Goal: Transaction & Acquisition: Book appointment/travel/reservation

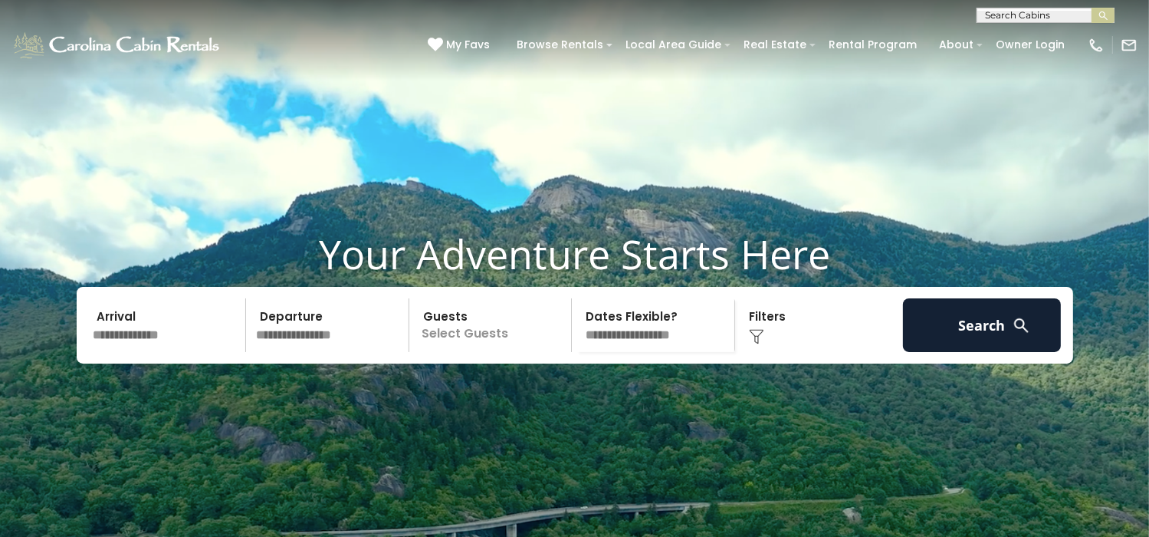
click at [164, 352] on input "text" at bounding box center [167, 325] width 159 height 54
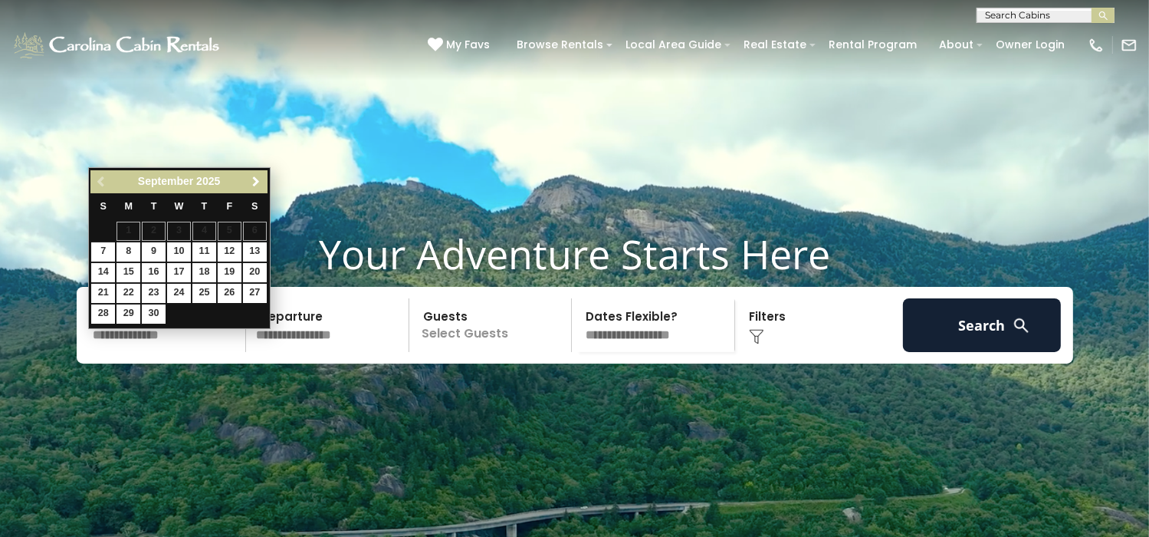
click at [257, 177] on span "Next" at bounding box center [256, 182] width 12 height 12
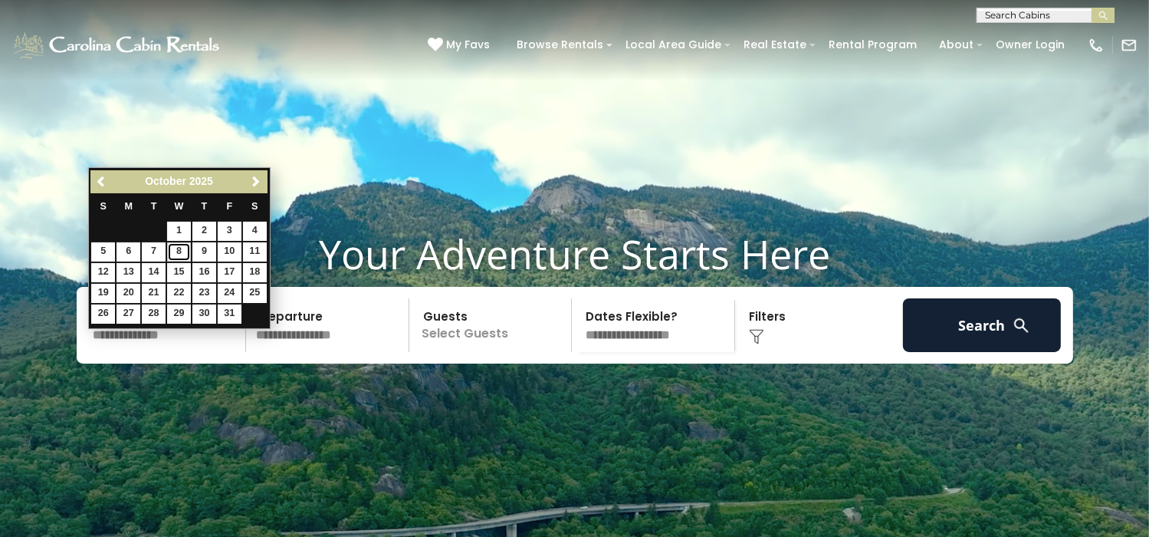
click at [181, 248] on link "8" at bounding box center [179, 251] width 24 height 19
type input "*******"
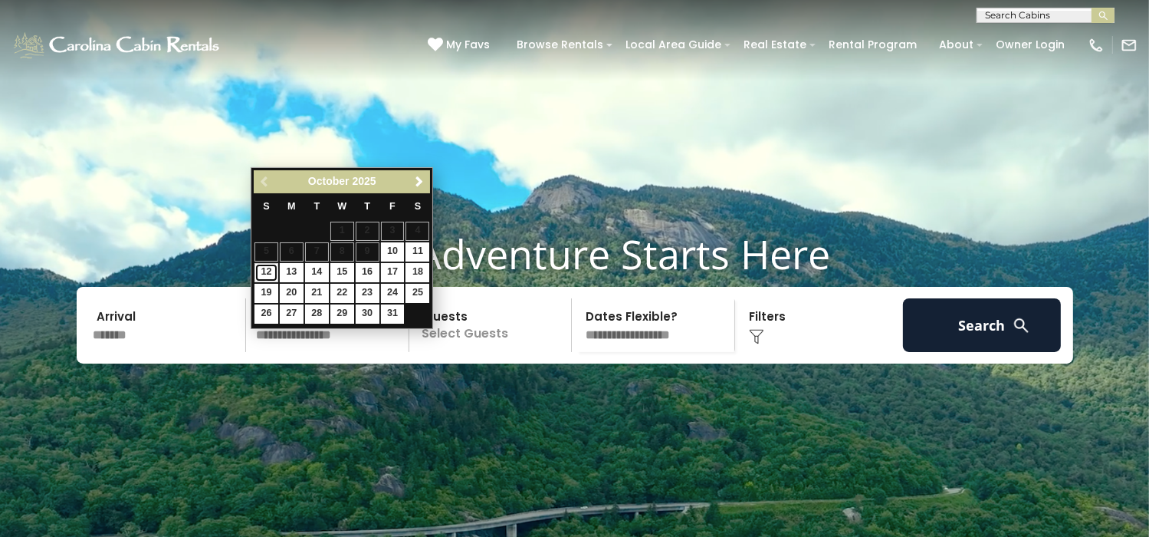
click at [267, 268] on link "12" at bounding box center [266, 272] width 24 height 19
type input "********"
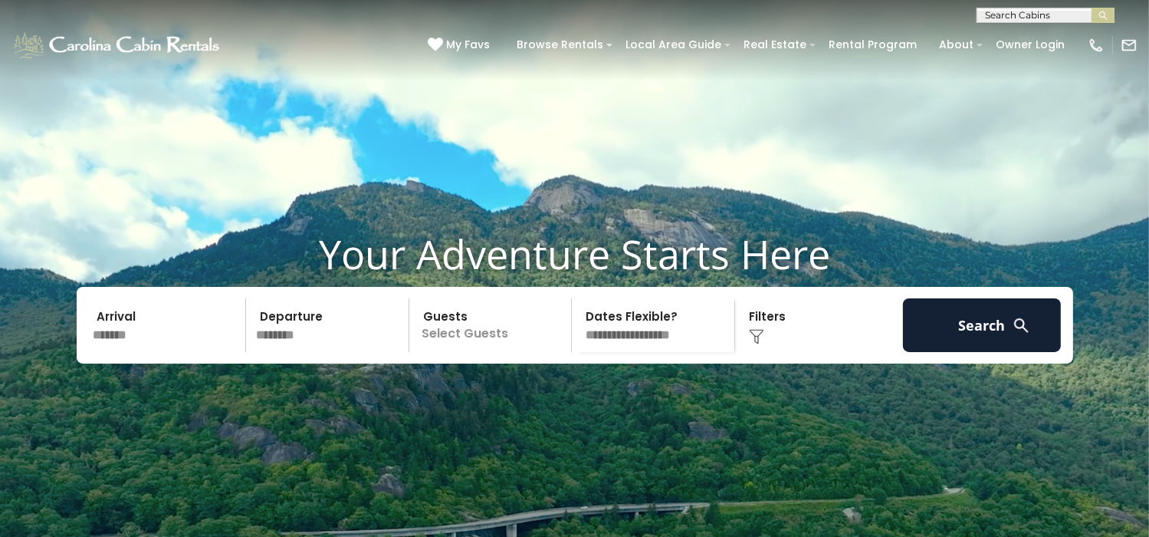
click at [447, 352] on p "Select Guests" at bounding box center [493, 325] width 158 height 54
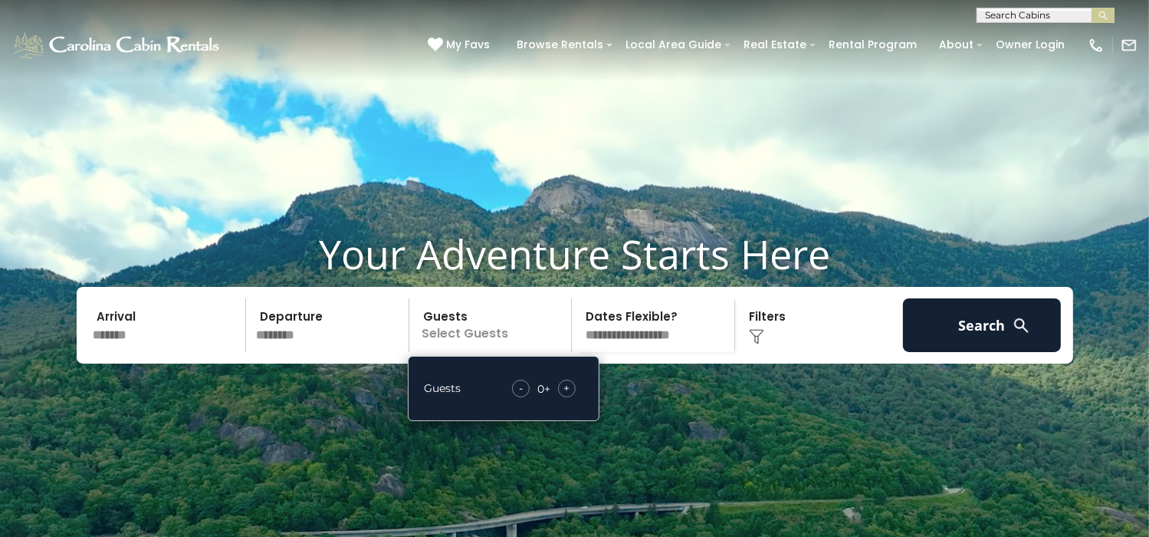
click at [564, 396] on span "+" at bounding box center [566, 387] width 6 height 15
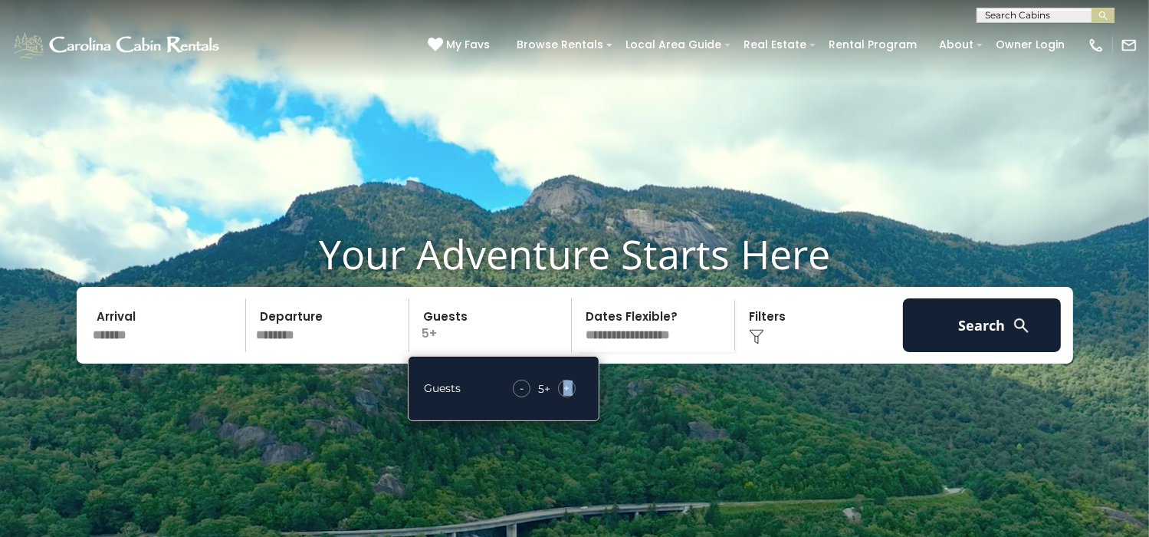
click at [564, 396] on span "+" at bounding box center [566, 387] width 6 height 15
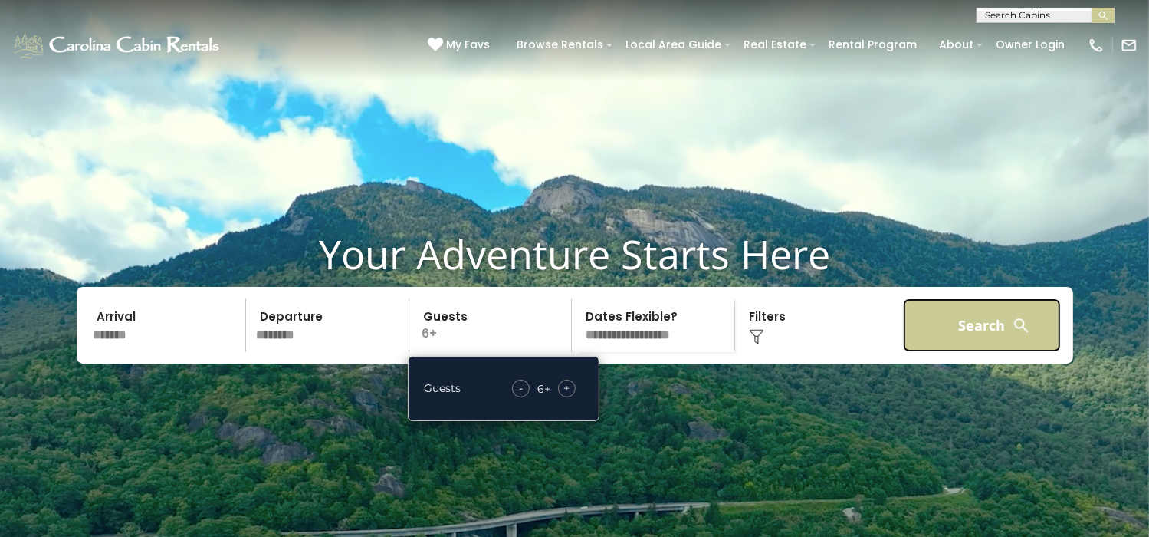
click at [994, 343] on button "Search" at bounding box center [982, 325] width 159 height 54
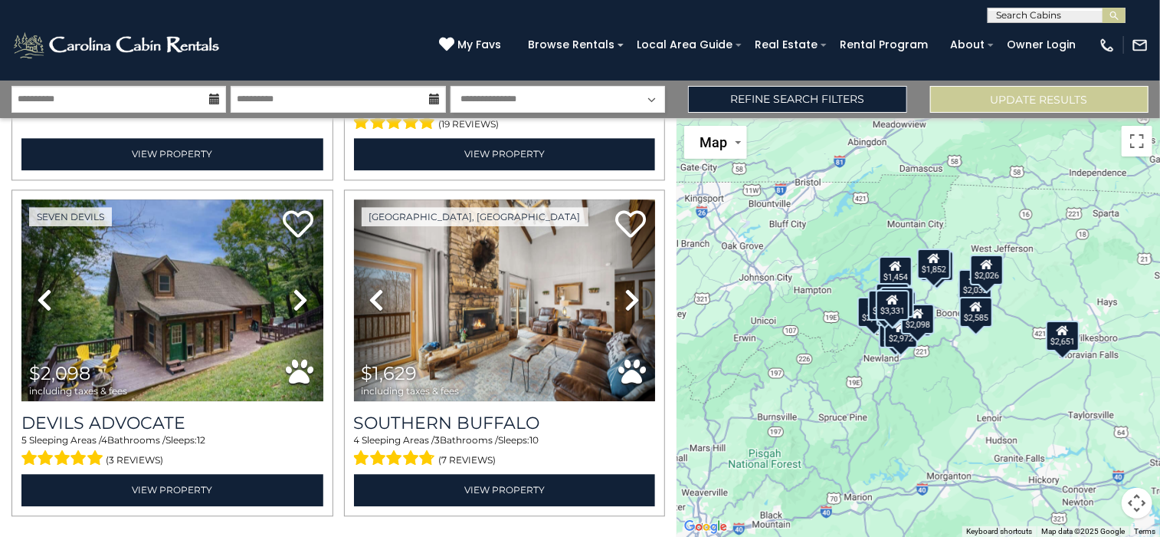
scroll to position [4688, 0]
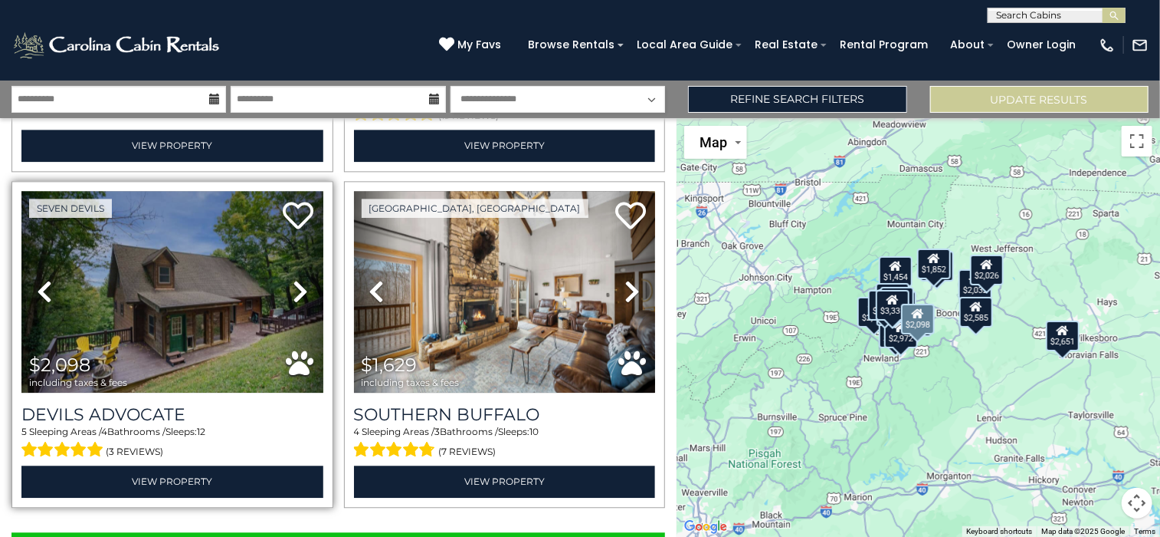
click at [297, 279] on icon at bounding box center [300, 291] width 15 height 25
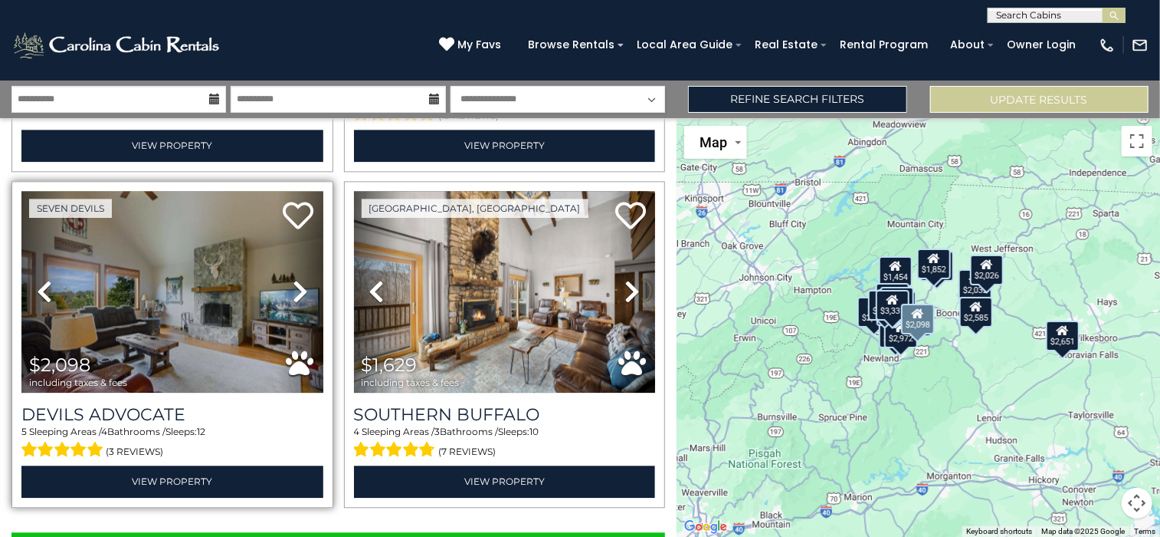
click at [297, 279] on icon at bounding box center [300, 291] width 15 height 25
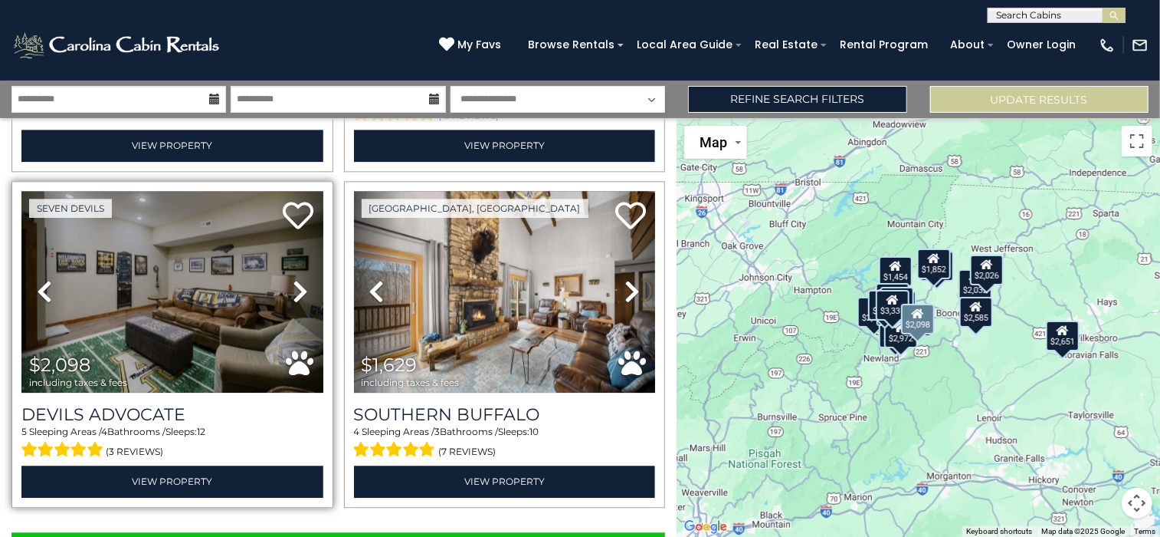
click at [297, 279] on icon at bounding box center [300, 291] width 15 height 25
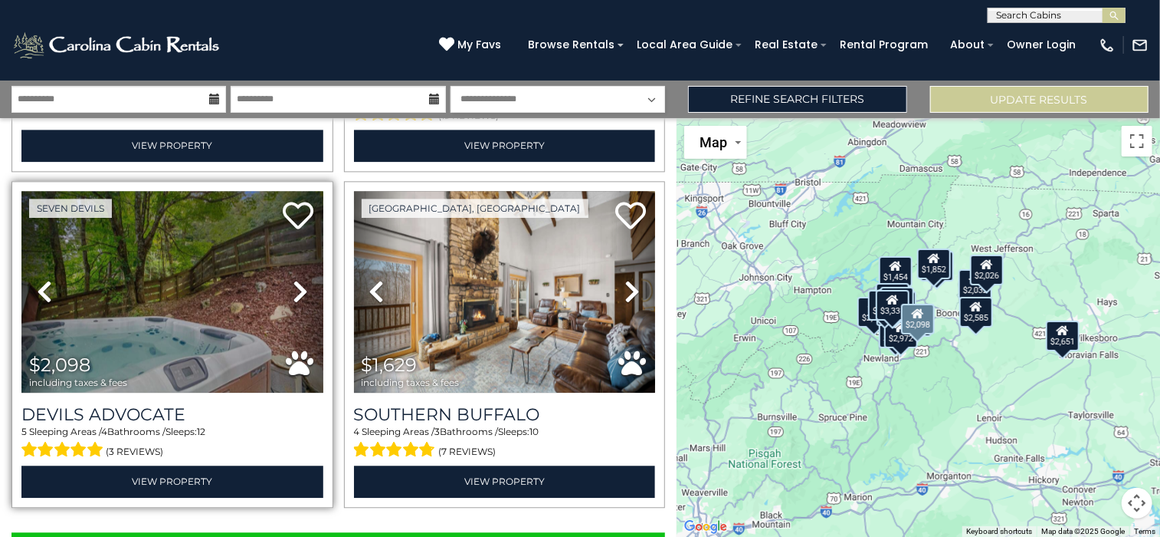
click at [297, 279] on icon at bounding box center [300, 291] width 15 height 25
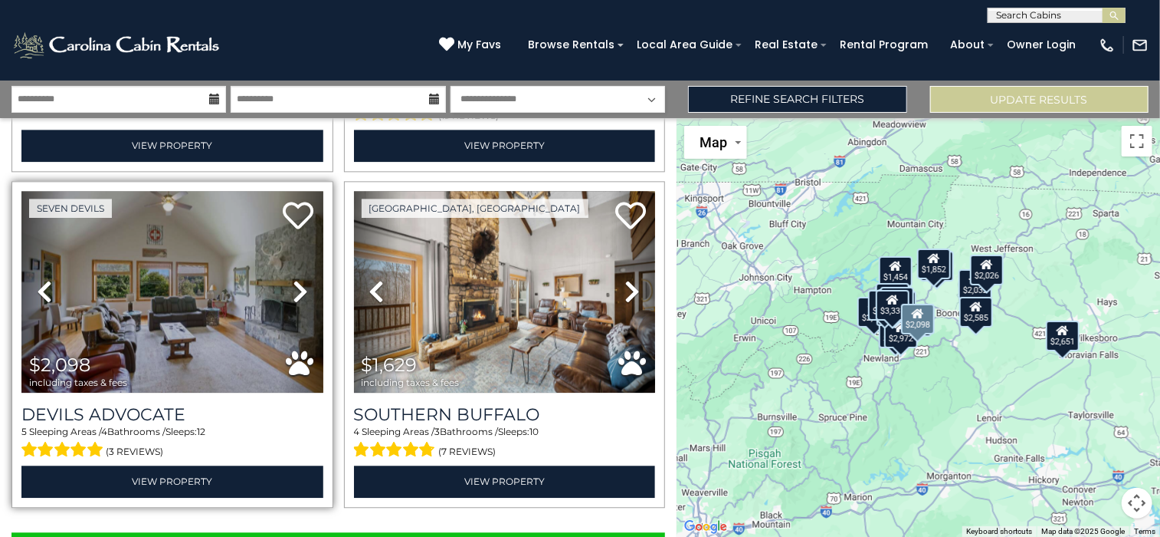
click at [297, 279] on icon at bounding box center [300, 291] width 15 height 25
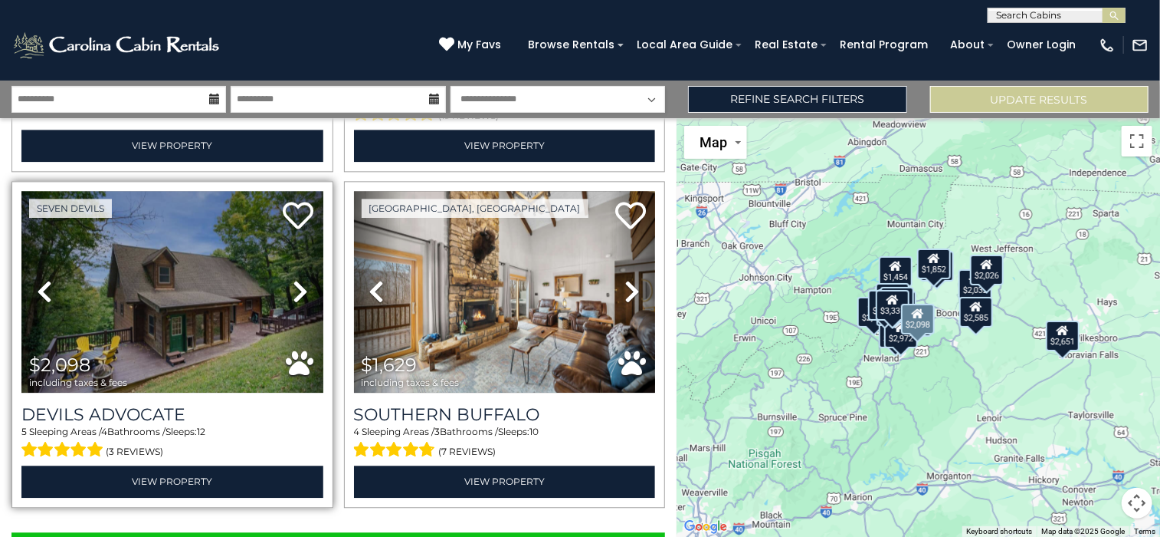
click at [297, 279] on icon at bounding box center [300, 291] width 15 height 25
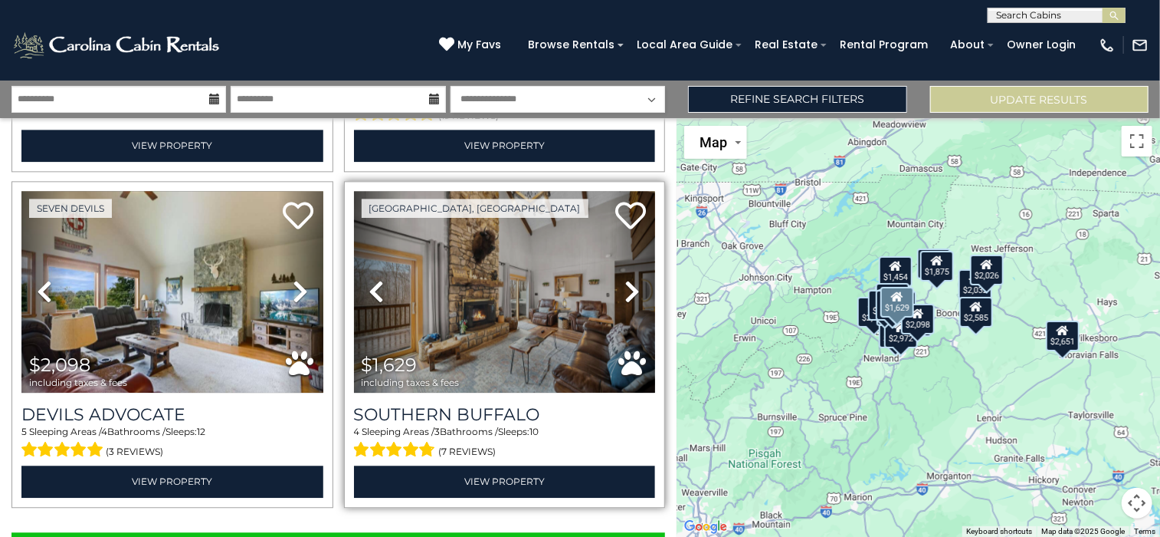
click at [375, 279] on icon at bounding box center [376, 291] width 15 height 25
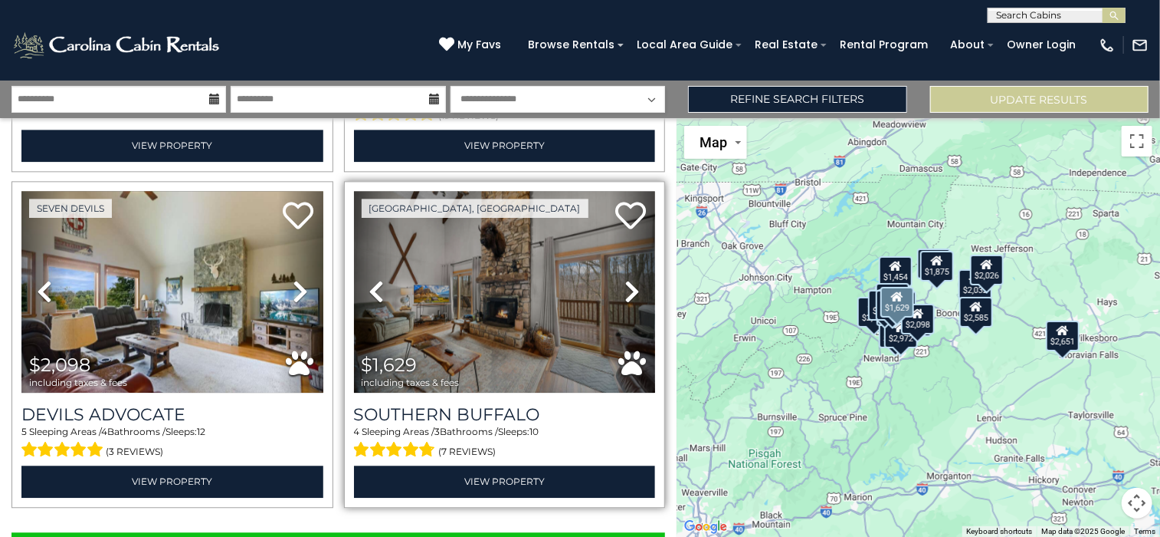
click at [375, 279] on icon at bounding box center [376, 291] width 15 height 25
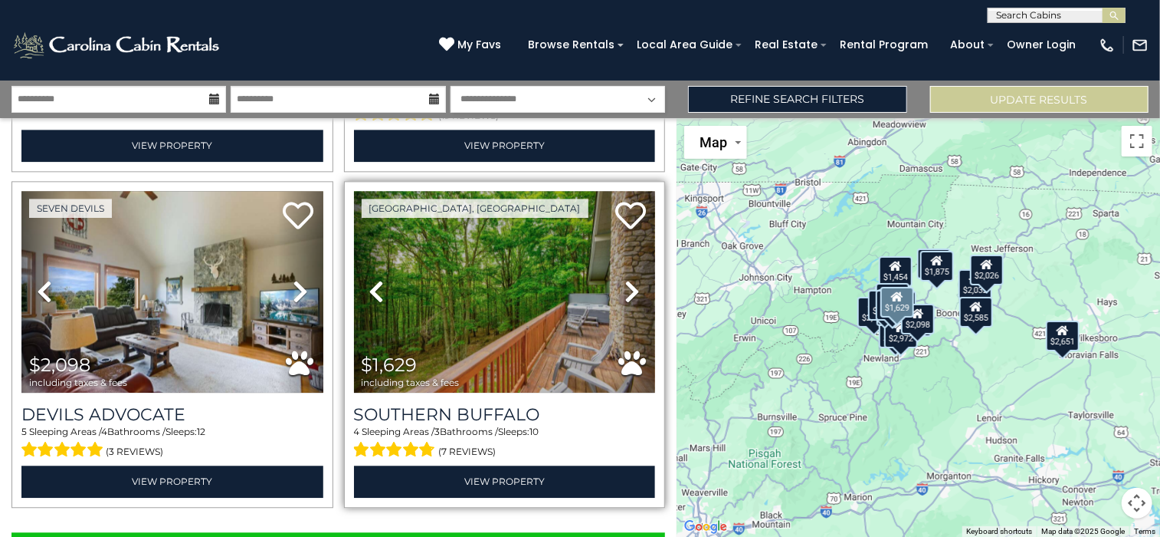
click at [375, 279] on icon at bounding box center [376, 291] width 15 height 25
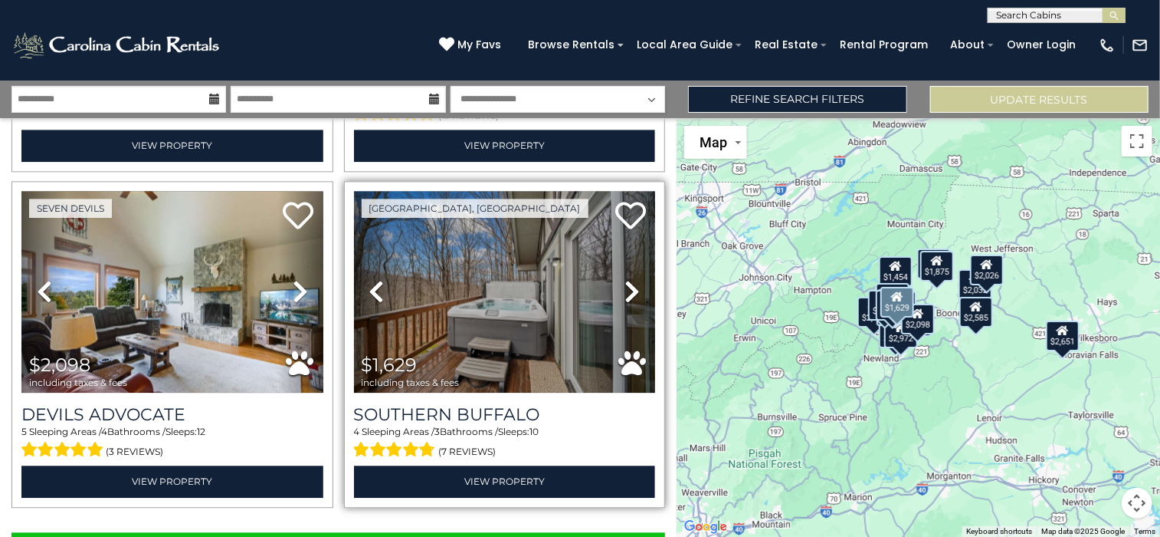
click at [375, 279] on icon at bounding box center [376, 291] width 15 height 25
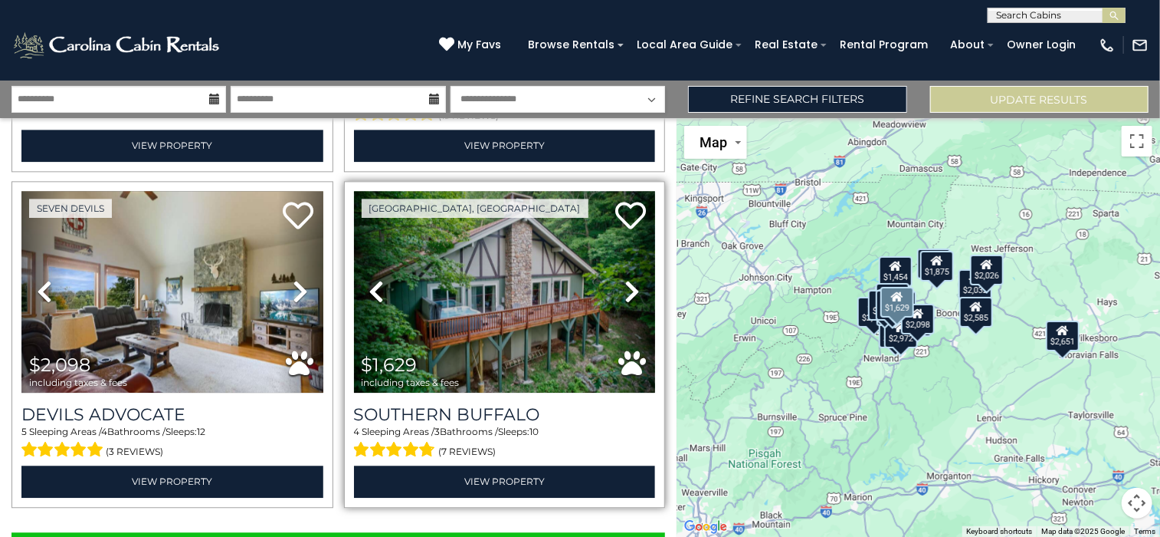
click at [375, 279] on icon at bounding box center [376, 291] width 15 height 25
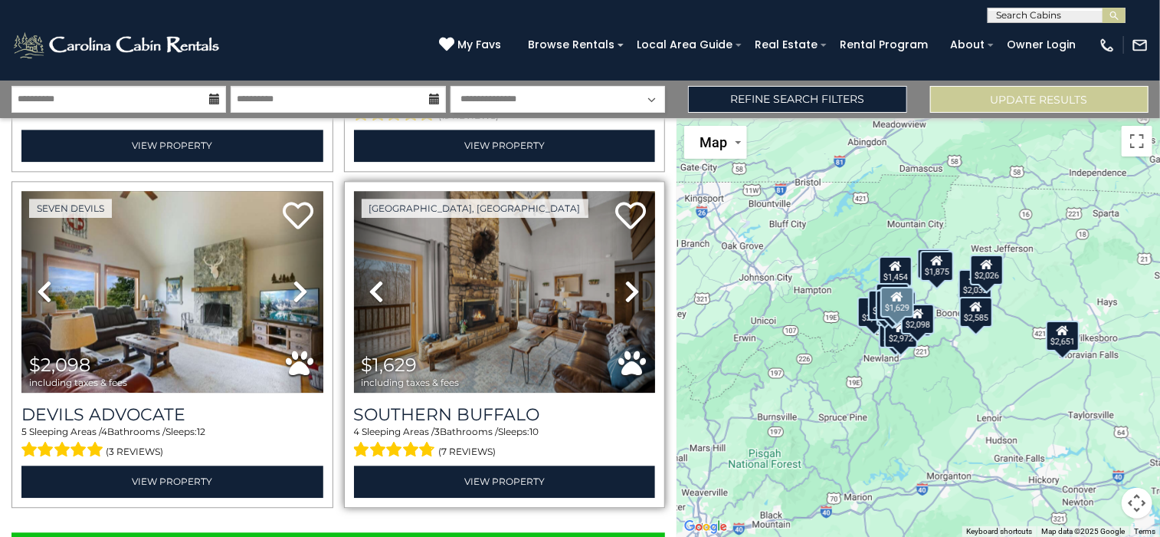
click at [375, 279] on icon at bounding box center [376, 291] width 15 height 25
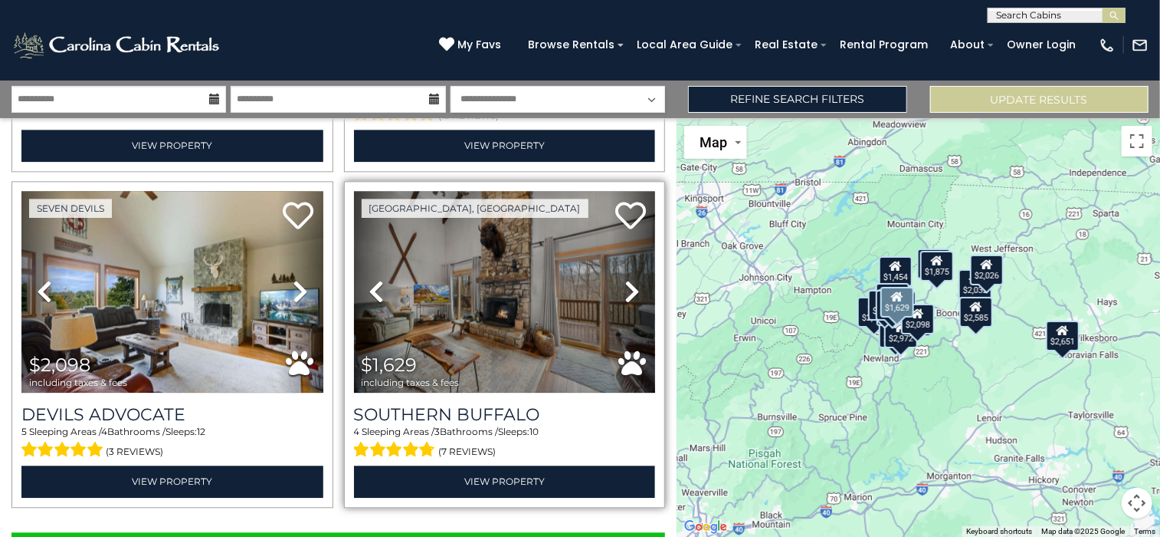
click at [375, 279] on icon at bounding box center [376, 291] width 15 height 25
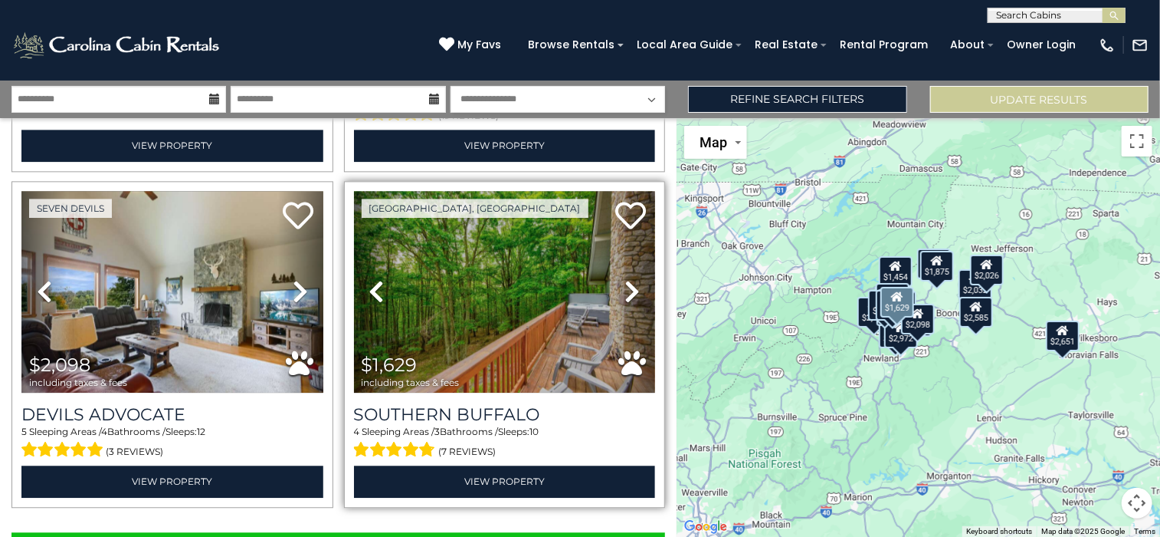
click at [375, 279] on icon at bounding box center [376, 291] width 15 height 25
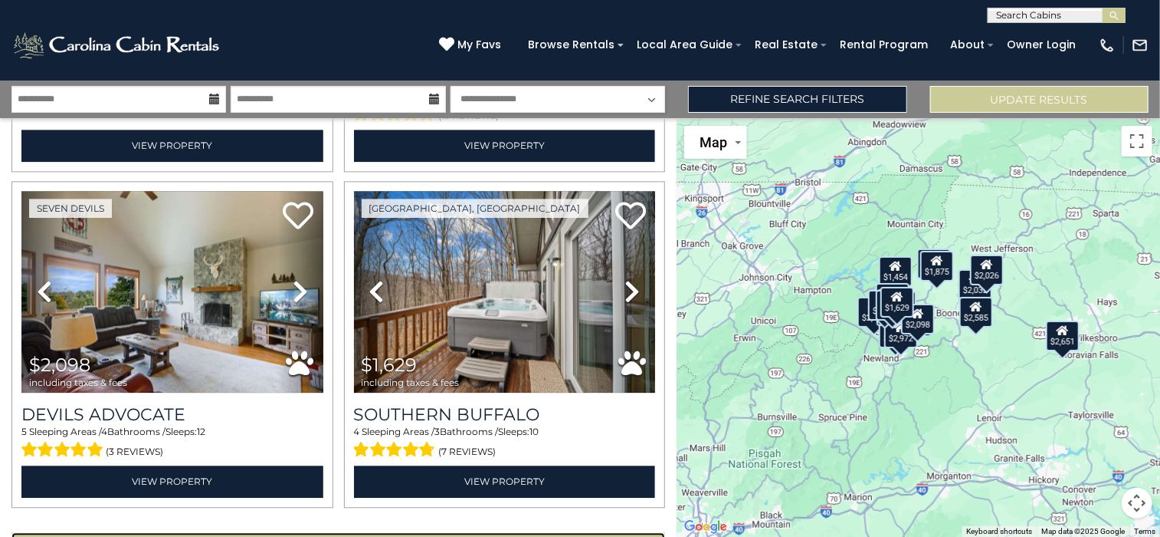
click at [587, 532] on button "Show More" at bounding box center [338, 547] width 654 height 31
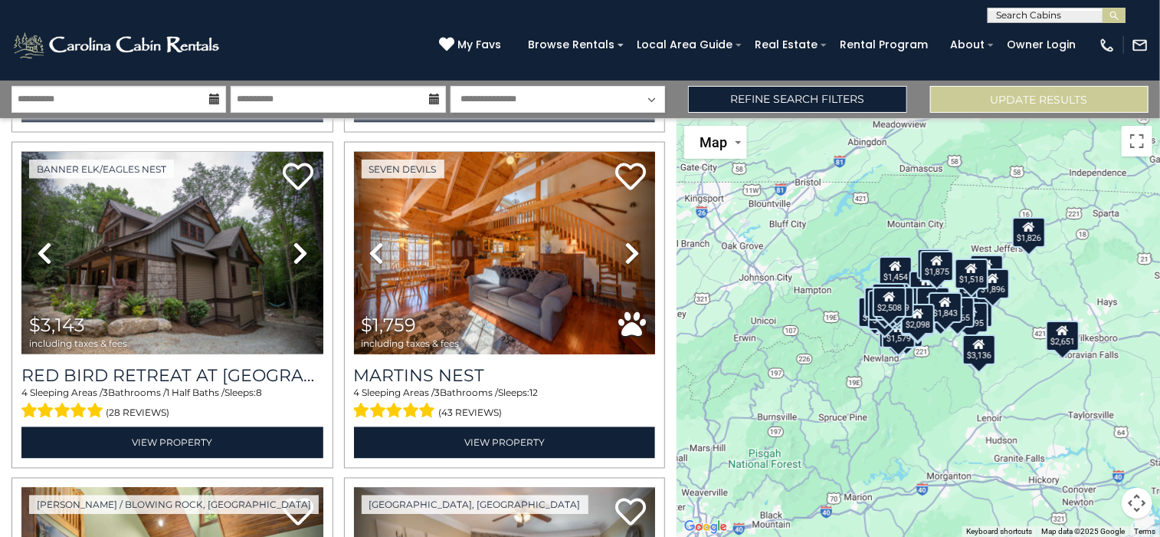
scroll to position [6997, 0]
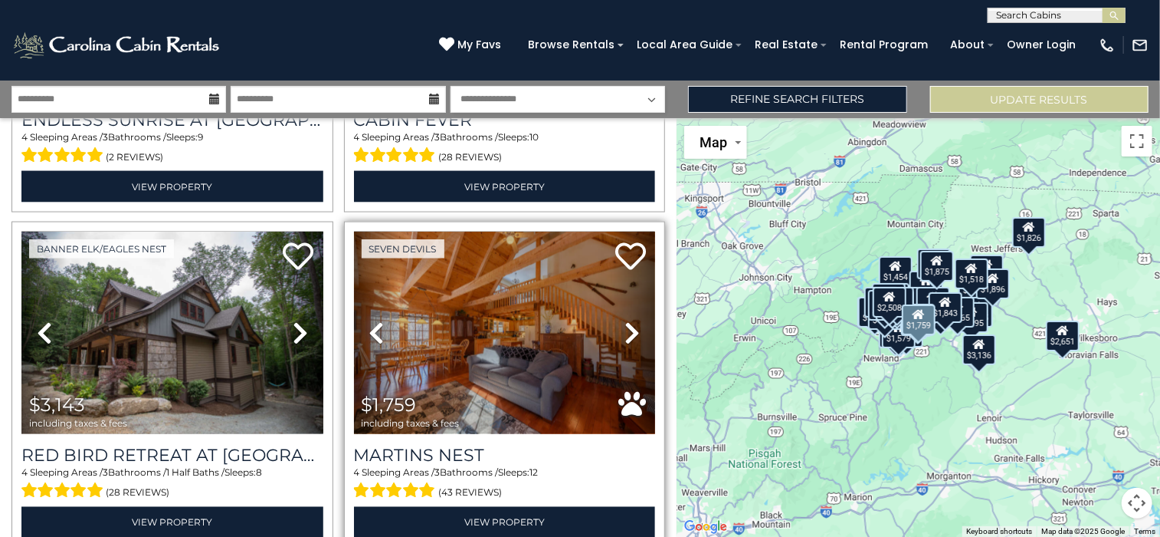
click at [625, 320] on icon at bounding box center [632, 332] width 15 height 25
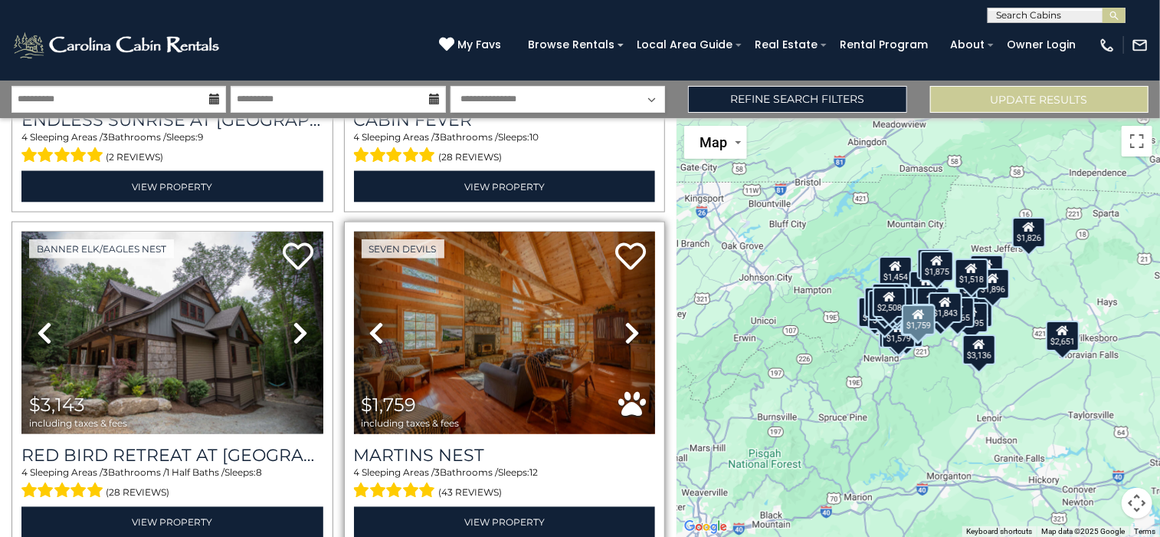
click at [625, 320] on icon at bounding box center [632, 332] width 15 height 25
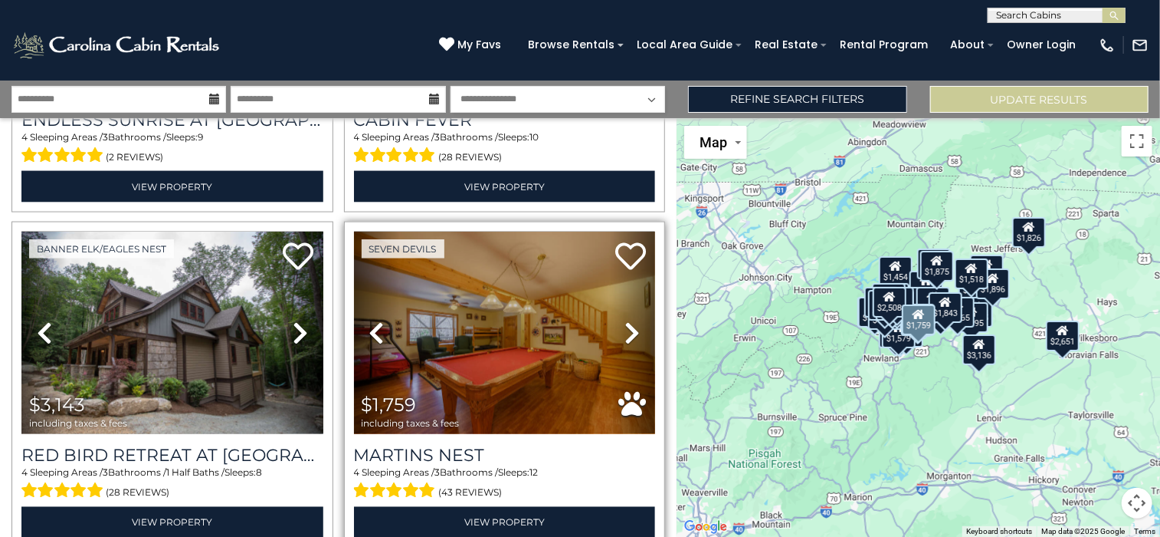
click at [625, 320] on icon at bounding box center [632, 332] width 15 height 25
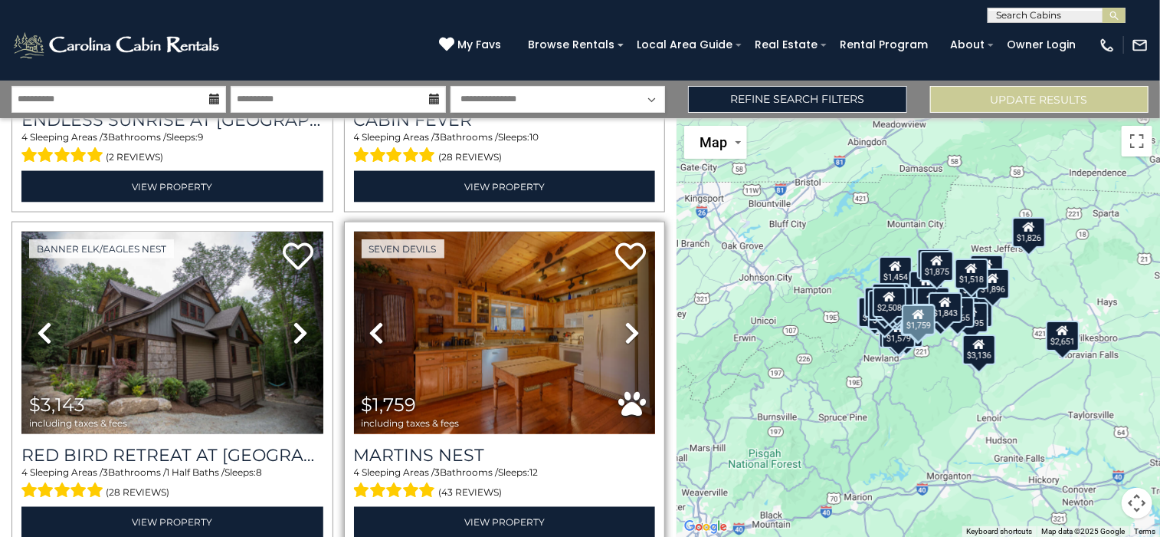
click at [625, 320] on icon at bounding box center [632, 332] width 15 height 25
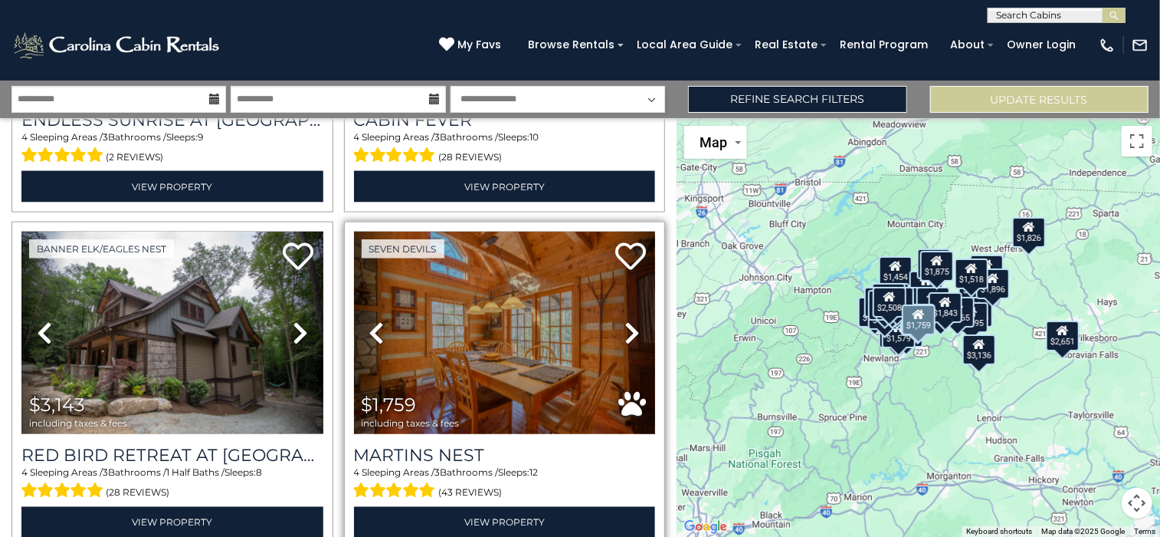
click at [625, 320] on icon at bounding box center [632, 332] width 15 height 25
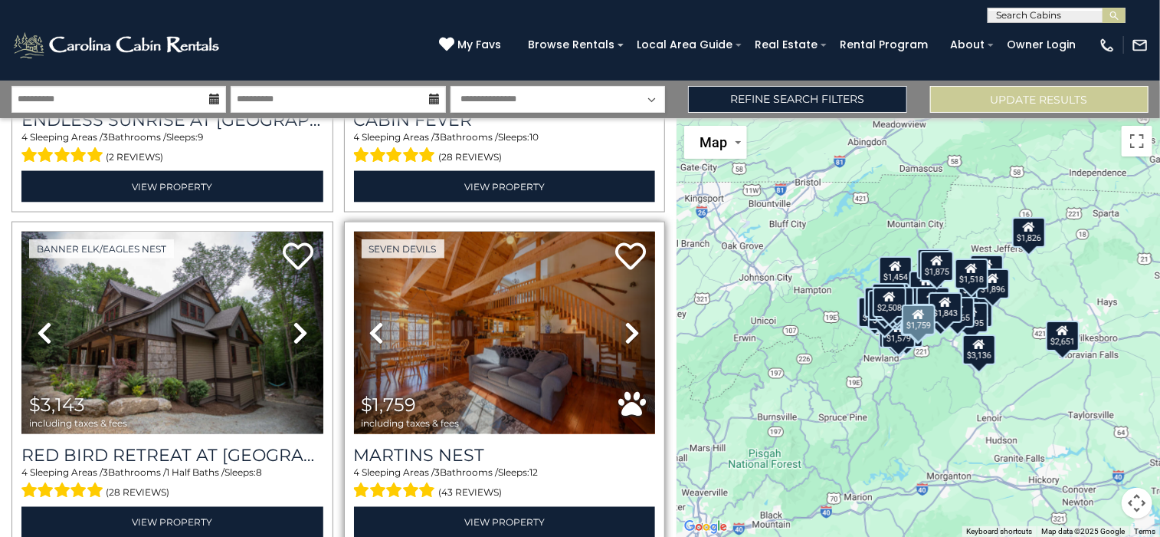
click at [625, 320] on icon at bounding box center [632, 332] width 15 height 25
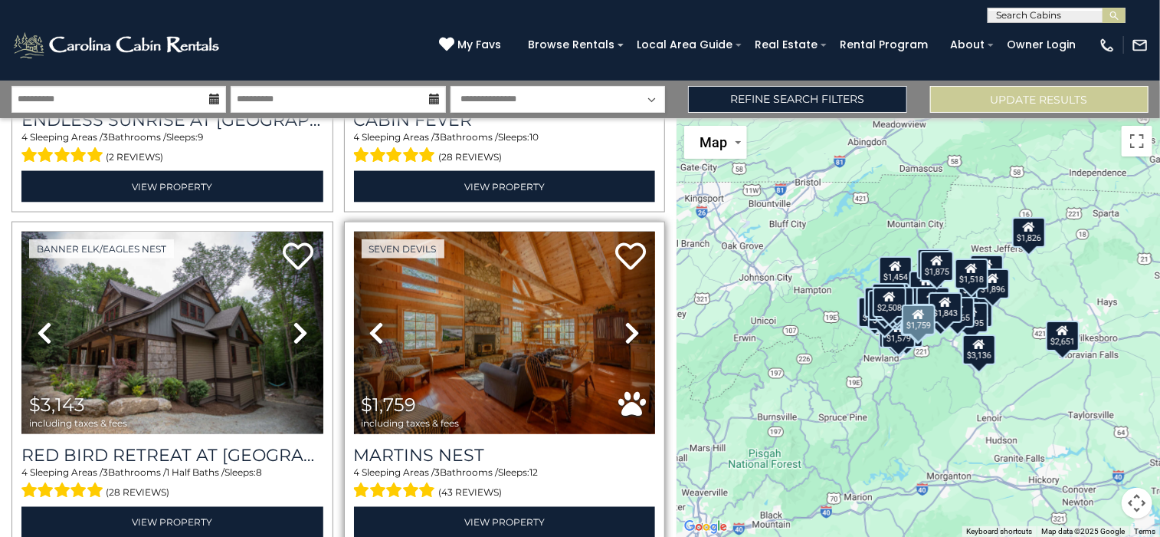
click at [628, 320] on icon at bounding box center [632, 332] width 15 height 25
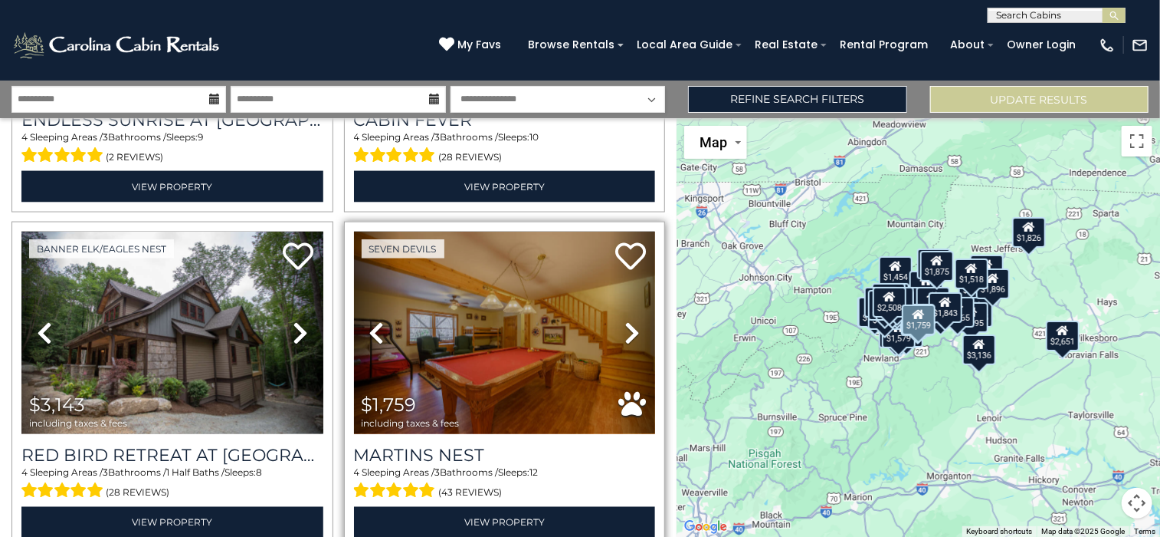
click at [628, 320] on icon at bounding box center [632, 332] width 15 height 25
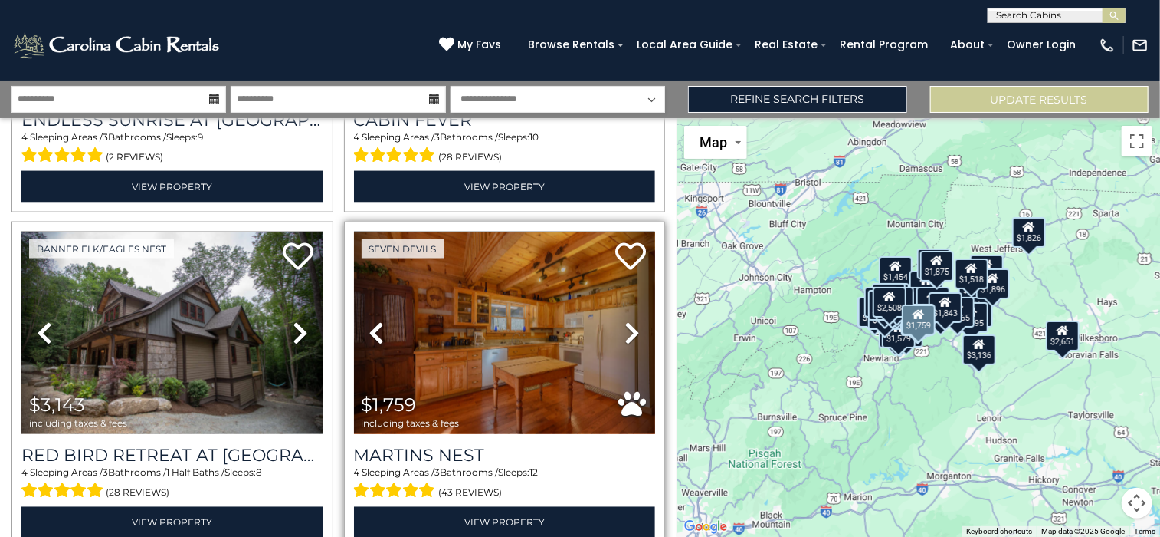
click at [628, 320] on icon at bounding box center [632, 332] width 15 height 25
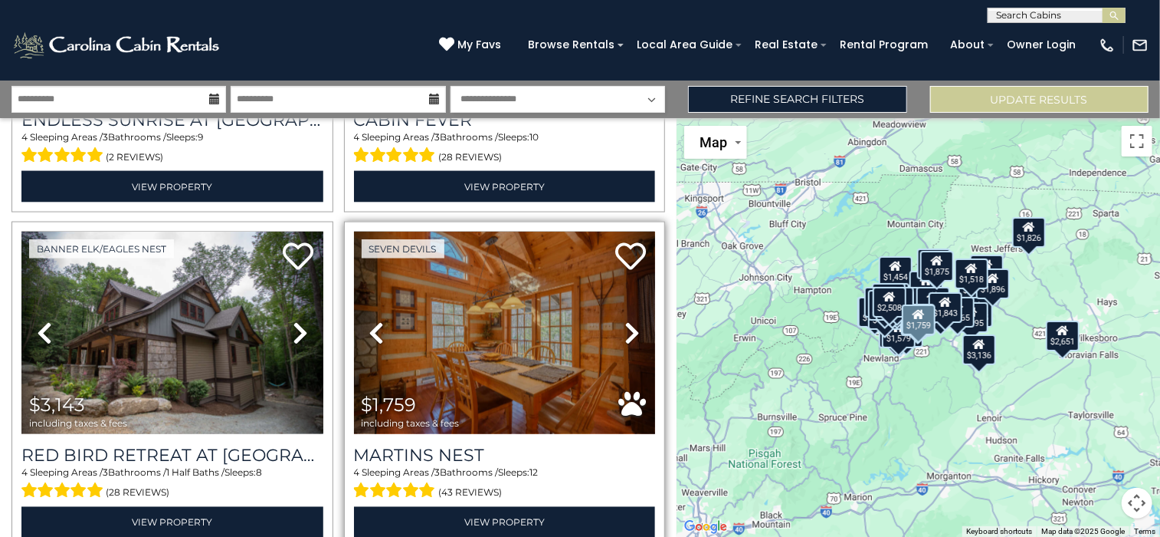
click at [628, 320] on icon at bounding box center [632, 332] width 15 height 25
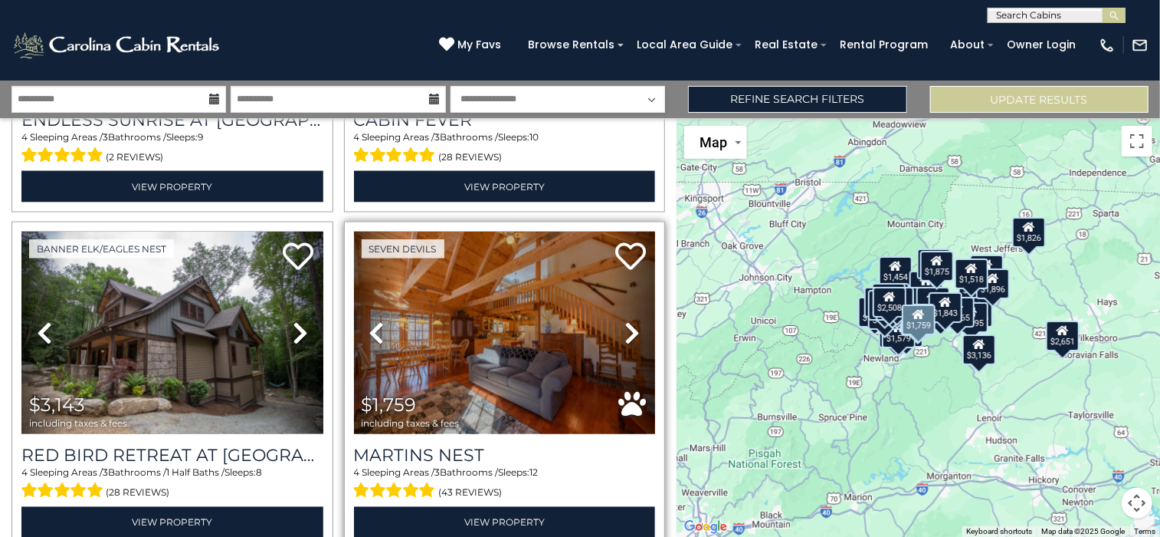
click at [628, 320] on icon at bounding box center [632, 332] width 15 height 25
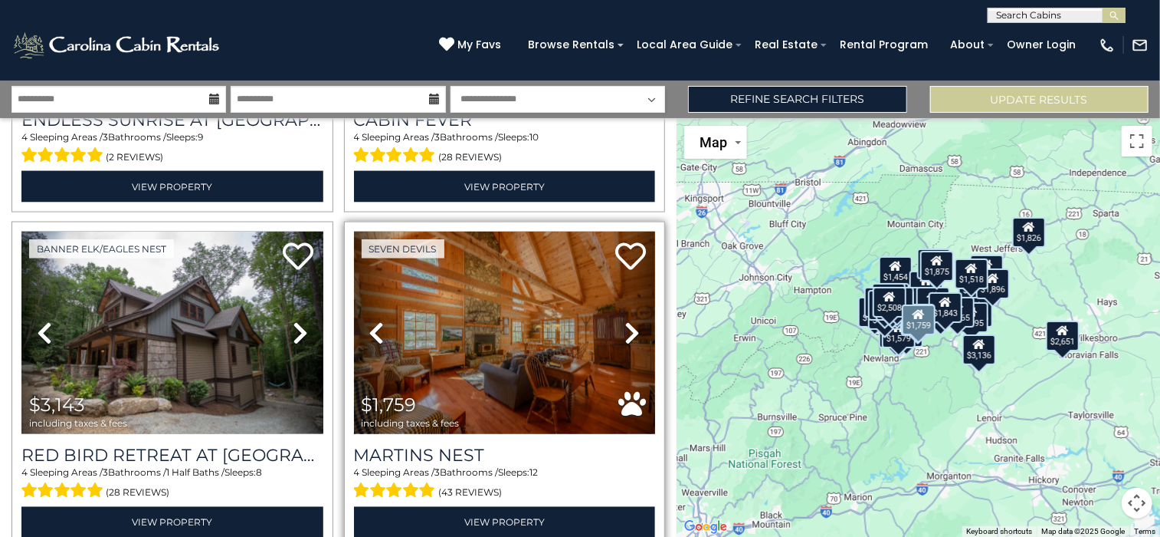
click at [628, 320] on icon at bounding box center [632, 332] width 15 height 25
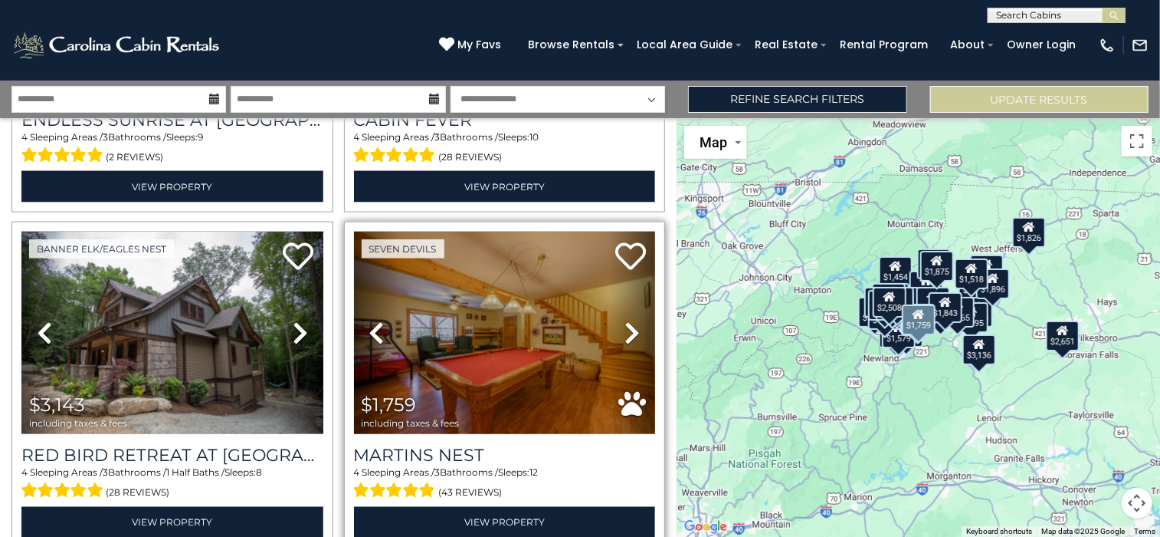
click at [628, 320] on icon at bounding box center [632, 332] width 15 height 25
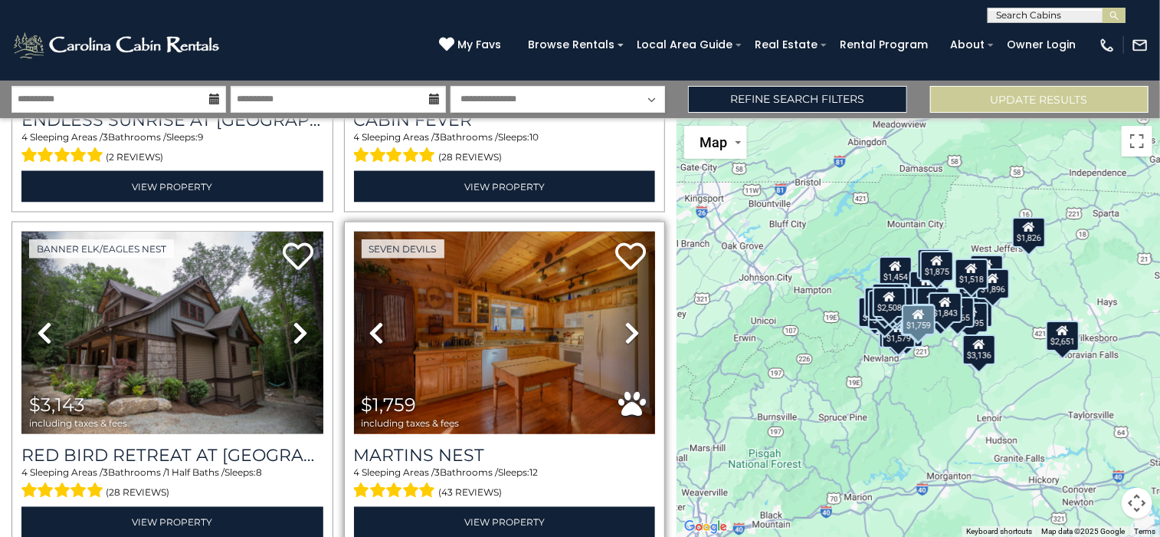
click at [628, 320] on icon at bounding box center [632, 332] width 15 height 25
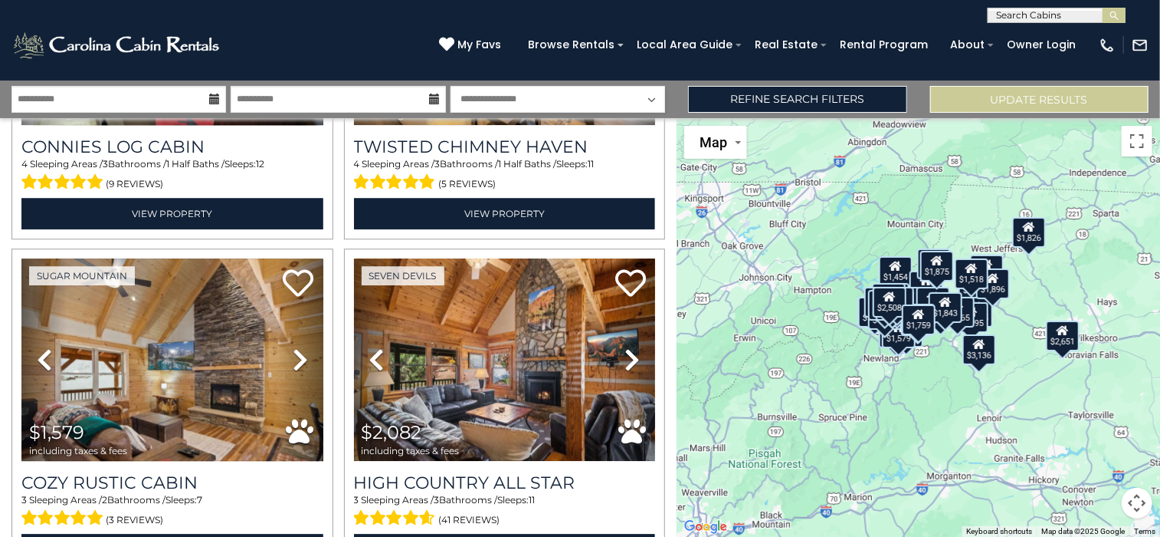
scroll to position [7993, 0]
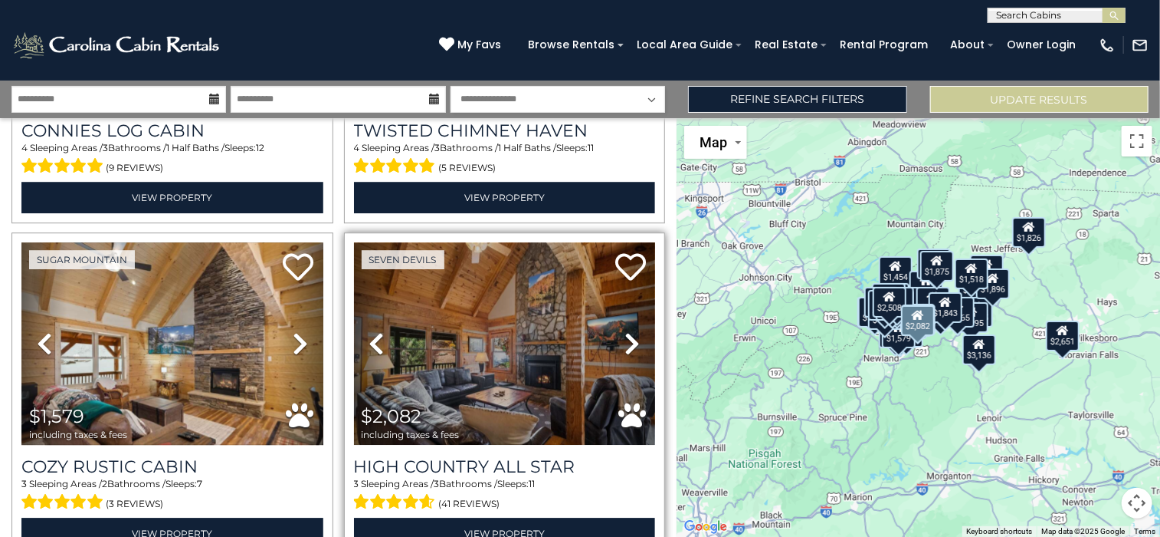
click at [625, 331] on icon at bounding box center [632, 343] width 15 height 25
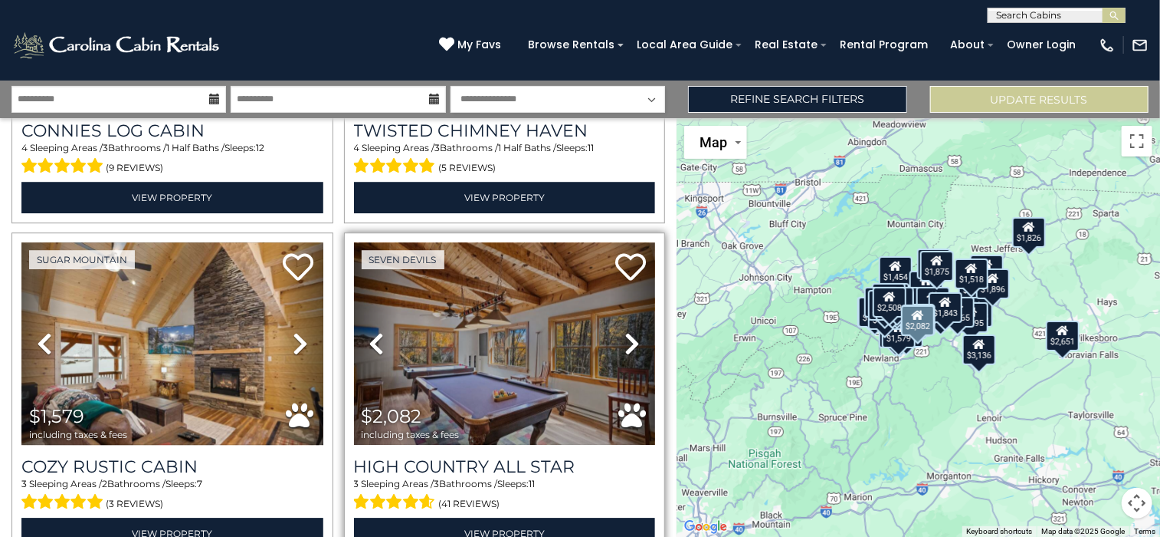
click at [625, 331] on icon at bounding box center [632, 343] width 15 height 25
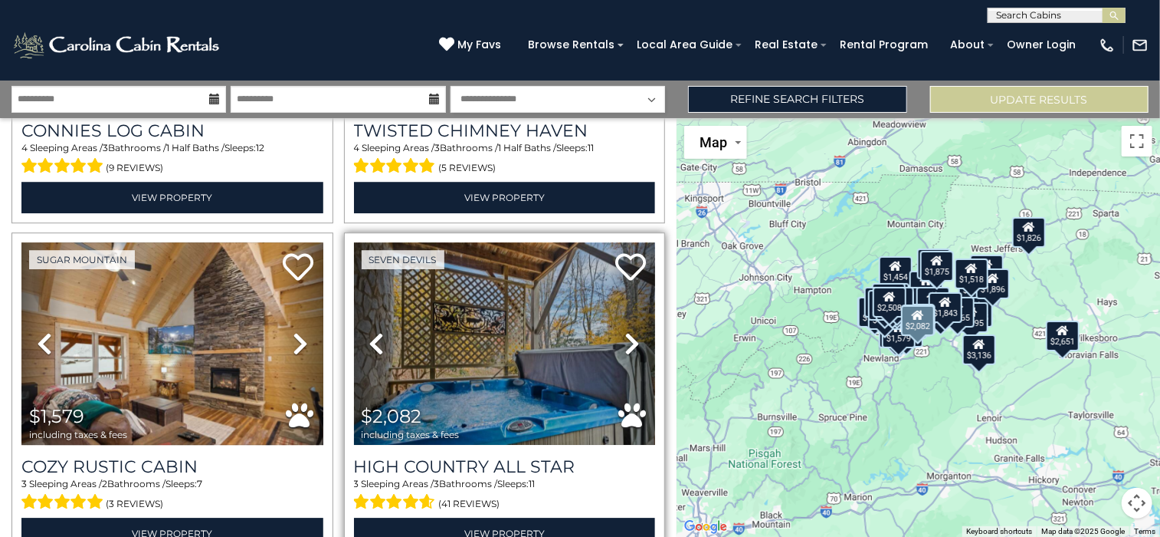
click at [625, 331] on icon at bounding box center [632, 343] width 15 height 25
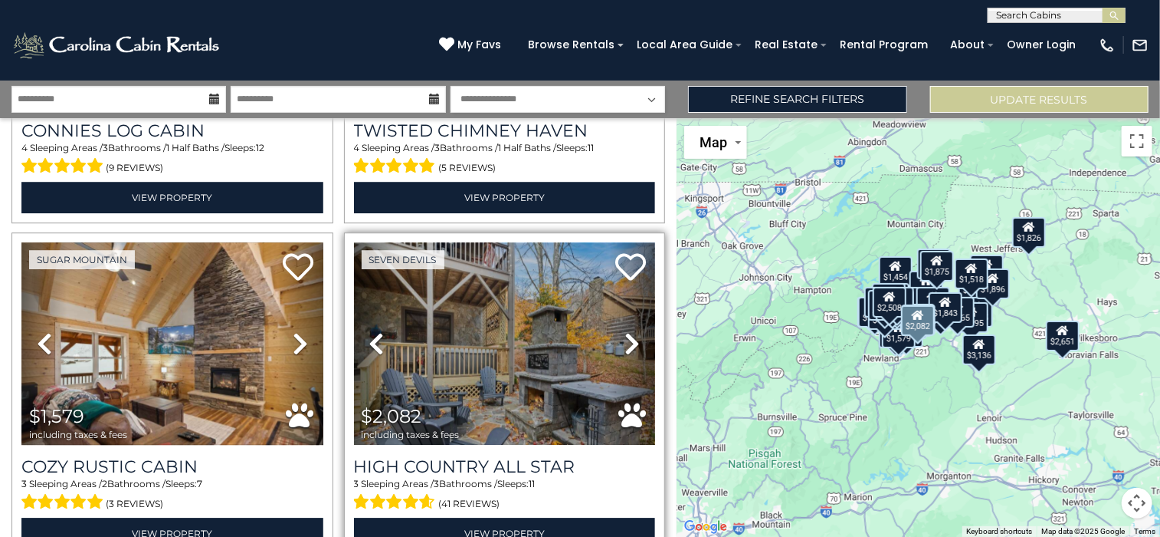
click at [625, 331] on icon at bounding box center [632, 343] width 15 height 25
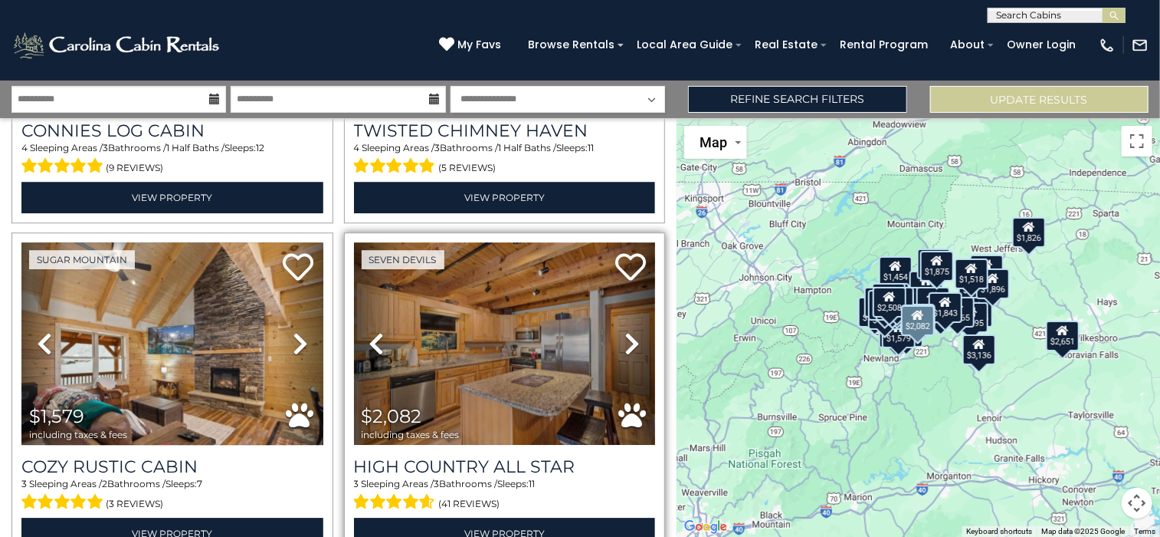
click at [625, 331] on icon at bounding box center [632, 343] width 15 height 25
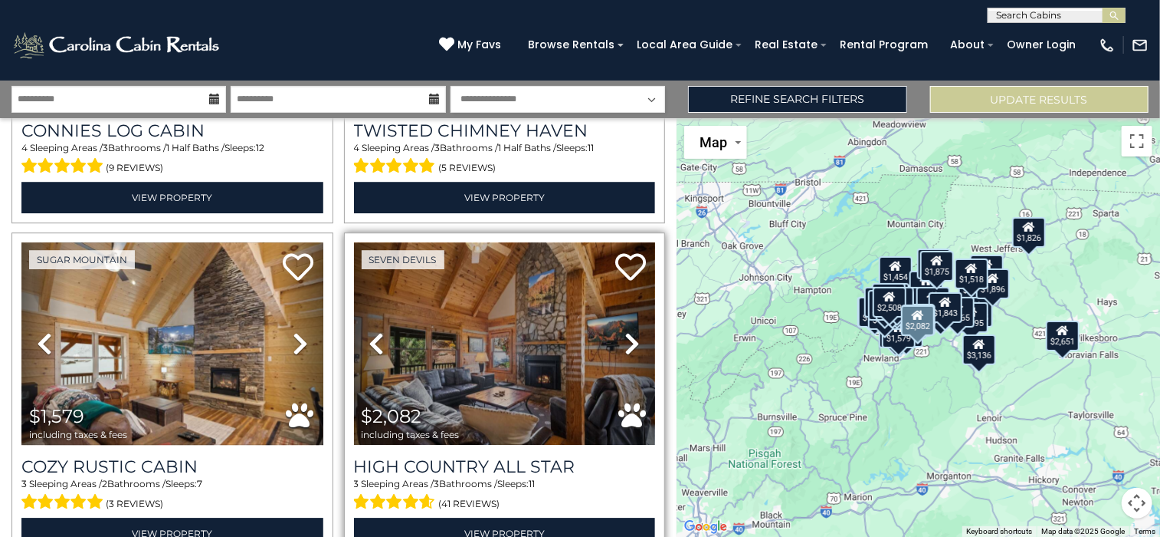
click at [625, 331] on icon at bounding box center [632, 343] width 15 height 25
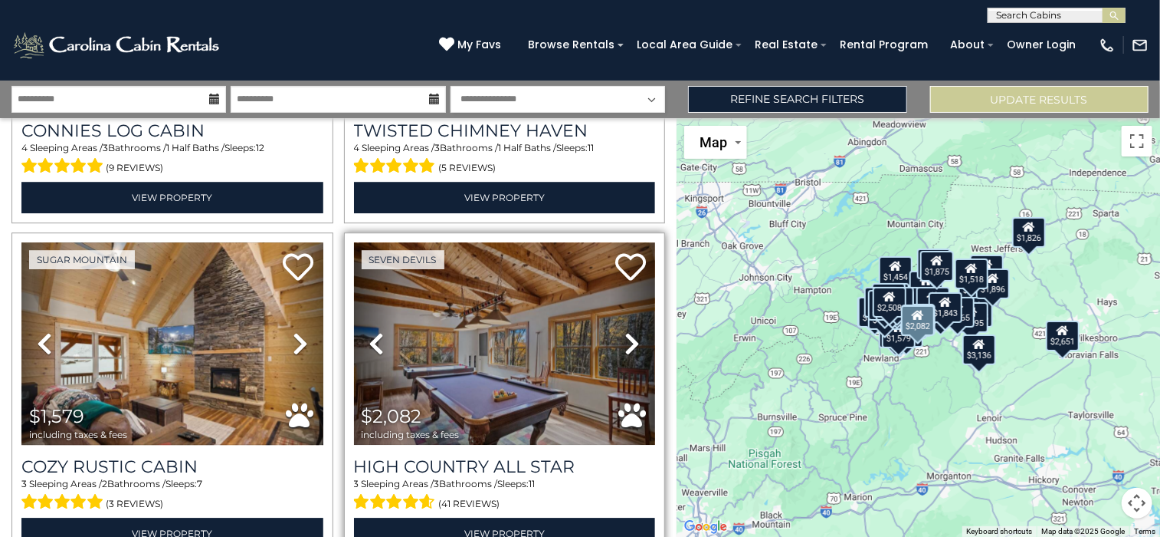
click at [625, 331] on icon at bounding box center [632, 343] width 15 height 25
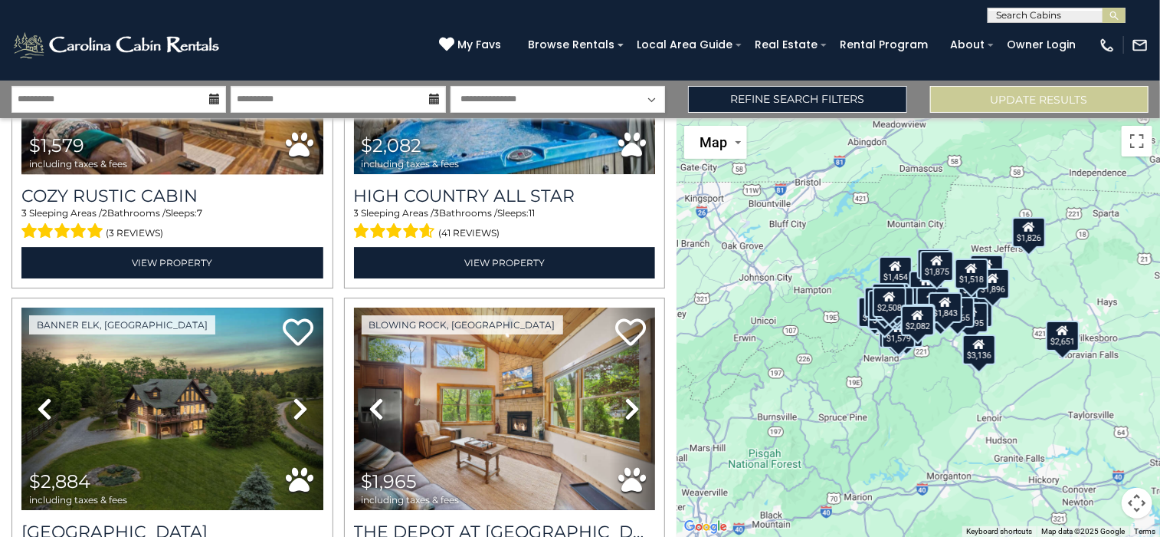
scroll to position [8280, 0]
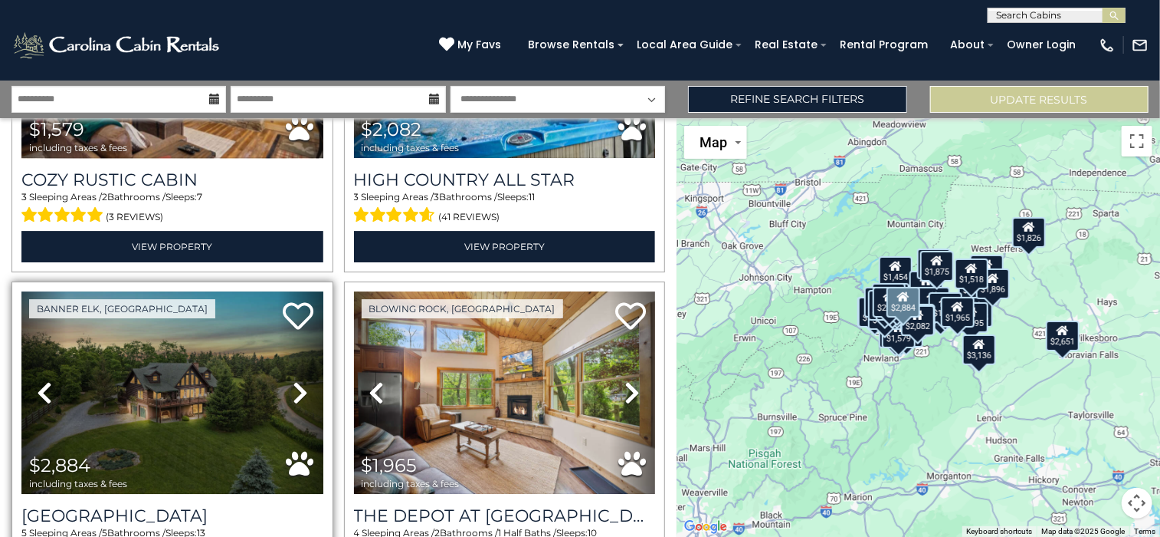
click at [298, 380] on icon at bounding box center [300, 392] width 15 height 25
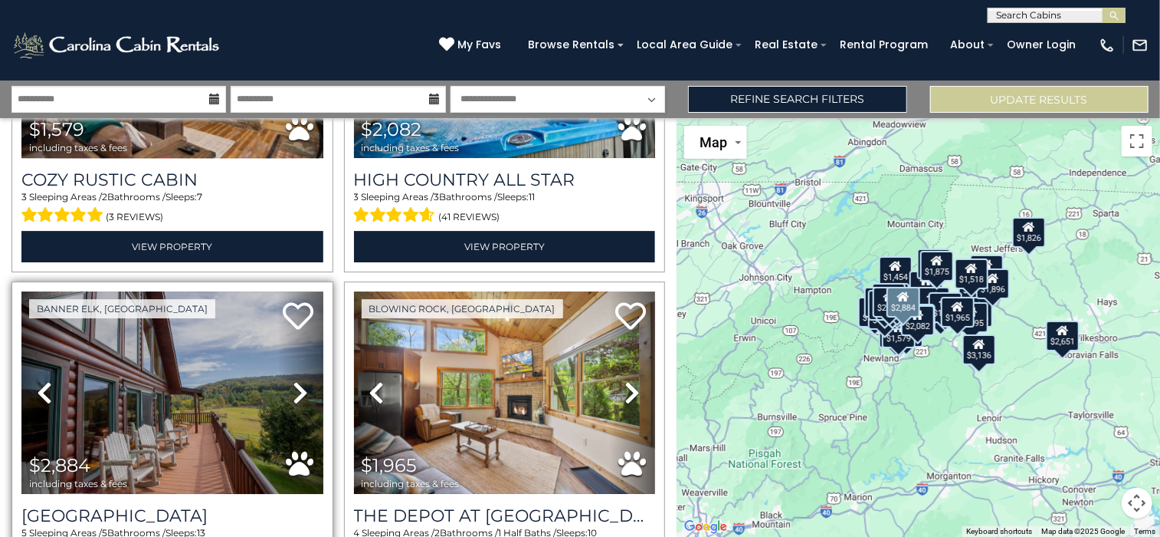
click at [298, 380] on icon at bounding box center [300, 392] width 15 height 25
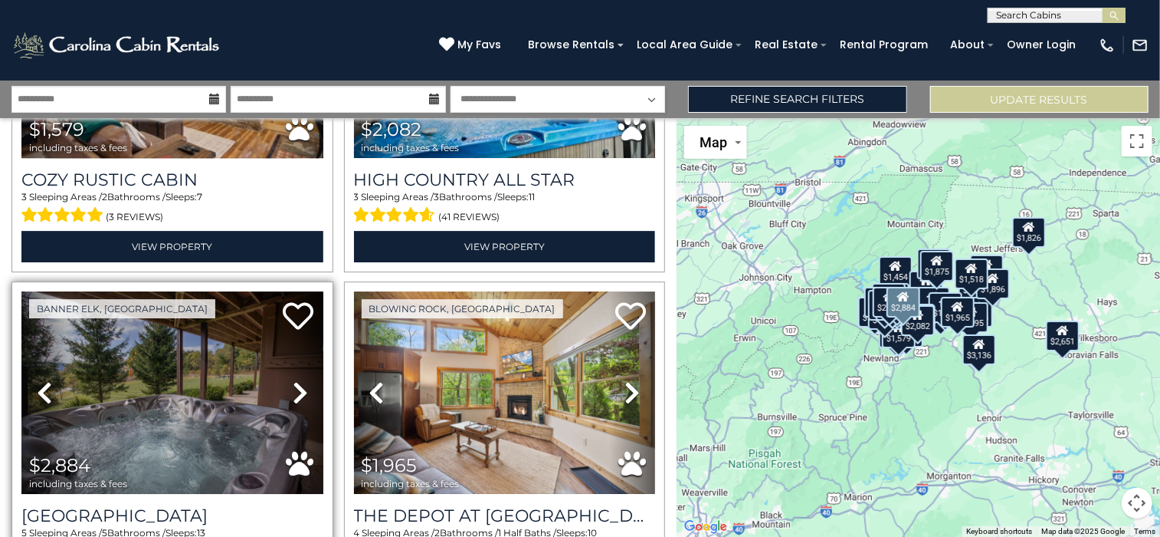
click at [298, 380] on icon at bounding box center [300, 392] width 15 height 25
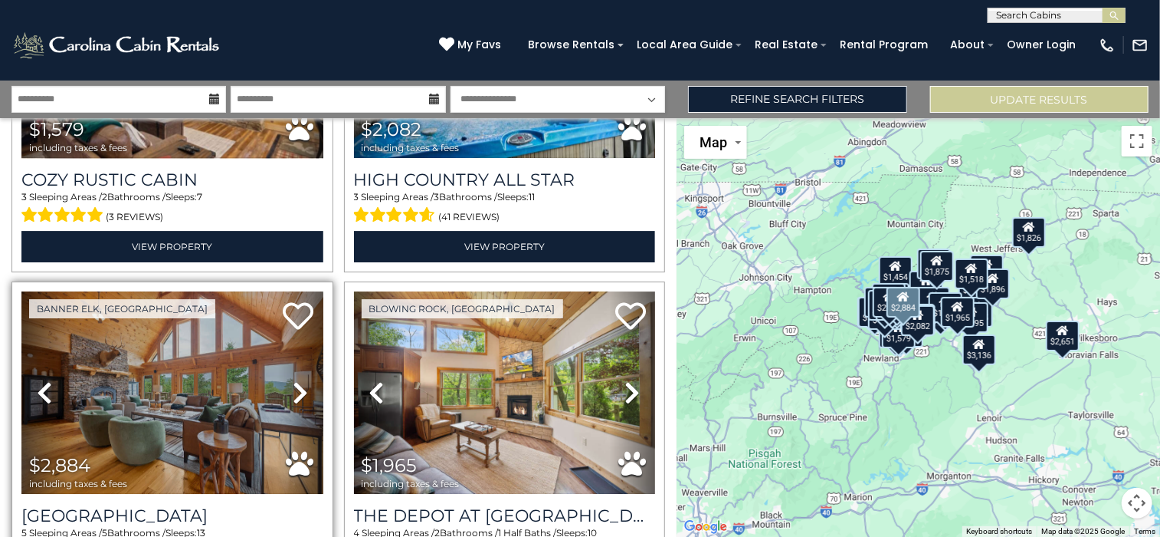
click at [298, 380] on icon at bounding box center [300, 392] width 15 height 25
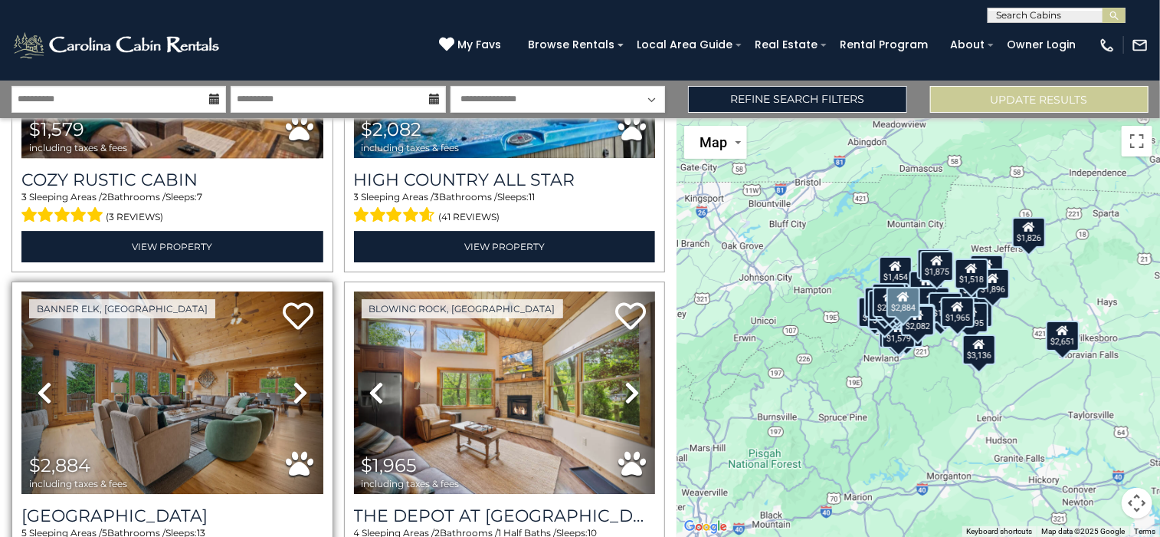
click at [298, 380] on icon at bounding box center [300, 392] width 15 height 25
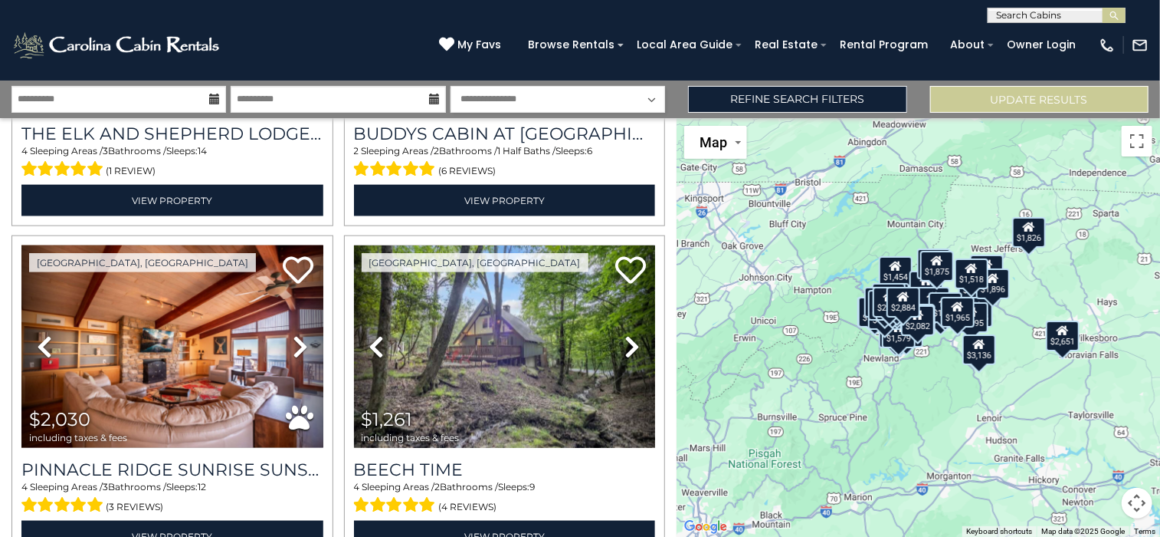
scroll to position [9710, 0]
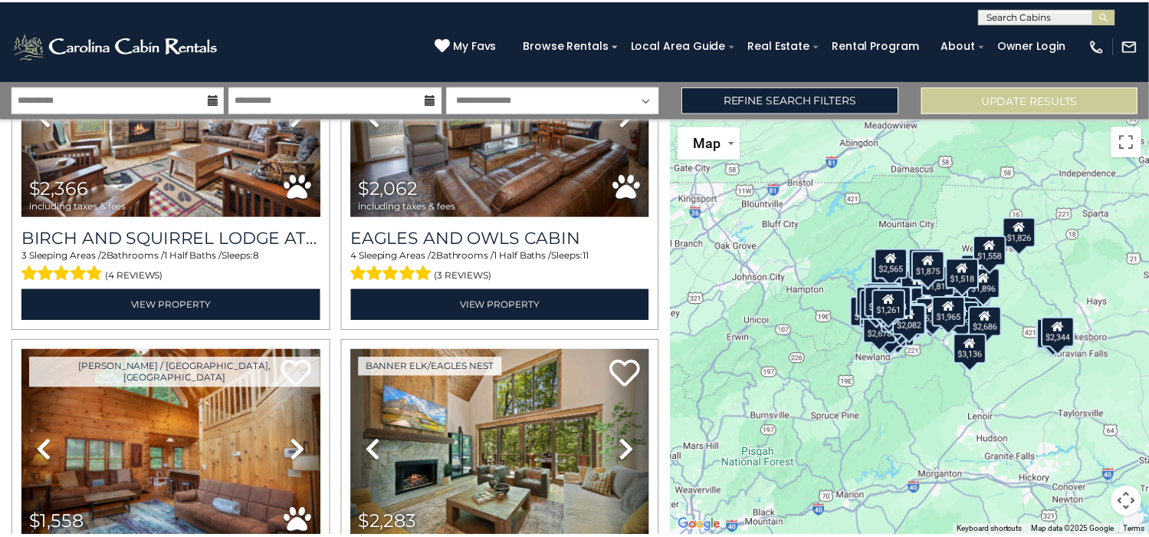
scroll to position [11713, 0]
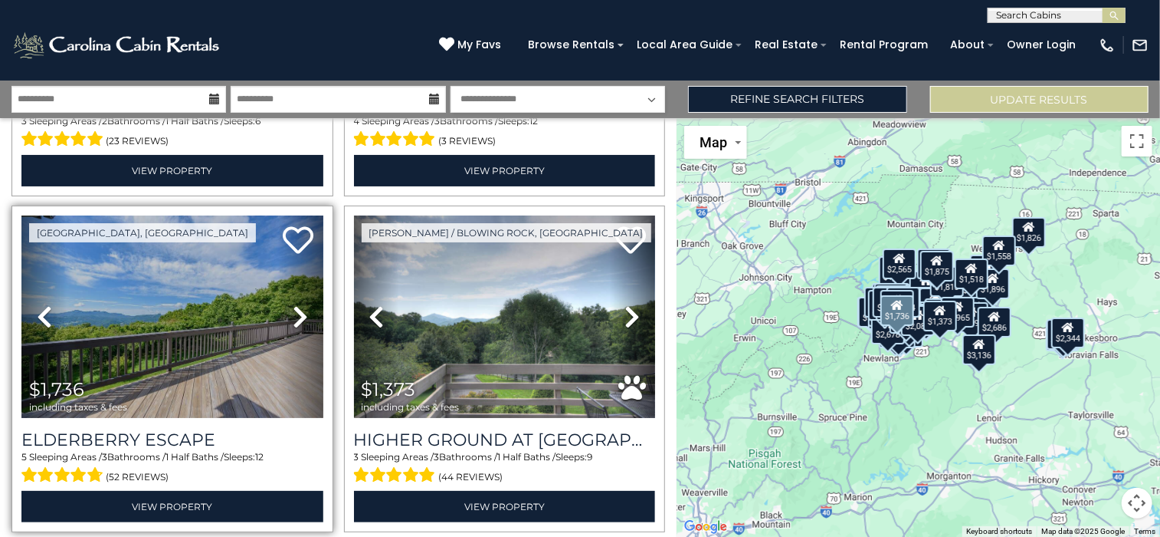
click at [298, 304] on icon at bounding box center [300, 316] width 15 height 25
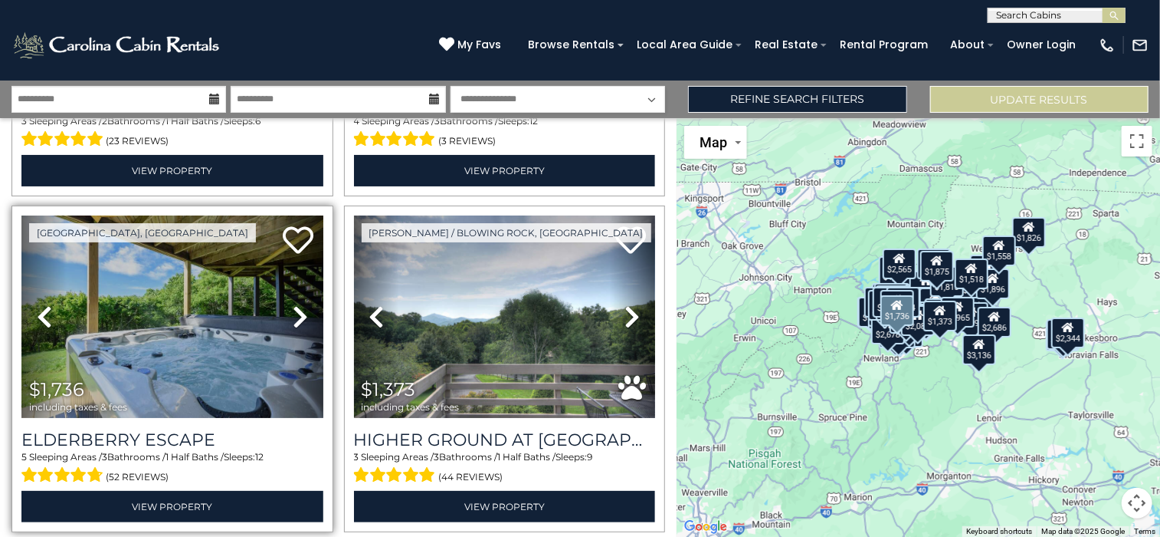
click at [298, 304] on icon at bounding box center [300, 316] width 15 height 25
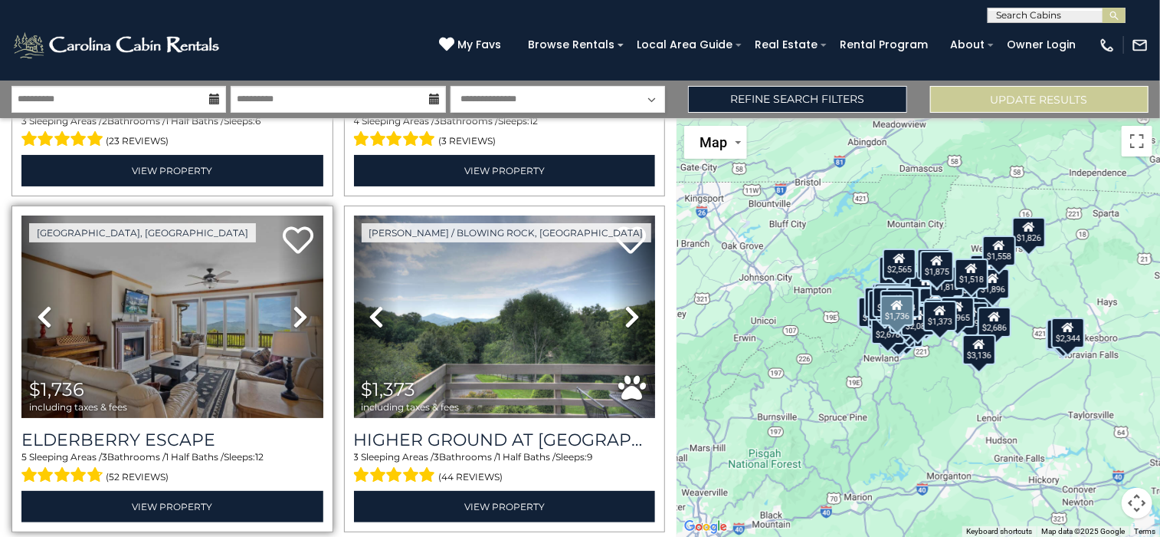
click at [298, 304] on icon at bounding box center [300, 316] width 15 height 25
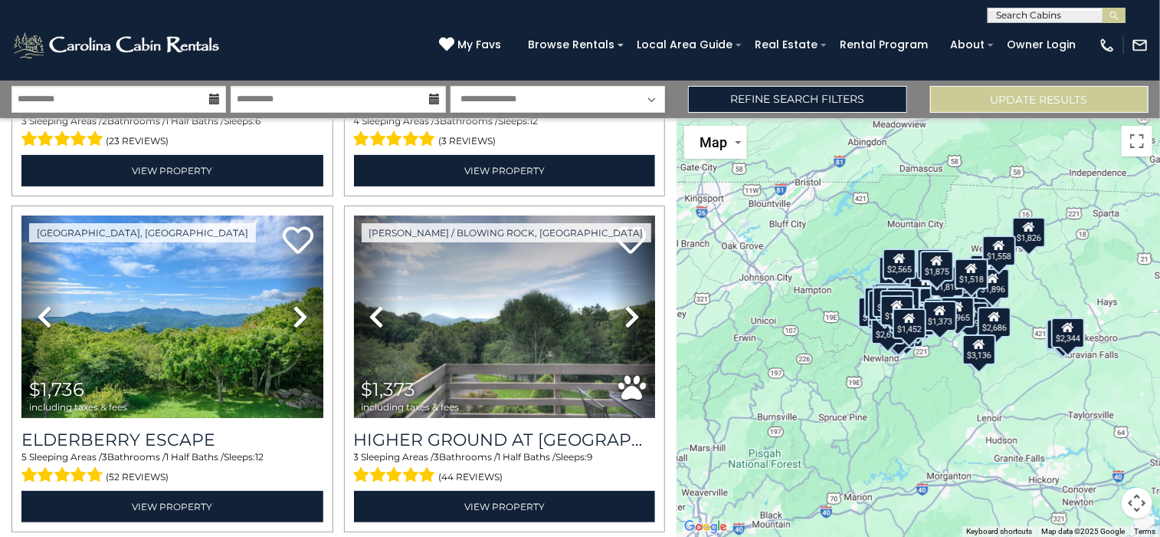
click at [868, 382] on div "$2,588 $2,796 $3,419 $3,331 $7,339 $2,314 $3,115 $1,992 $2,649 $2,214 $1,531 $2…" at bounding box center [919, 327] width 484 height 419
click at [1137, 149] on button "Toggle fullscreen view" at bounding box center [1137, 141] width 31 height 31
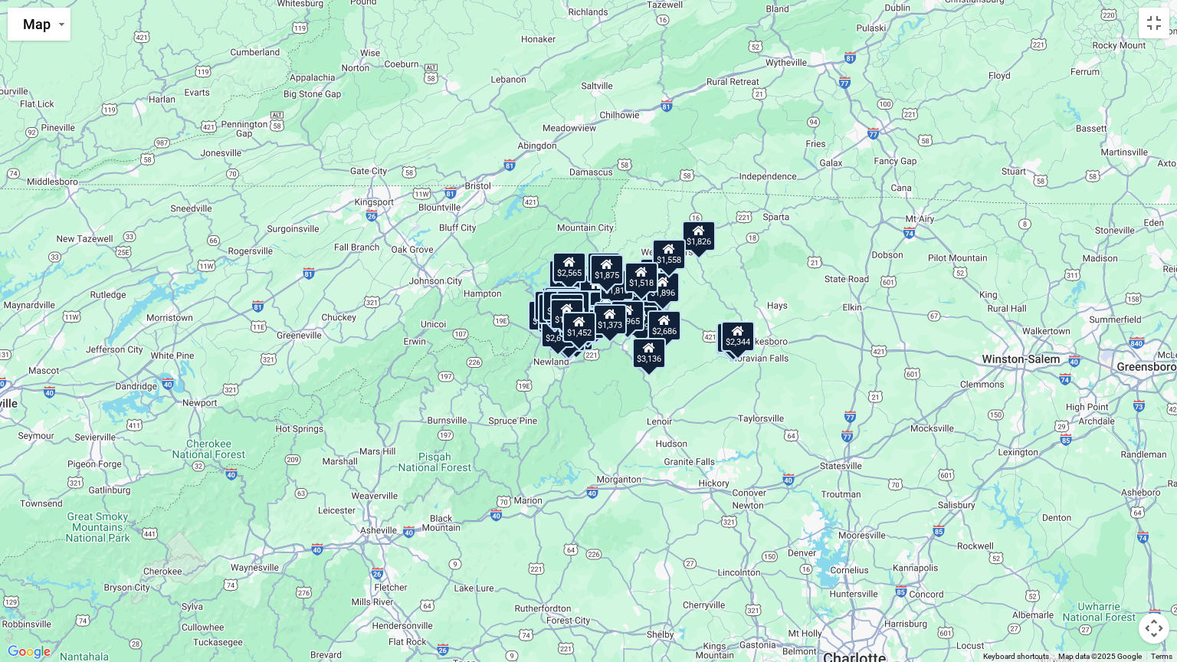
click at [874, 461] on div "$2,588 $2,796 $3,419 $3,331 $7,339 $2,314 $3,115 $1,992 $2,649 $2,214 $1,531 $2…" at bounding box center [588, 331] width 1177 height 662
click at [1158, 29] on button "Toggle fullscreen view" at bounding box center [1154, 23] width 31 height 31
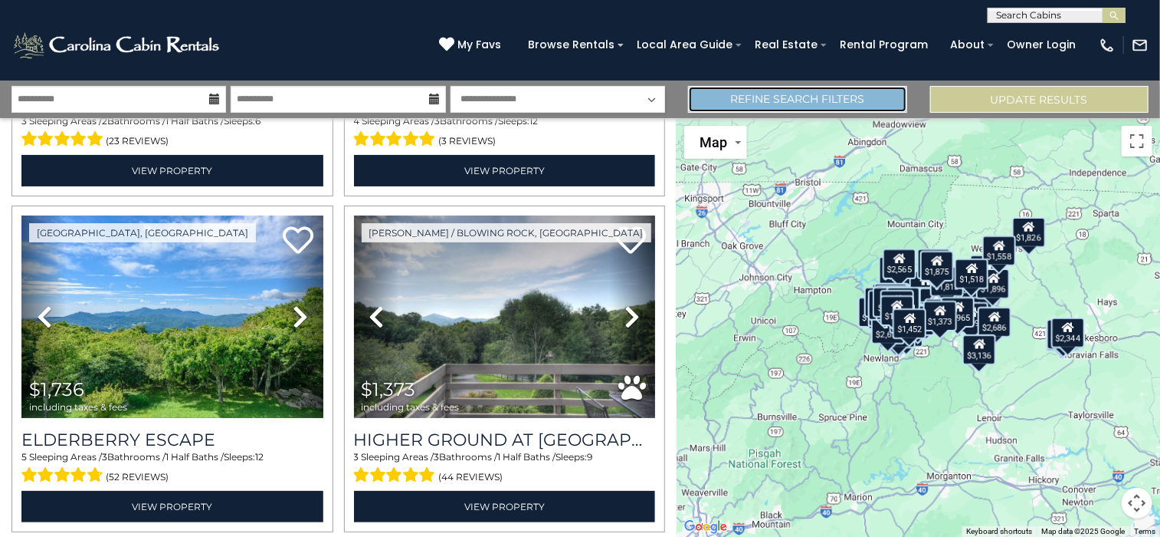
click at [840, 94] on link "Refine Search Filters" at bounding box center [797, 99] width 218 height 27
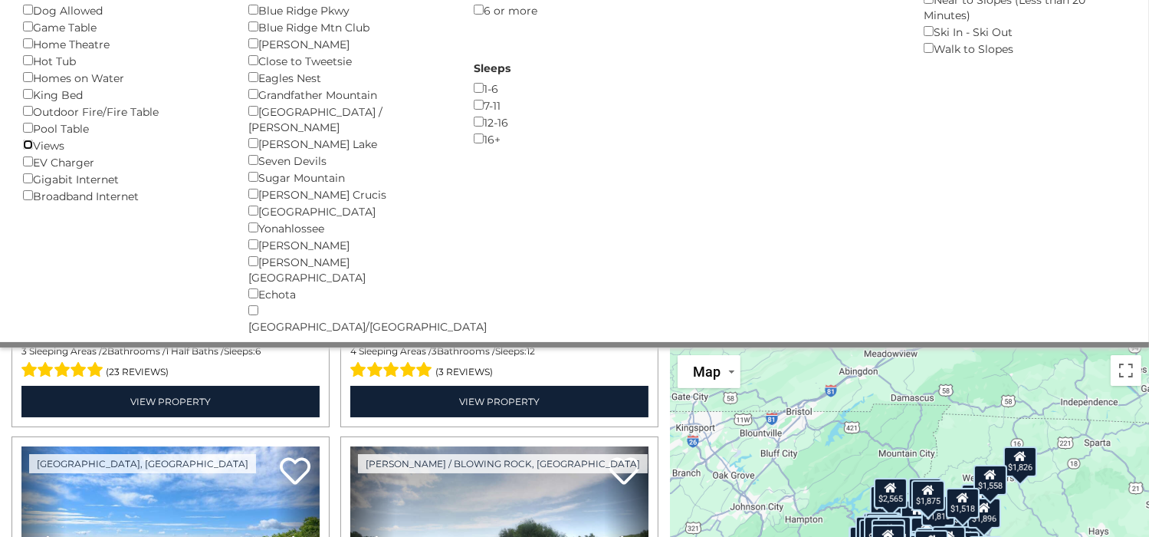
scroll to position [0, 0]
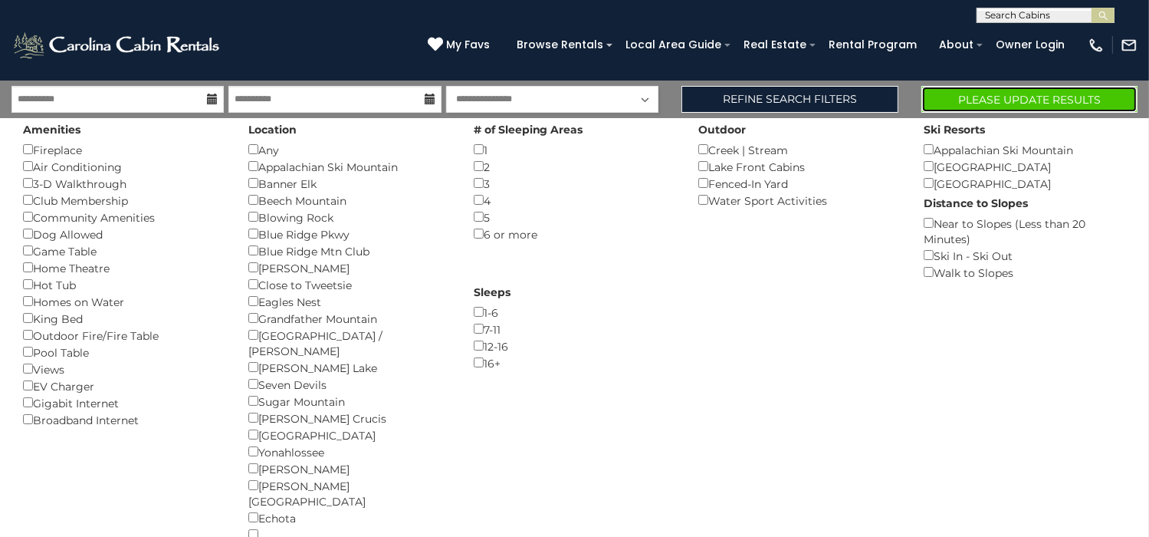
click at [948, 94] on button "Please Update Results" at bounding box center [1029, 99] width 216 height 27
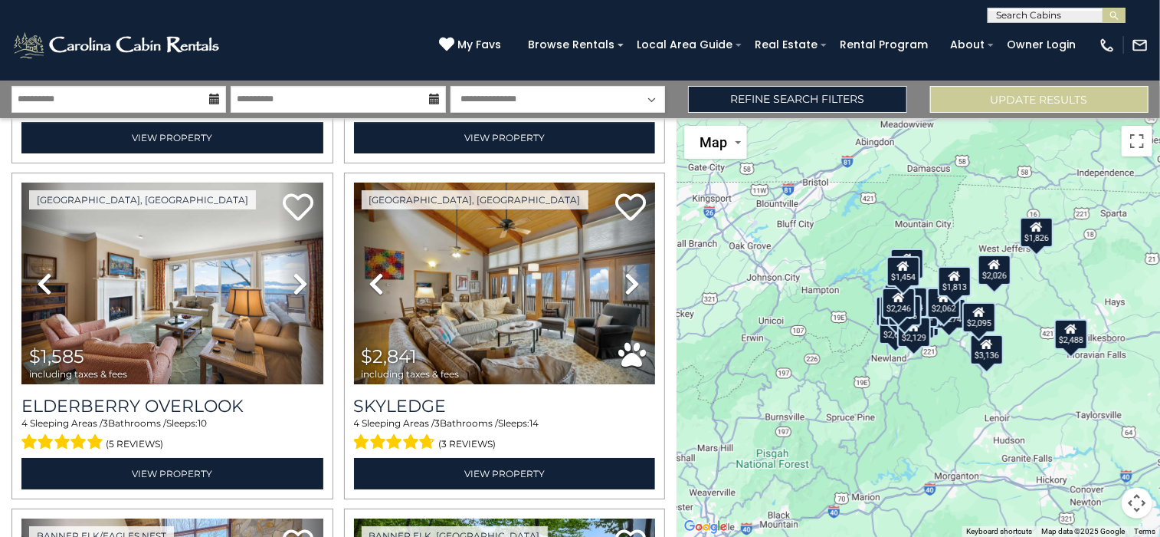
scroll to position [2706, 0]
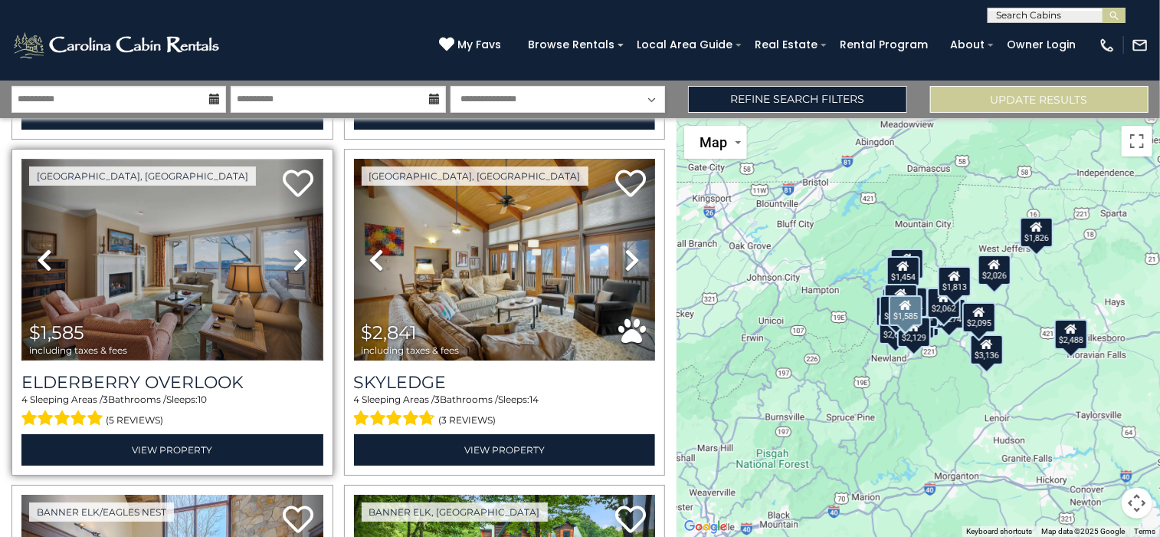
click at [260, 281] on img at bounding box center [172, 260] width 302 height 202
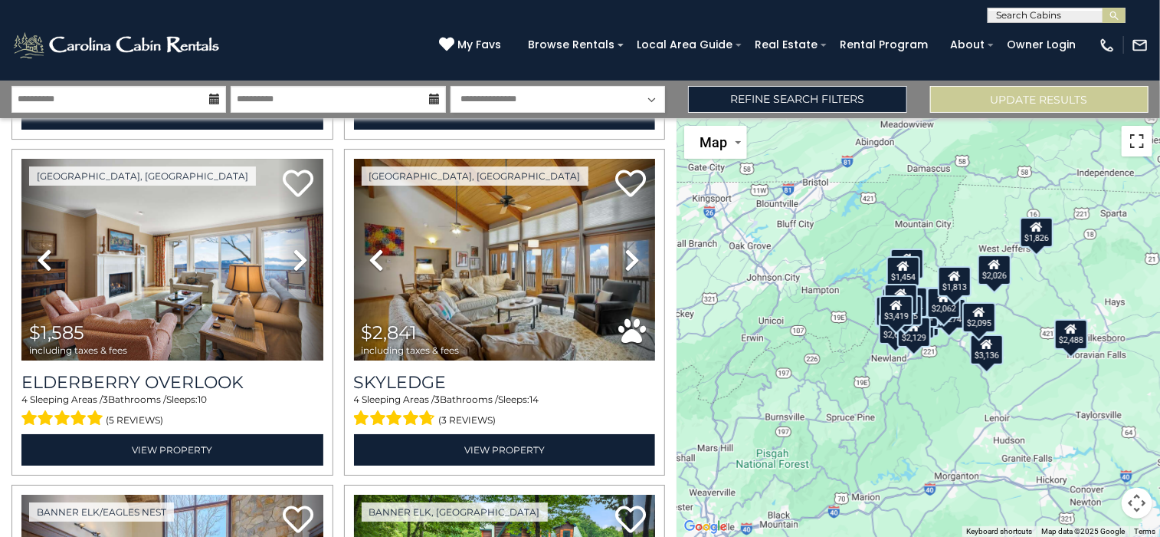
drag, startPoint x: 1140, startPoint y: 134, endPoint x: 1148, endPoint y: 196, distance: 62.7
click at [1140, 134] on button "Toggle fullscreen view" at bounding box center [1137, 141] width 31 height 31
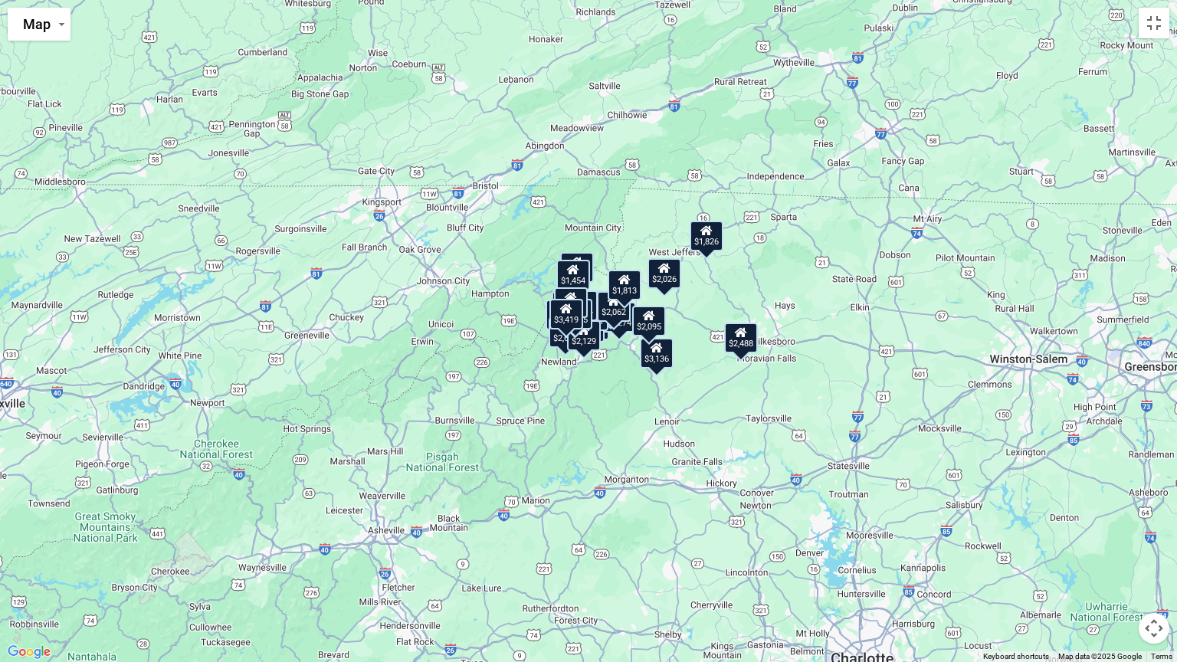
click at [1153, 536] on button "Map camera controls" at bounding box center [1154, 628] width 31 height 31
click at [1116, 536] on button "Zoom in" at bounding box center [1116, 552] width 31 height 31
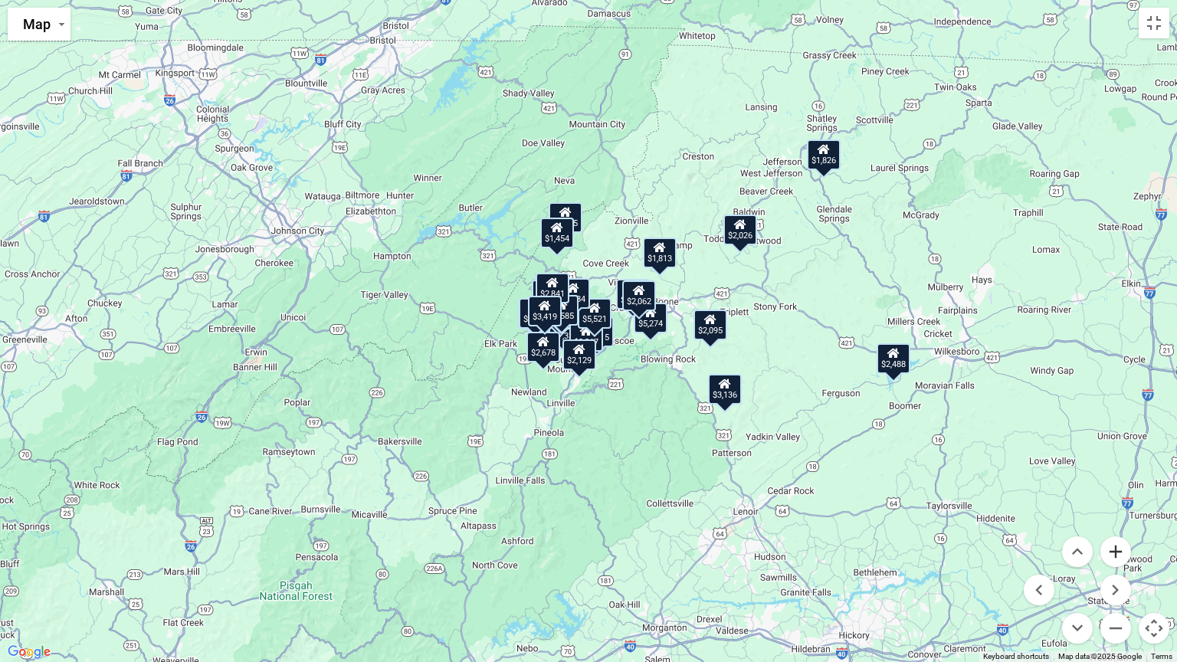
click at [1116, 536] on button "Zoom in" at bounding box center [1116, 552] width 31 height 31
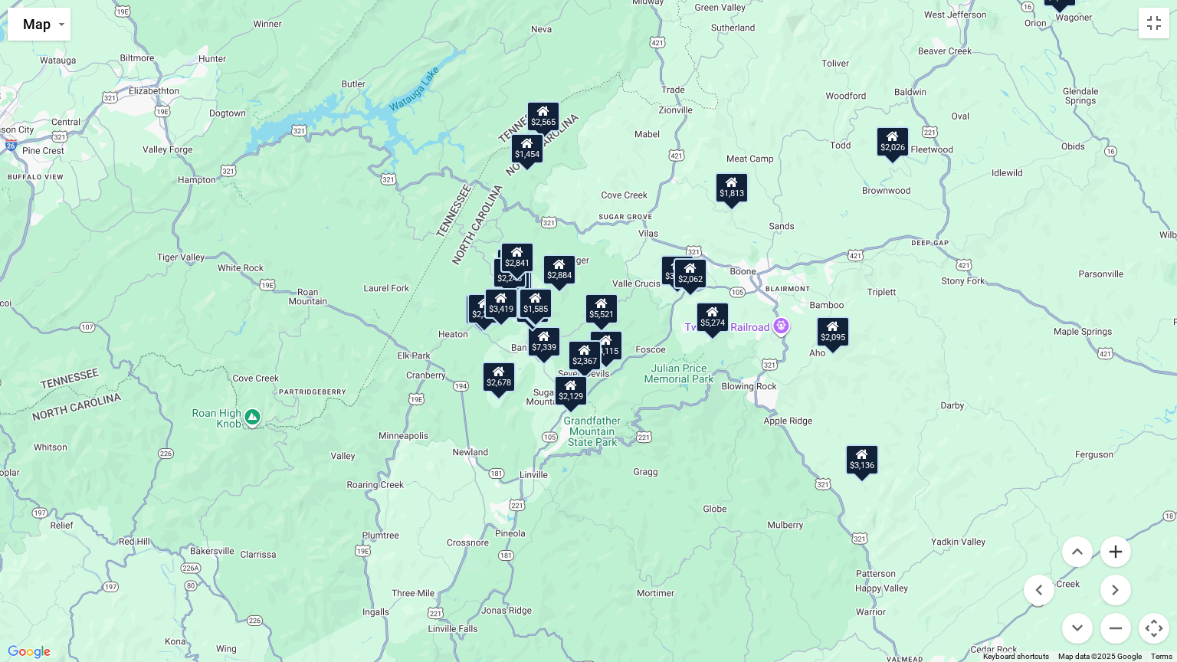
click at [1116, 536] on button "Zoom in" at bounding box center [1116, 552] width 31 height 31
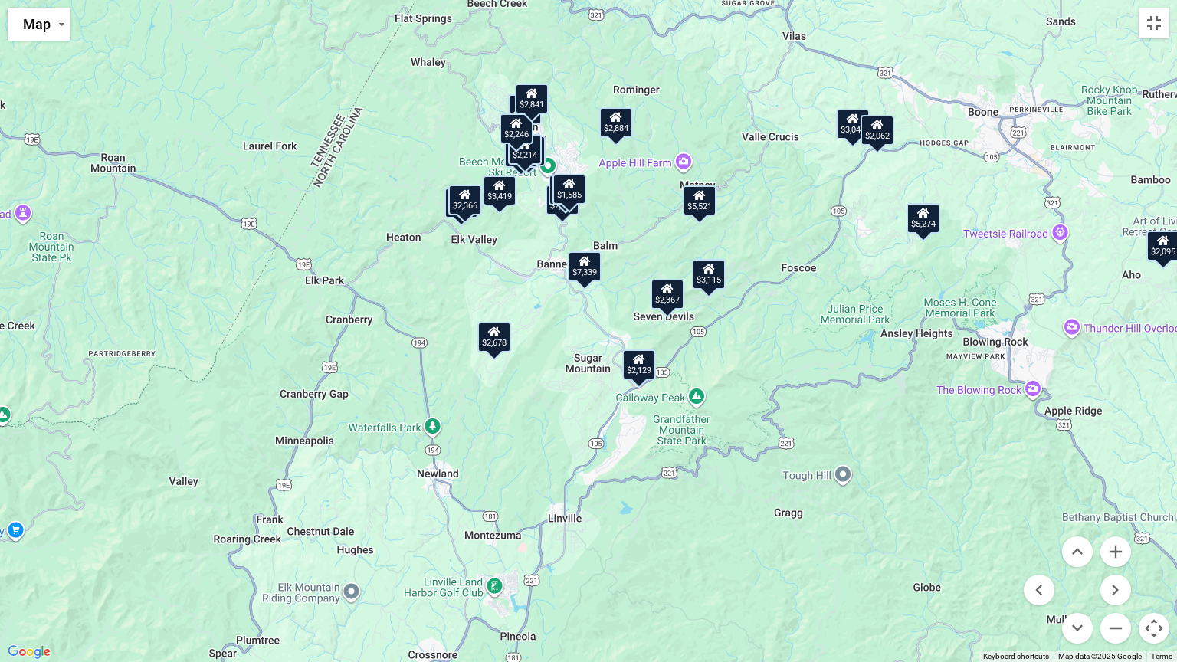
drag, startPoint x: 794, startPoint y: 527, endPoint x: 879, endPoint y: 428, distance: 130.4
click at [879, 428] on div "$3,331 $7,339 $2,314 $3,115 $5,274 $2,649 $2,214 $2,588 $3,136 $3,021 $2,367 $2…" at bounding box center [588, 331] width 1177 height 662
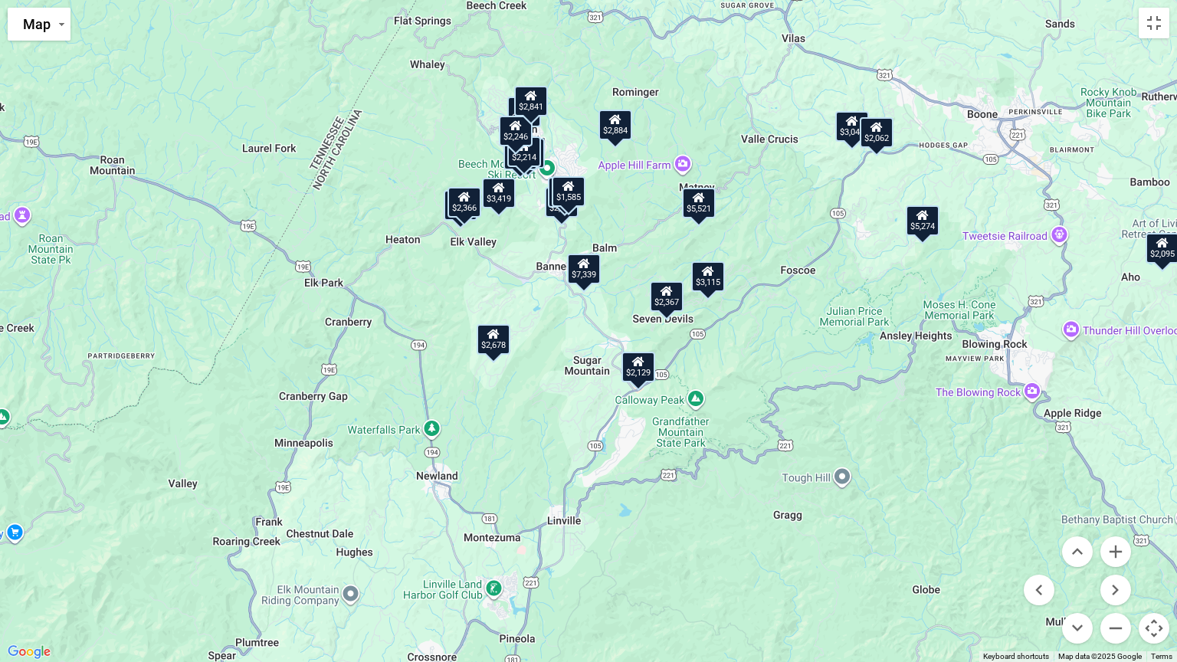
click at [641, 371] on div "$2,129" at bounding box center [639, 367] width 34 height 31
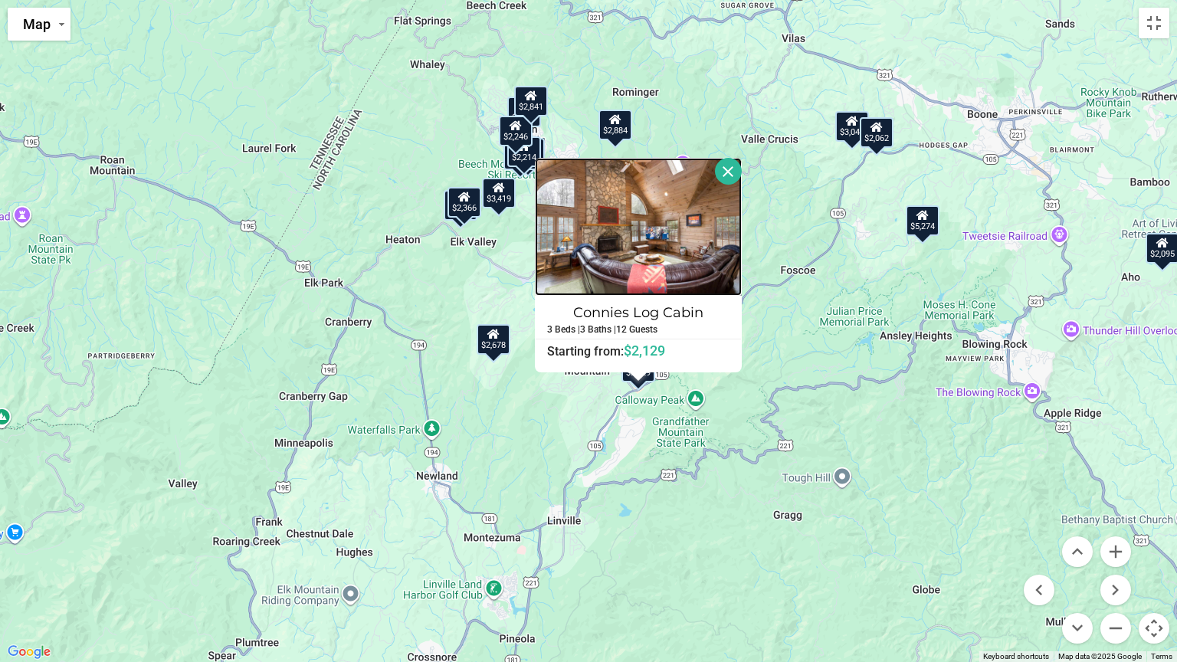
click at [702, 229] on img at bounding box center [638, 227] width 207 height 138
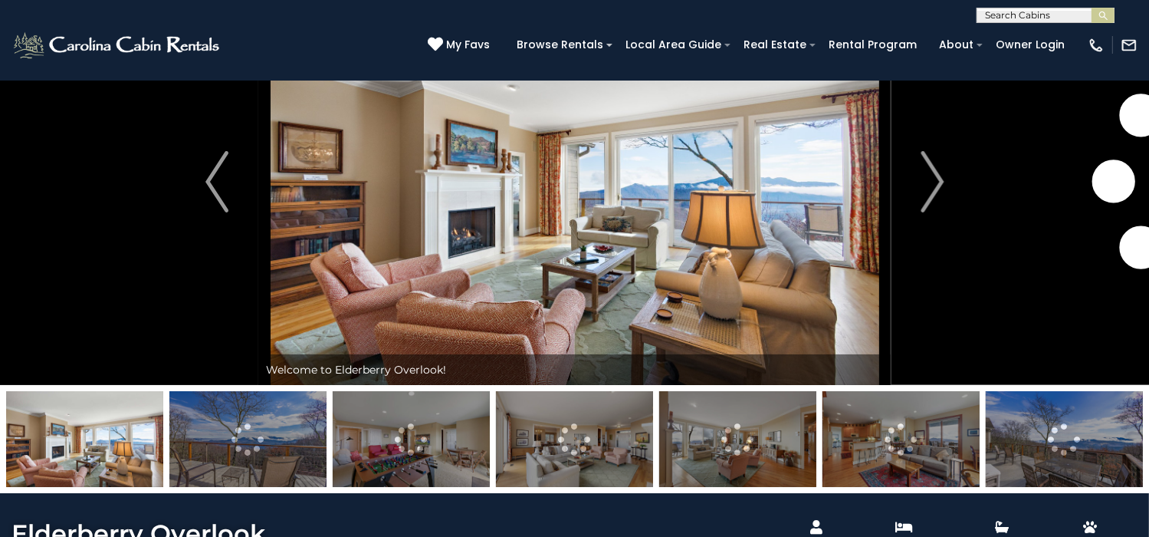
scroll to position [153, 0]
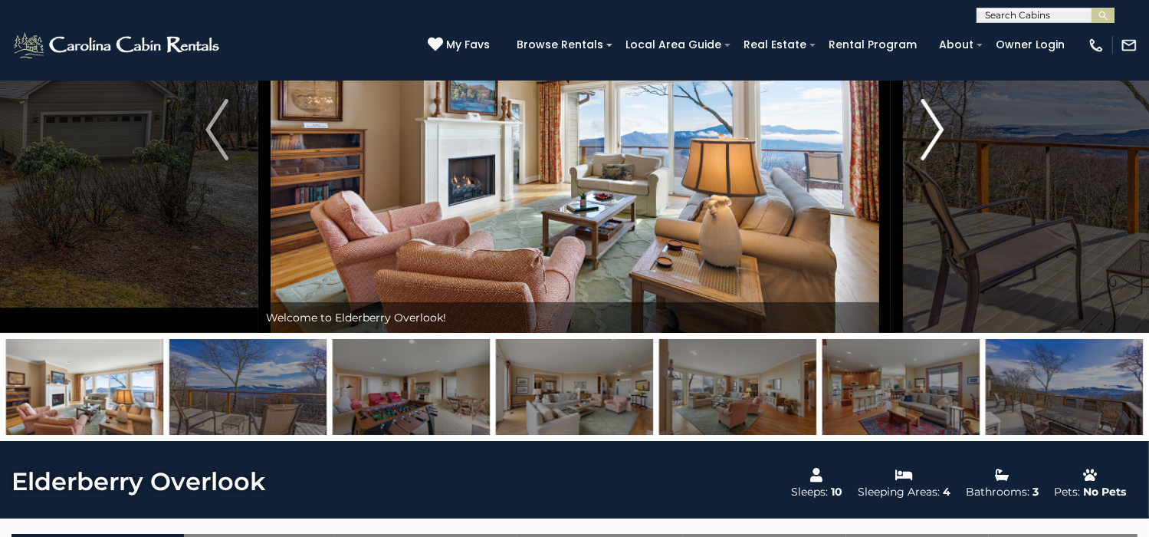
click at [917, 206] on button "Next" at bounding box center [933, 129] width 84 height 406
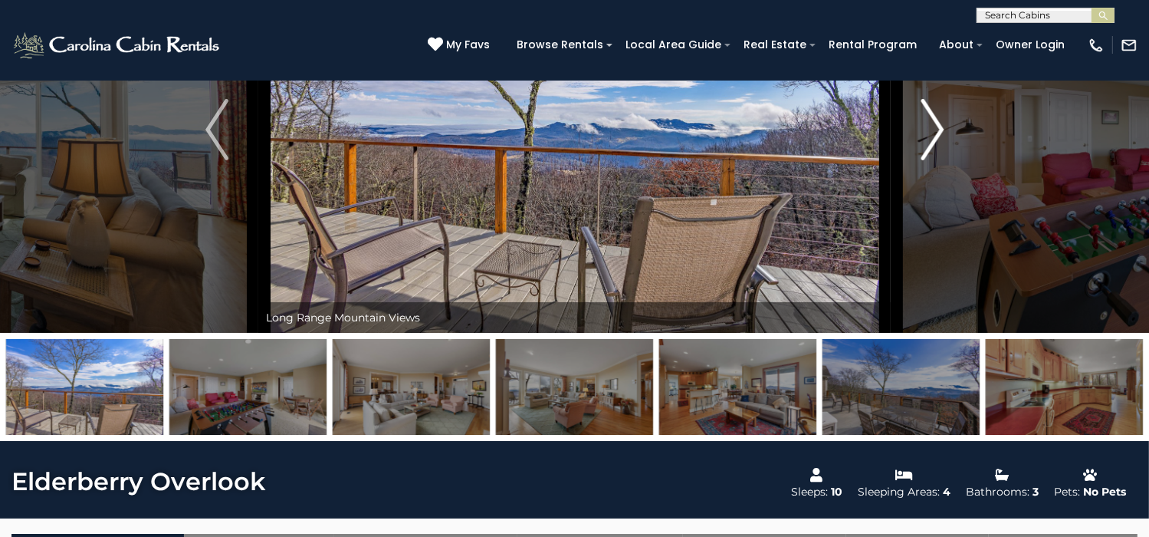
click at [917, 206] on button "Next" at bounding box center [933, 129] width 84 height 406
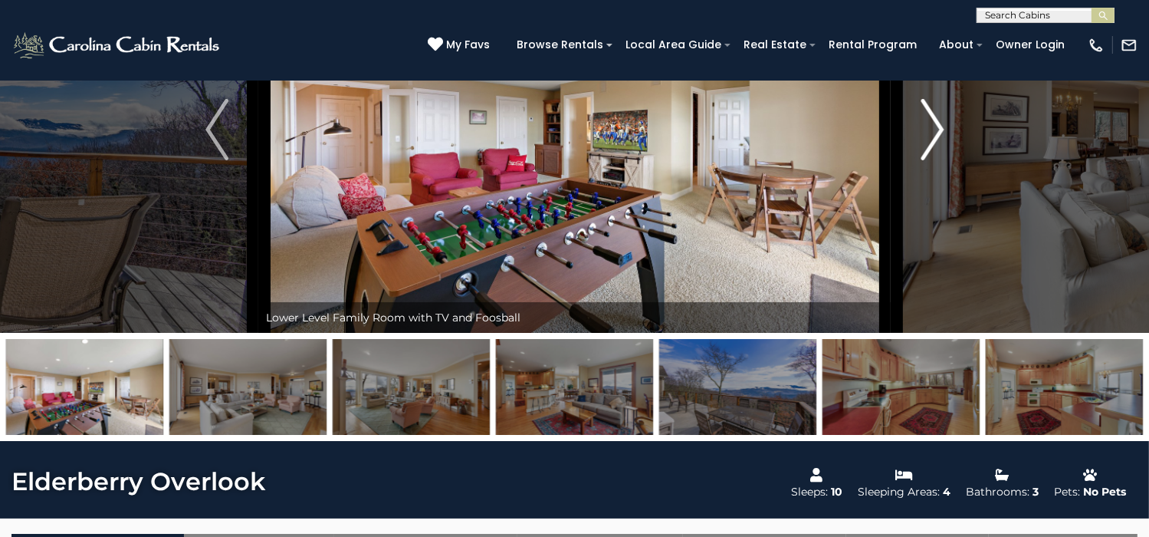
click at [917, 206] on button "Next" at bounding box center [933, 129] width 84 height 406
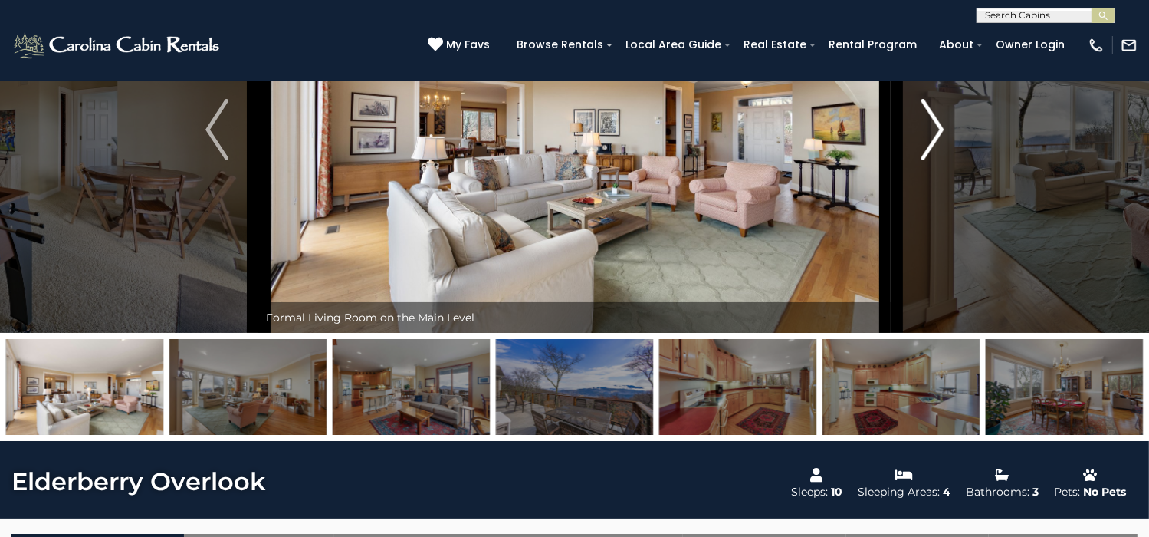
click at [917, 206] on button "Next" at bounding box center [933, 129] width 84 height 406
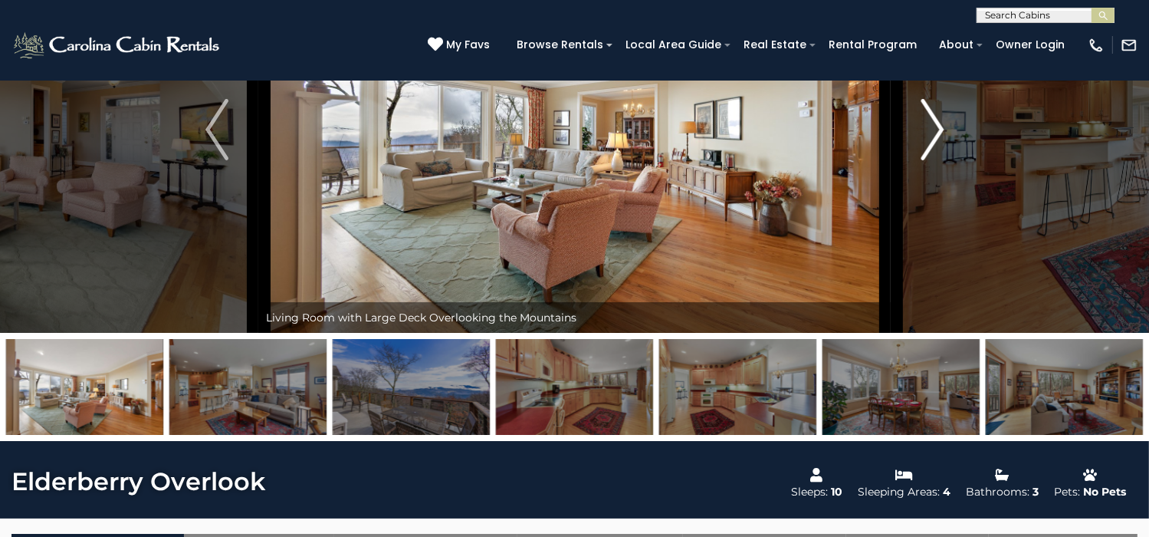
click at [917, 206] on button "Next" at bounding box center [933, 129] width 84 height 406
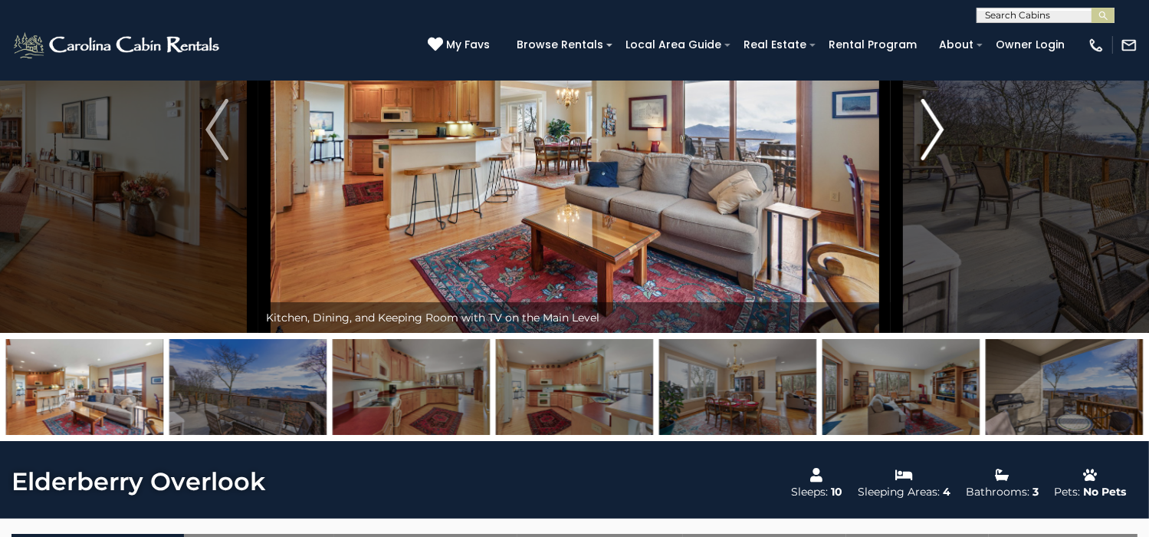
click at [917, 206] on button "Next" at bounding box center [933, 129] width 84 height 406
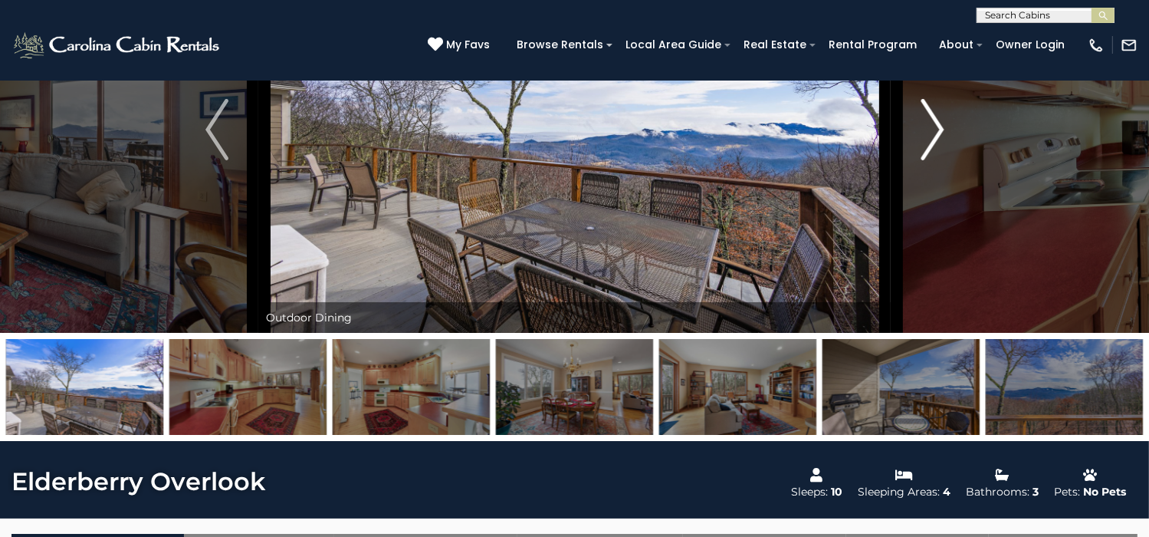
click at [917, 206] on button "Next" at bounding box center [933, 129] width 84 height 406
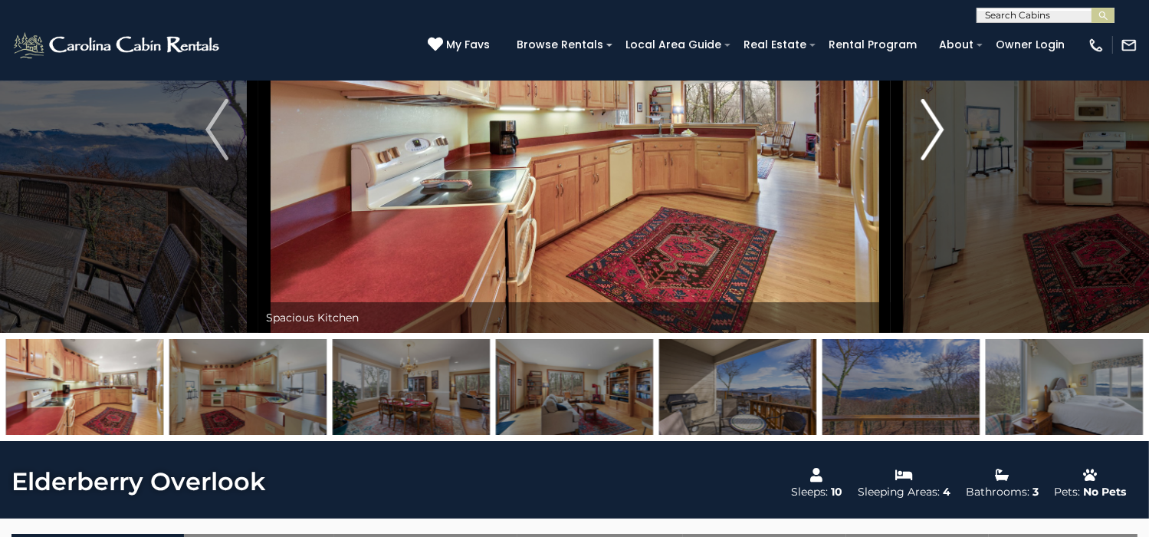
click at [917, 206] on button "Next" at bounding box center [933, 129] width 84 height 406
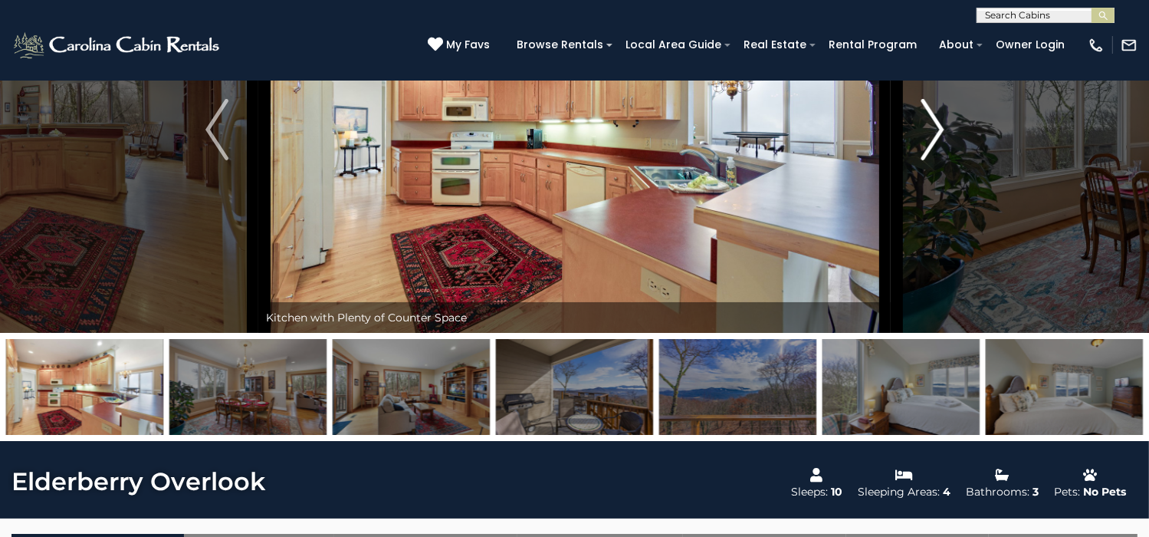
click at [917, 206] on button "Next" at bounding box center [933, 129] width 84 height 406
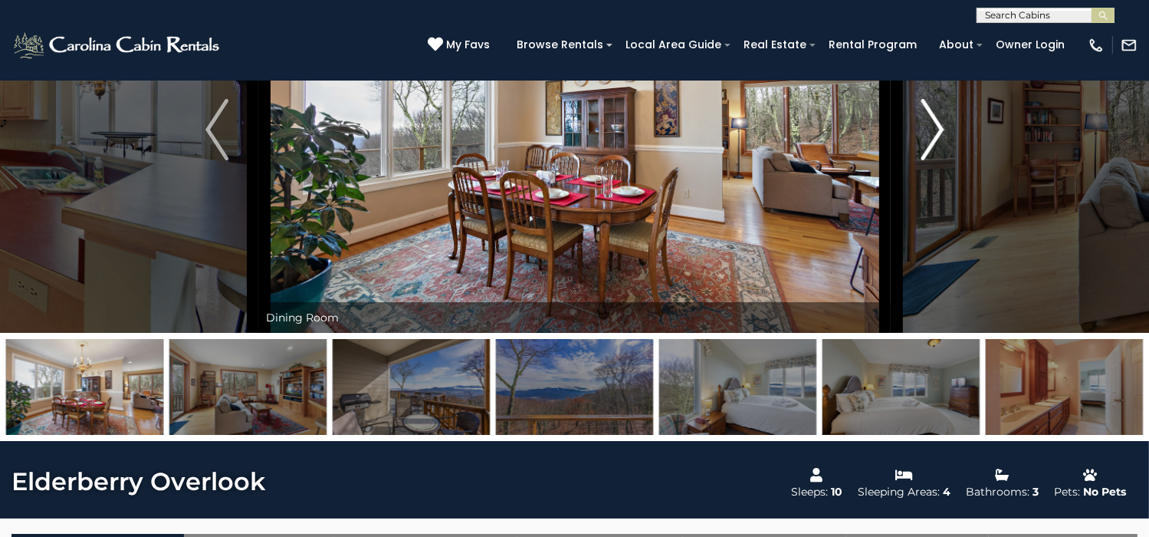
click at [917, 206] on button "Next" at bounding box center [933, 129] width 84 height 406
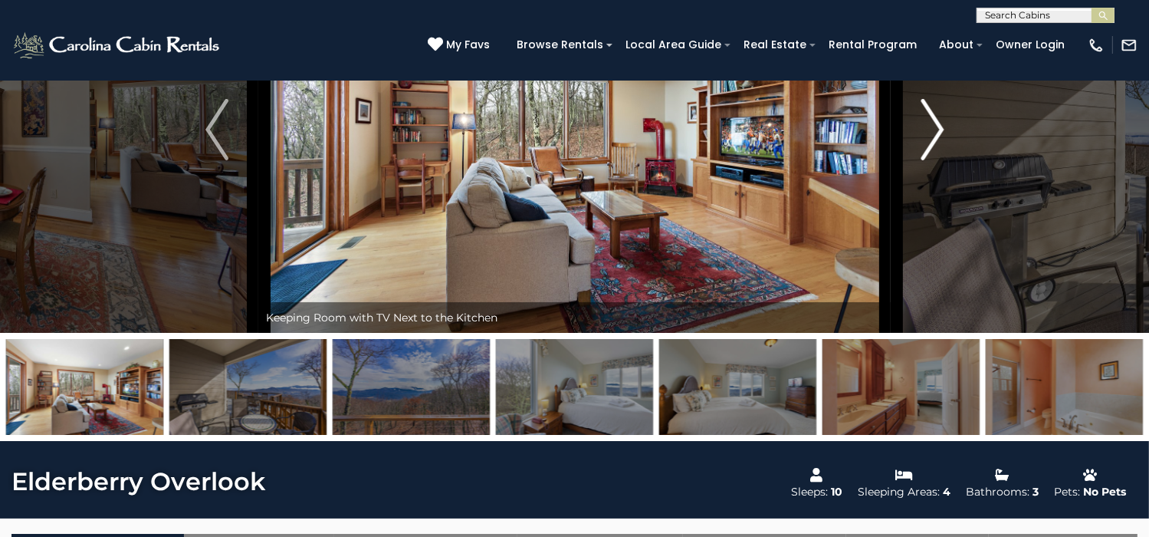
click at [917, 206] on button "Next" at bounding box center [933, 129] width 84 height 406
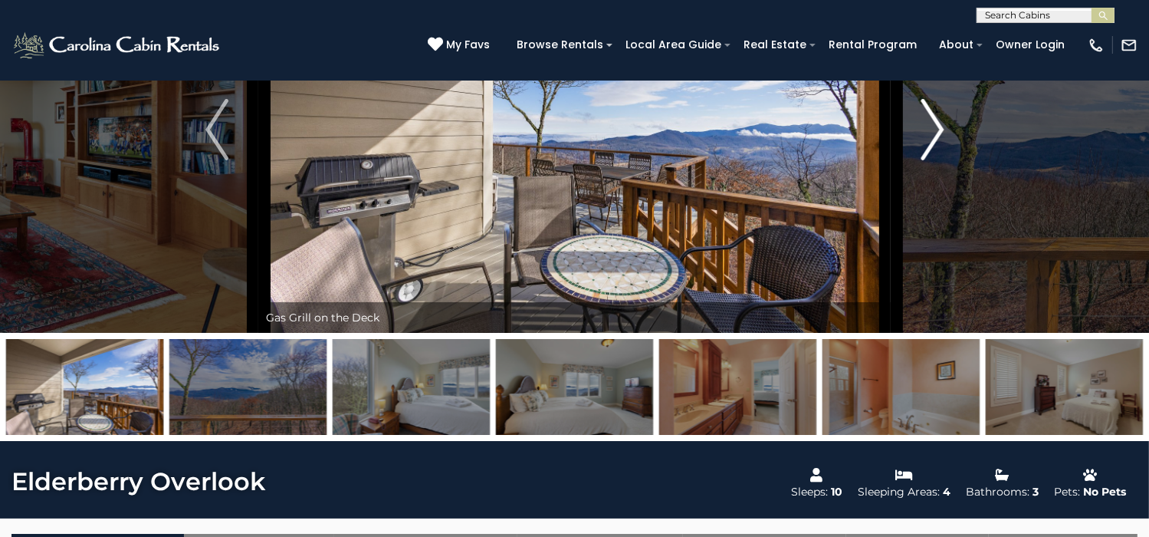
click at [917, 206] on button "Next" at bounding box center [933, 129] width 84 height 406
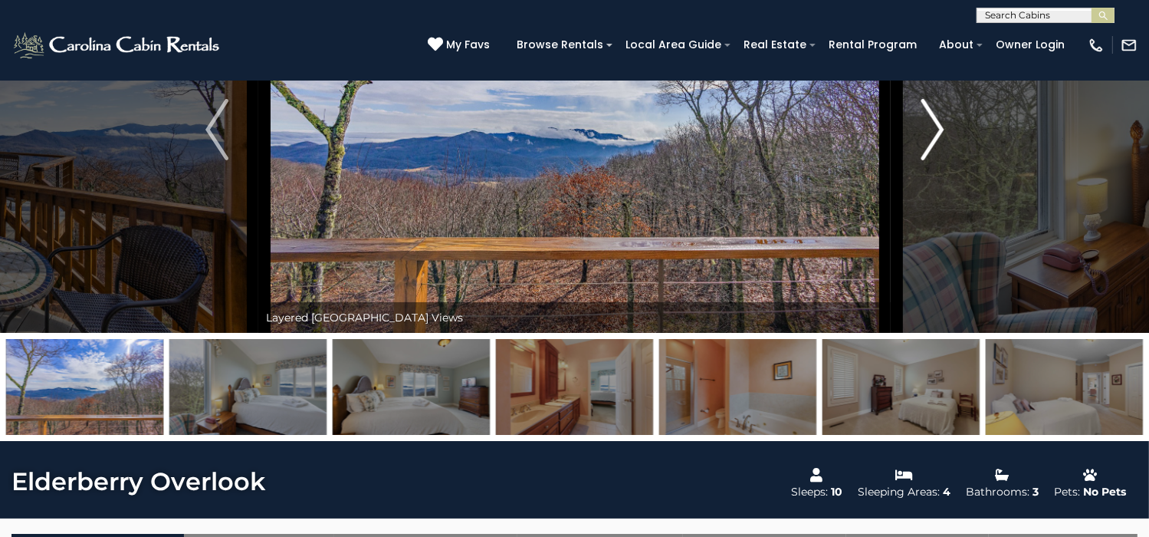
click at [917, 206] on button "Next" at bounding box center [933, 129] width 84 height 406
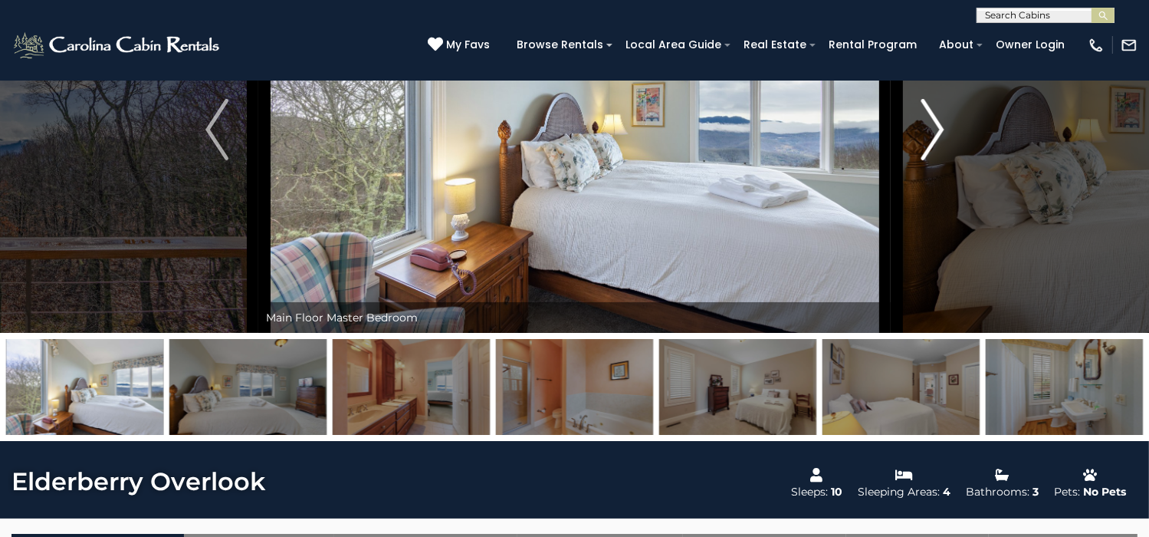
click at [917, 206] on button "Next" at bounding box center [933, 129] width 84 height 406
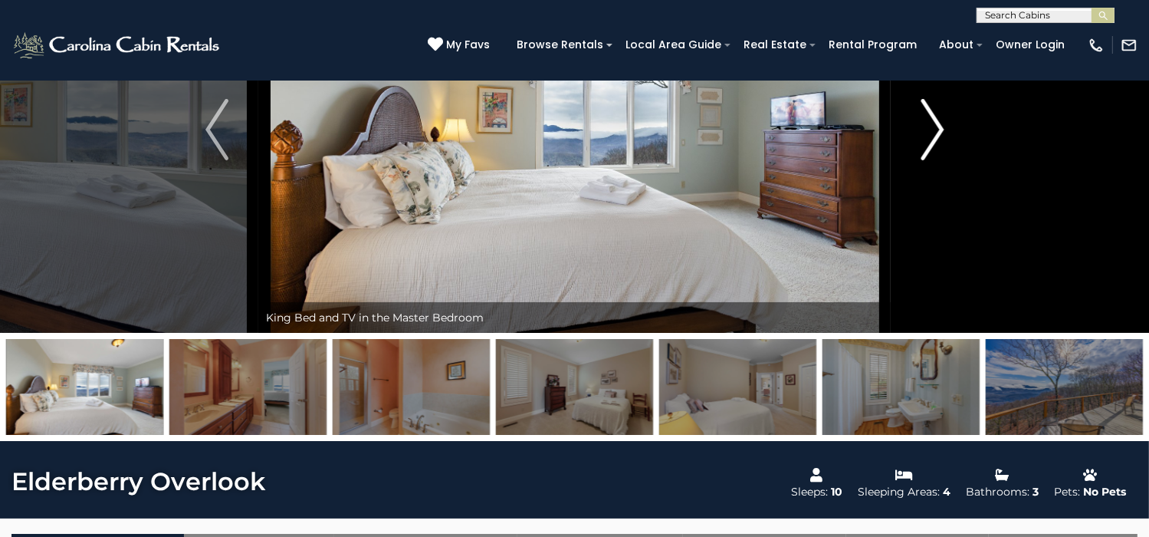
click at [917, 206] on button "Next" at bounding box center [933, 129] width 84 height 406
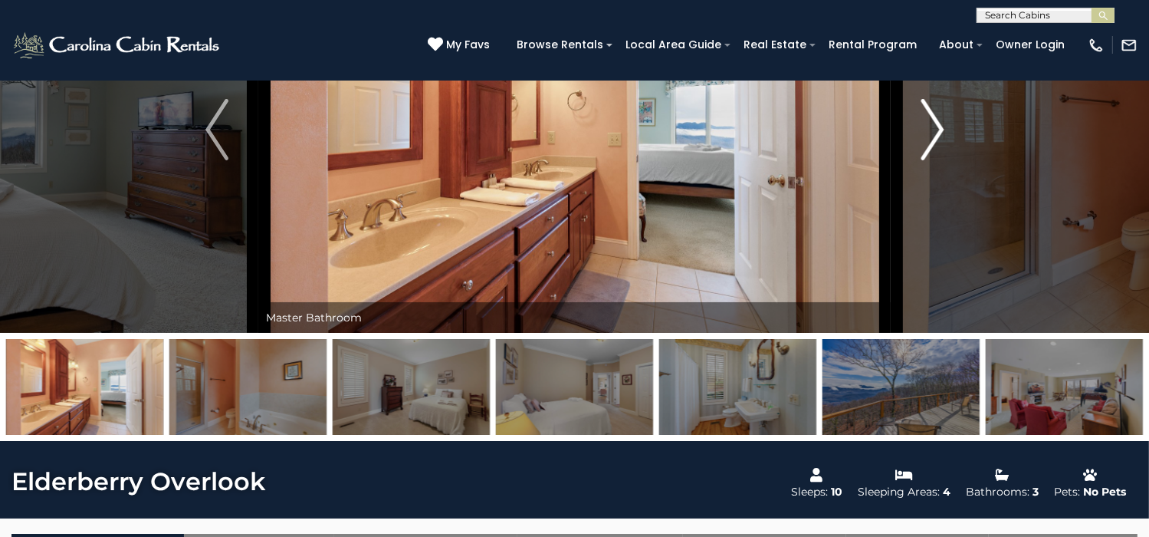
click at [917, 206] on button "Next" at bounding box center [933, 129] width 84 height 406
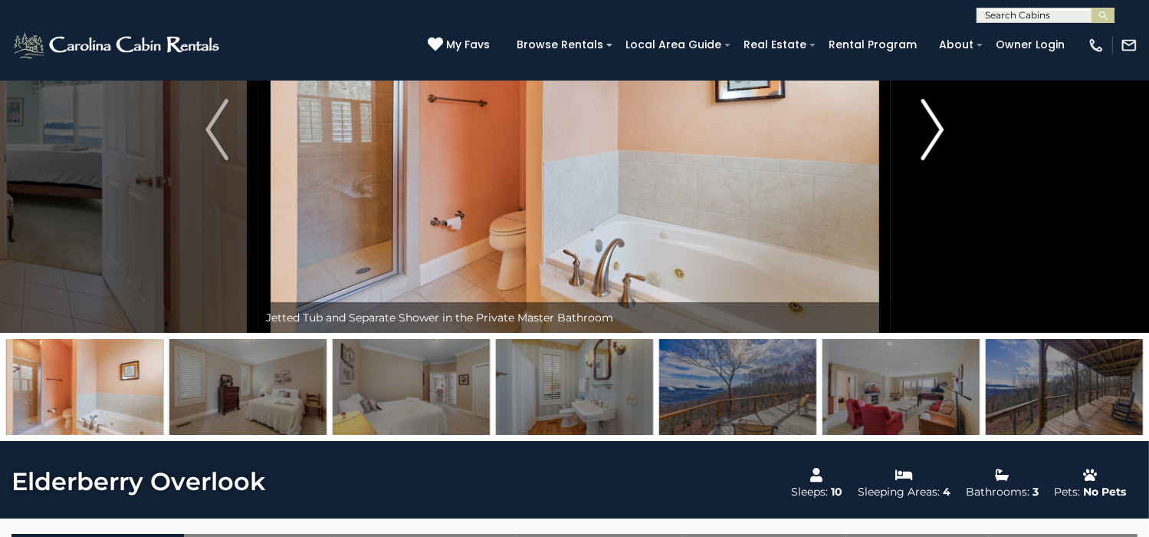
click at [917, 206] on button "Next" at bounding box center [933, 129] width 84 height 406
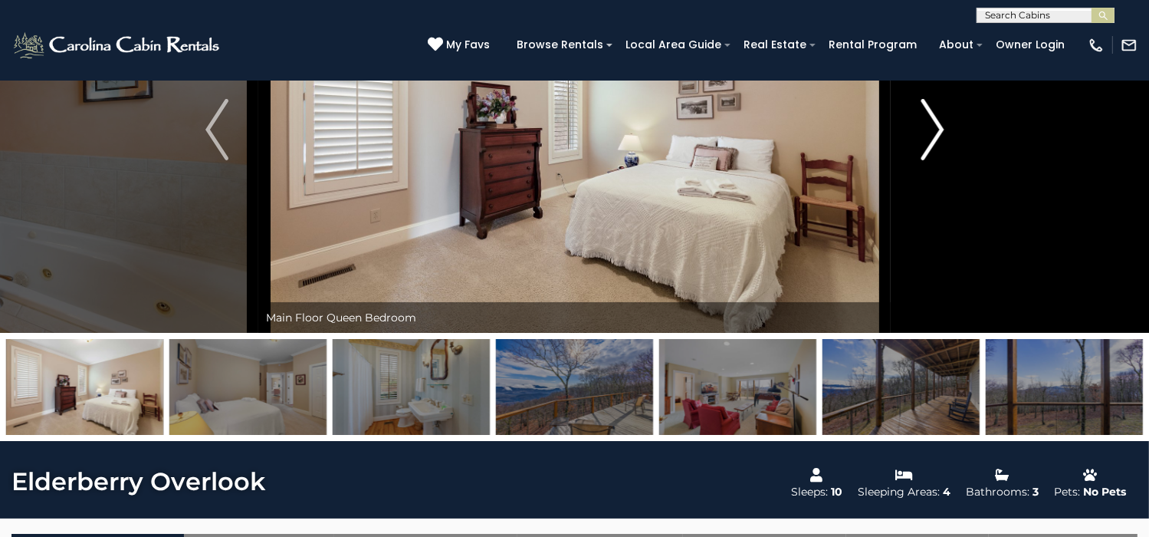
click at [917, 206] on button "Next" at bounding box center [933, 129] width 84 height 406
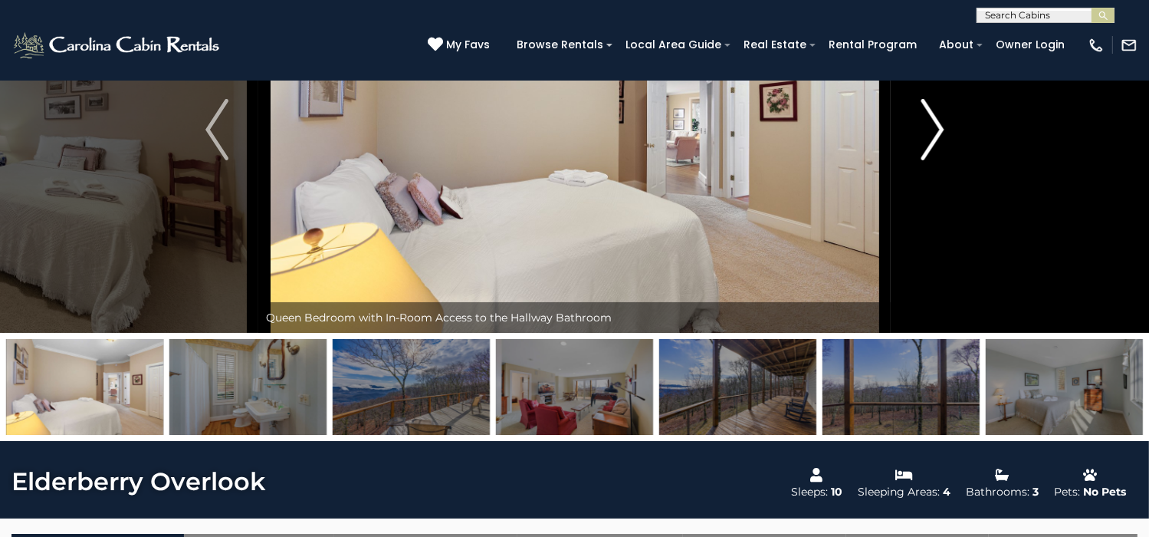
click at [917, 206] on button "Next" at bounding box center [933, 129] width 84 height 406
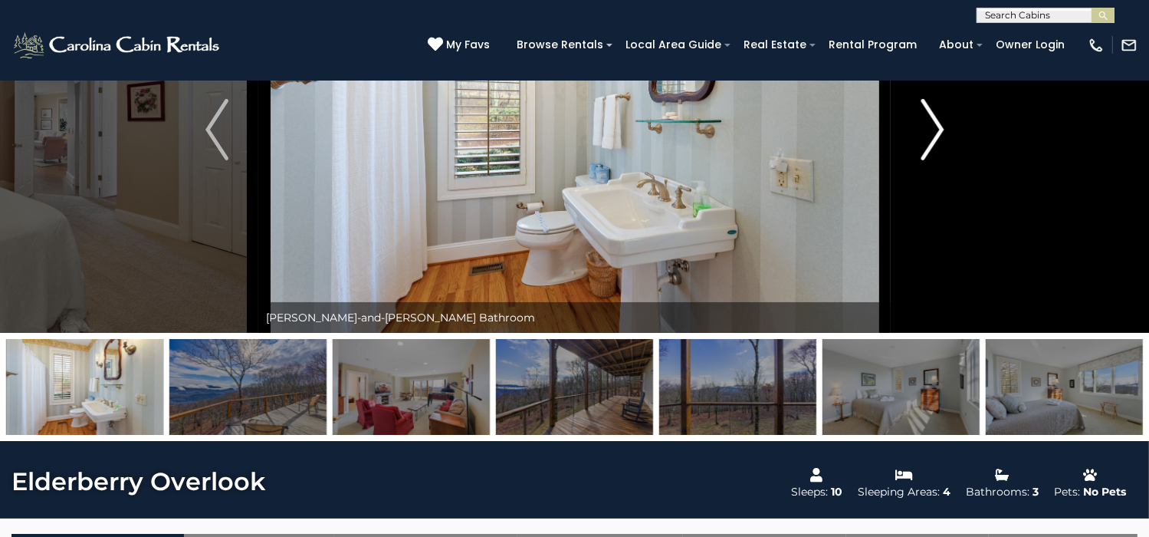
click at [917, 206] on button "Next" at bounding box center [933, 129] width 84 height 406
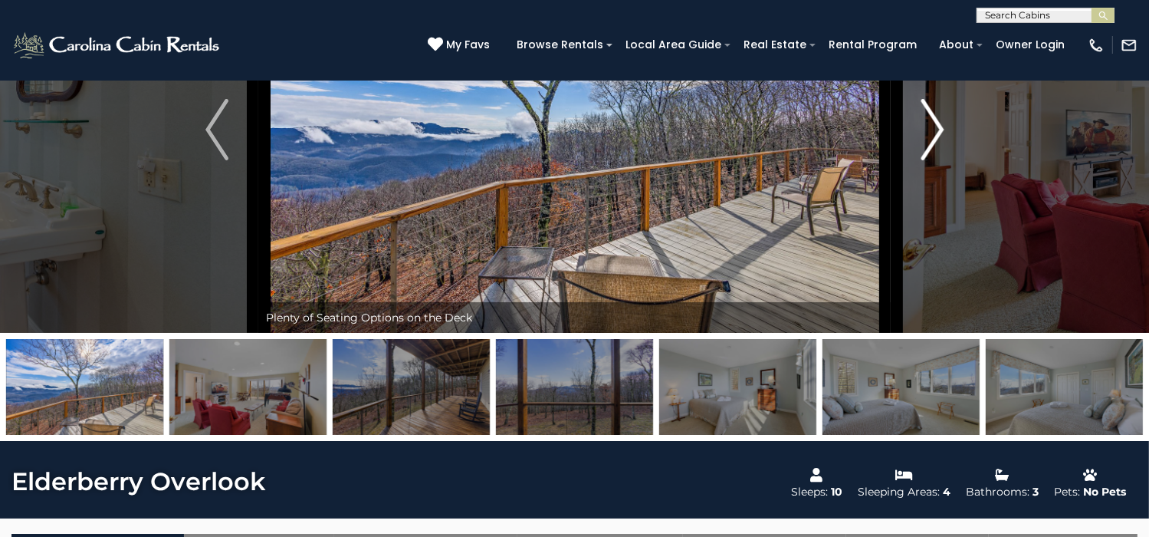
click at [917, 206] on button "Next" at bounding box center [933, 129] width 84 height 406
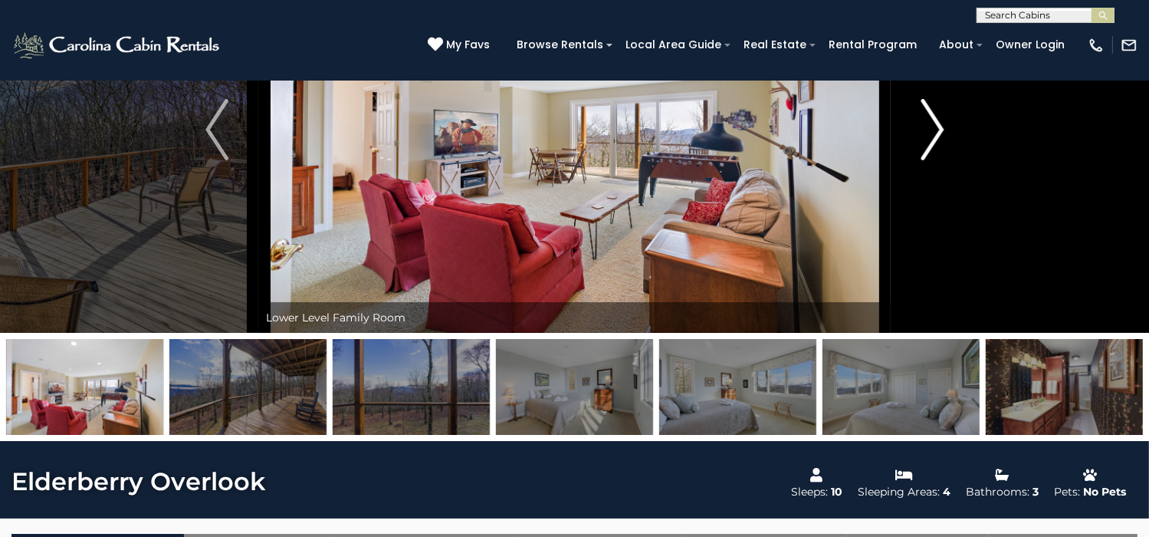
click at [917, 206] on button "Next" at bounding box center [933, 129] width 84 height 406
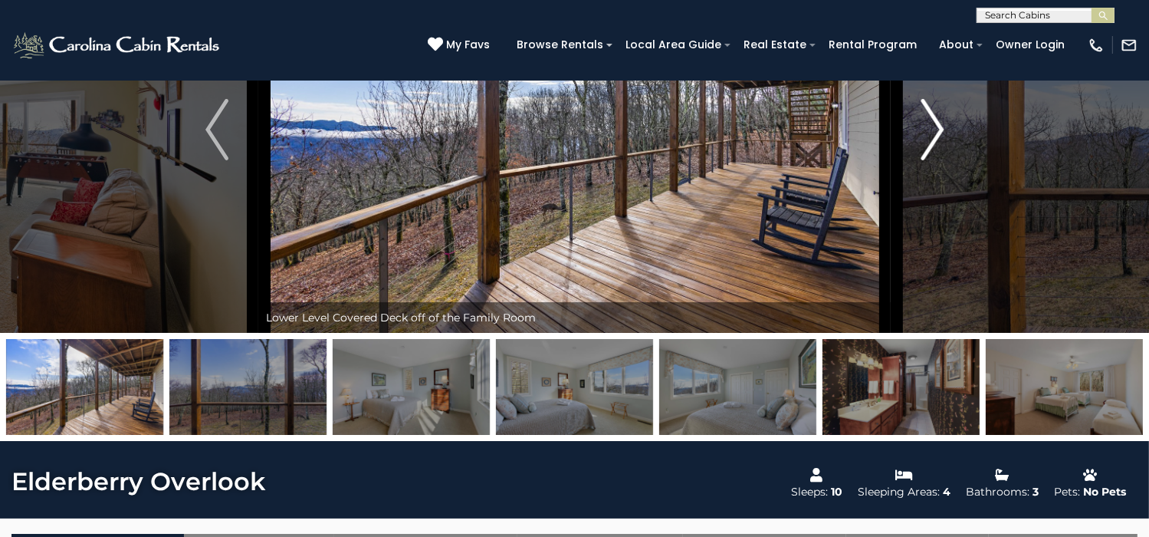
click at [917, 206] on button "Next" at bounding box center [933, 129] width 84 height 406
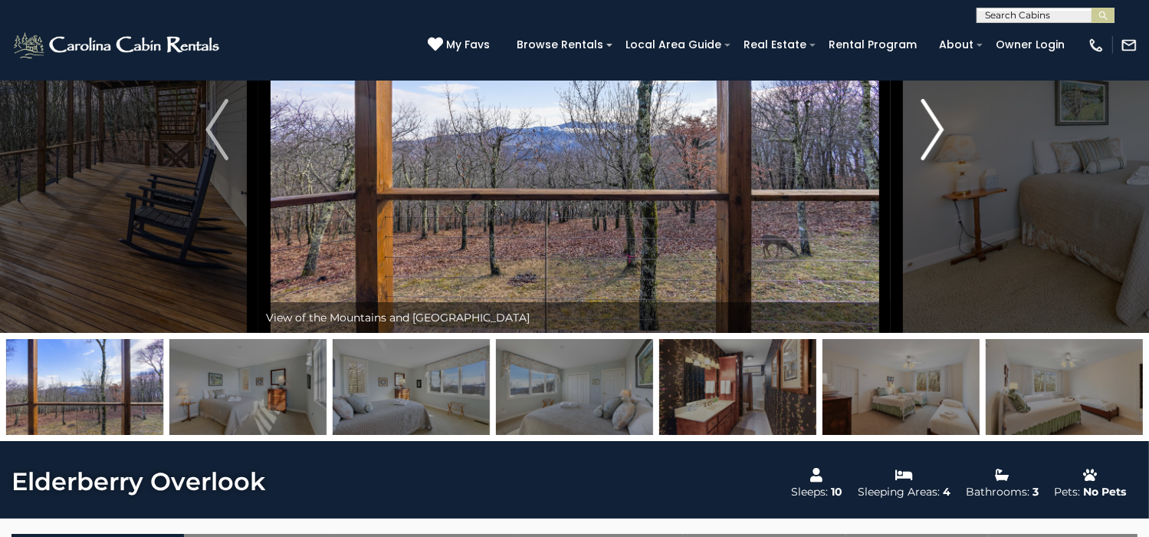
click at [917, 206] on button "Next" at bounding box center [933, 129] width 84 height 406
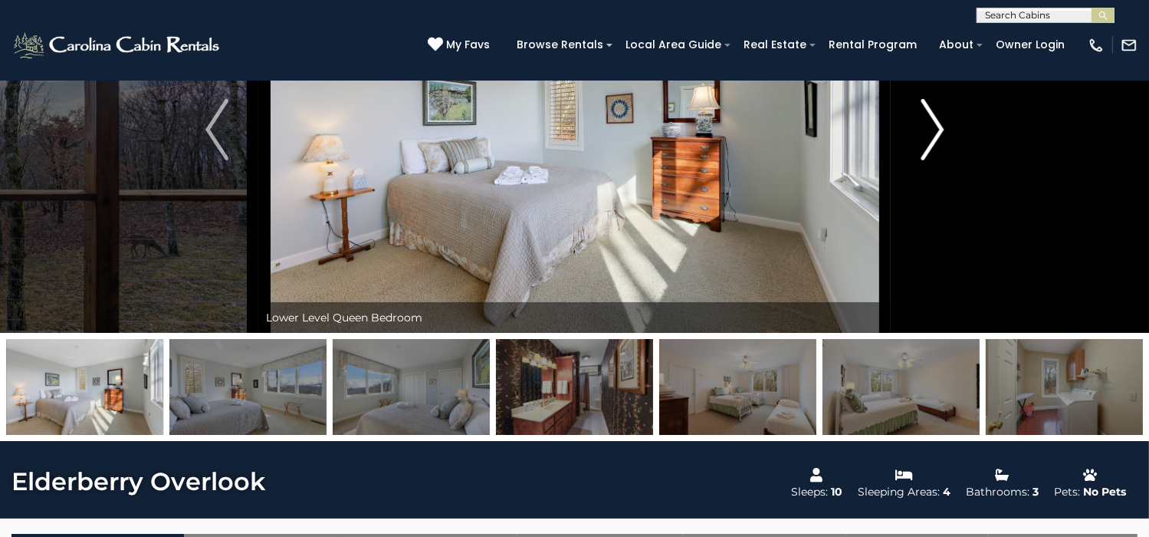
click at [917, 206] on button "Next" at bounding box center [933, 129] width 84 height 406
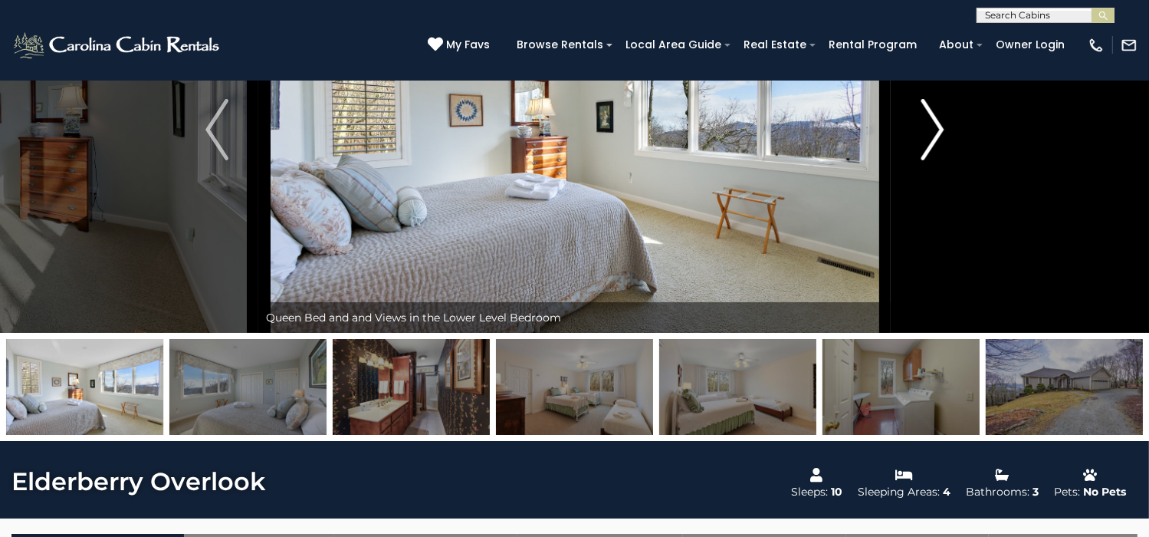
click at [917, 206] on button "Next" at bounding box center [933, 129] width 84 height 406
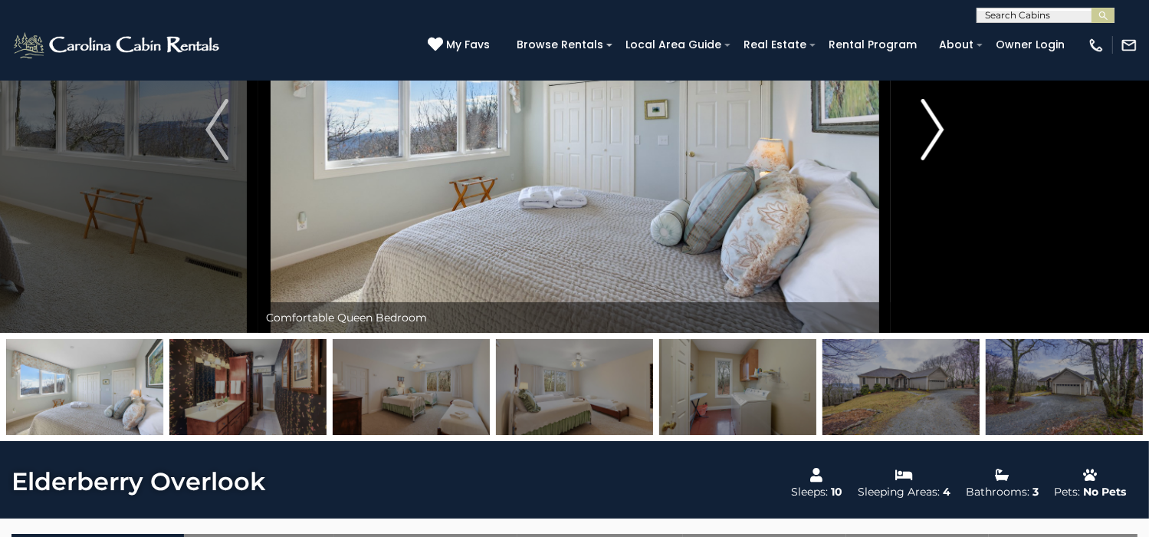
click at [917, 206] on button "Next" at bounding box center [933, 129] width 84 height 406
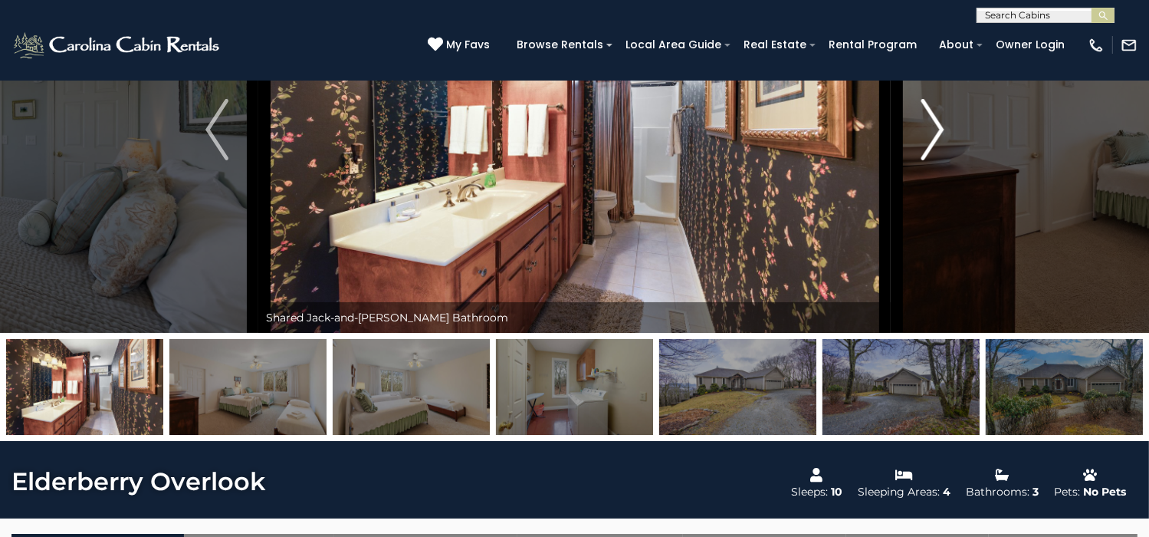
click at [917, 206] on button "Next" at bounding box center [933, 129] width 84 height 406
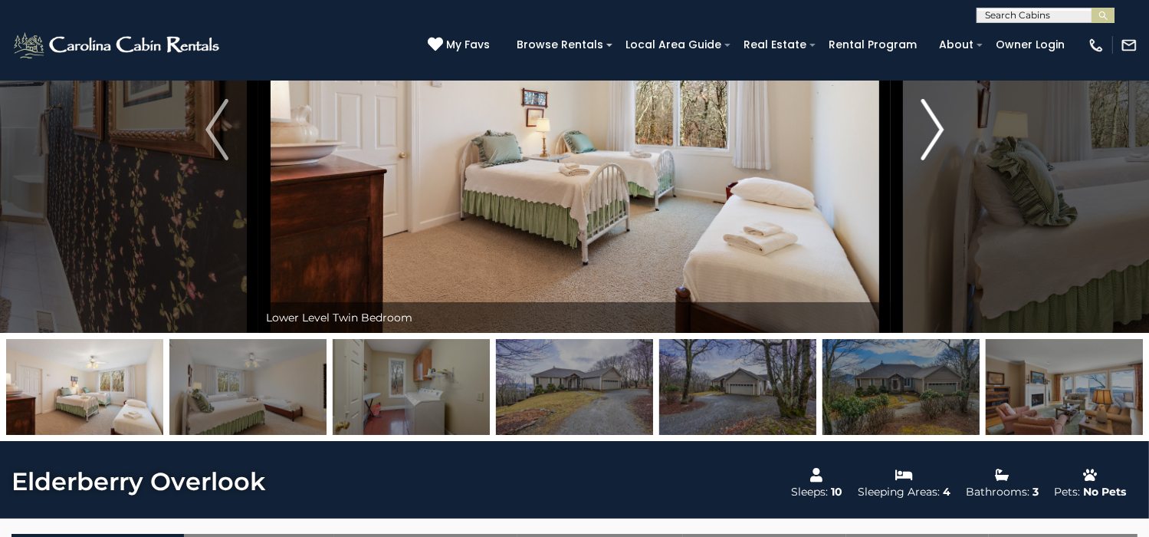
click at [917, 206] on button "Next" at bounding box center [933, 129] width 84 height 406
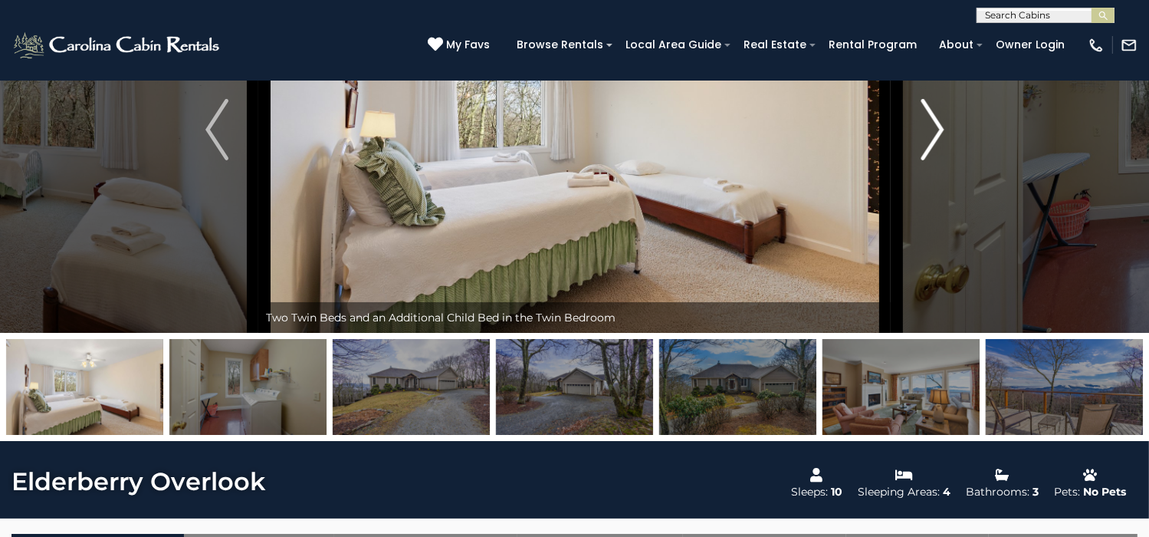
click at [917, 206] on button "Next" at bounding box center [933, 129] width 84 height 406
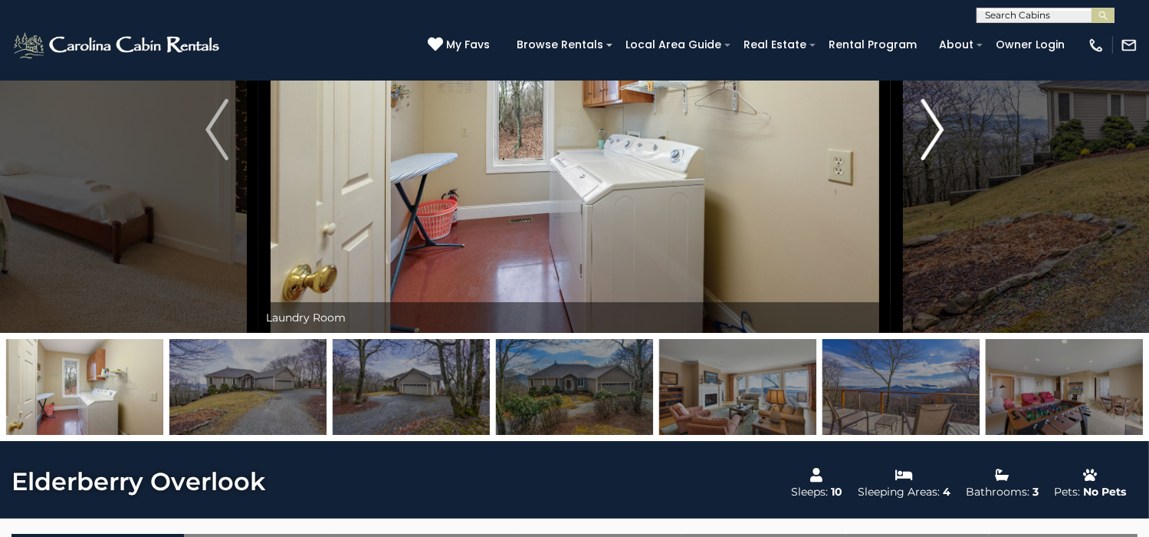
click at [917, 206] on button "Next" at bounding box center [933, 129] width 84 height 406
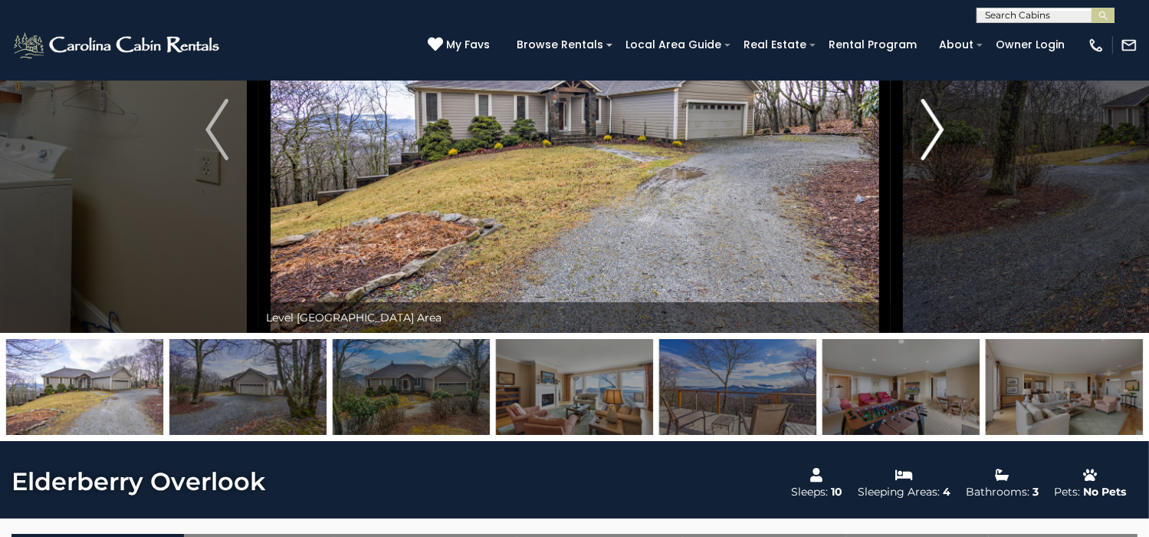
click at [917, 206] on button "Next" at bounding box center [933, 129] width 84 height 406
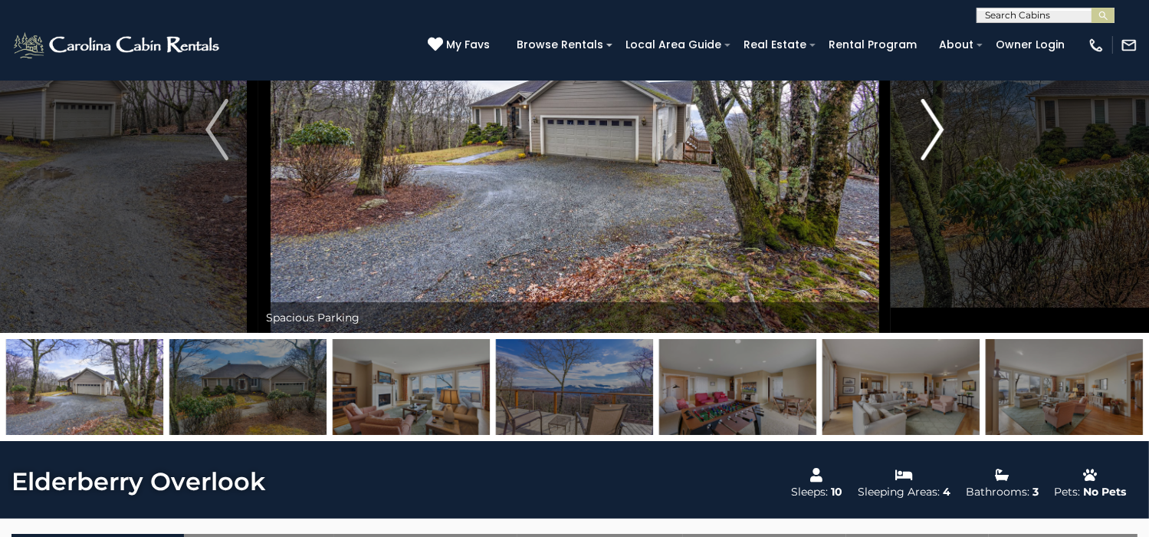
click at [917, 206] on button "Next" at bounding box center [933, 129] width 84 height 406
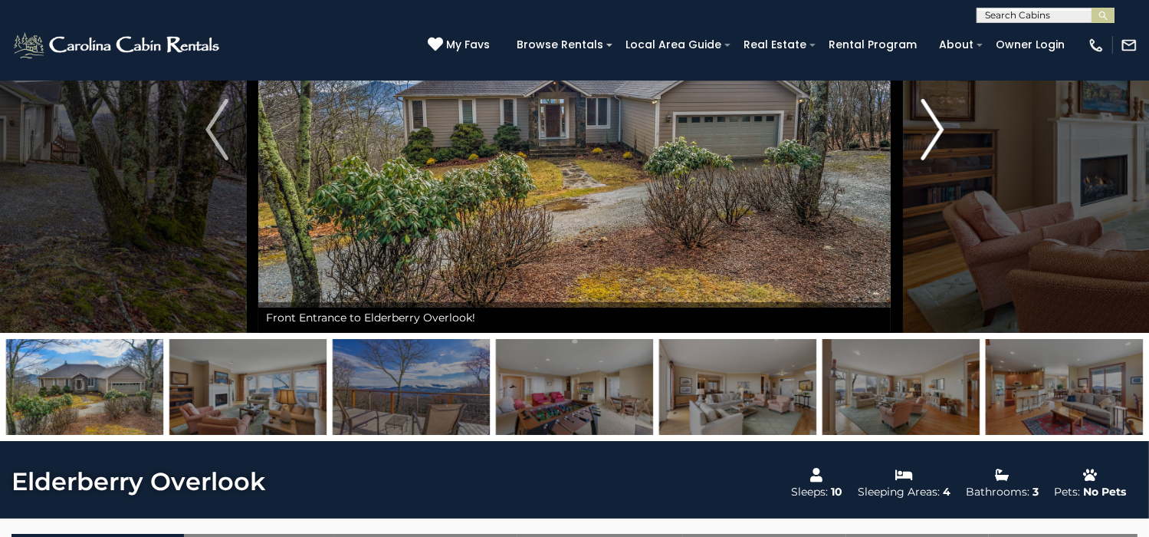
click at [917, 206] on button "Next" at bounding box center [933, 129] width 84 height 406
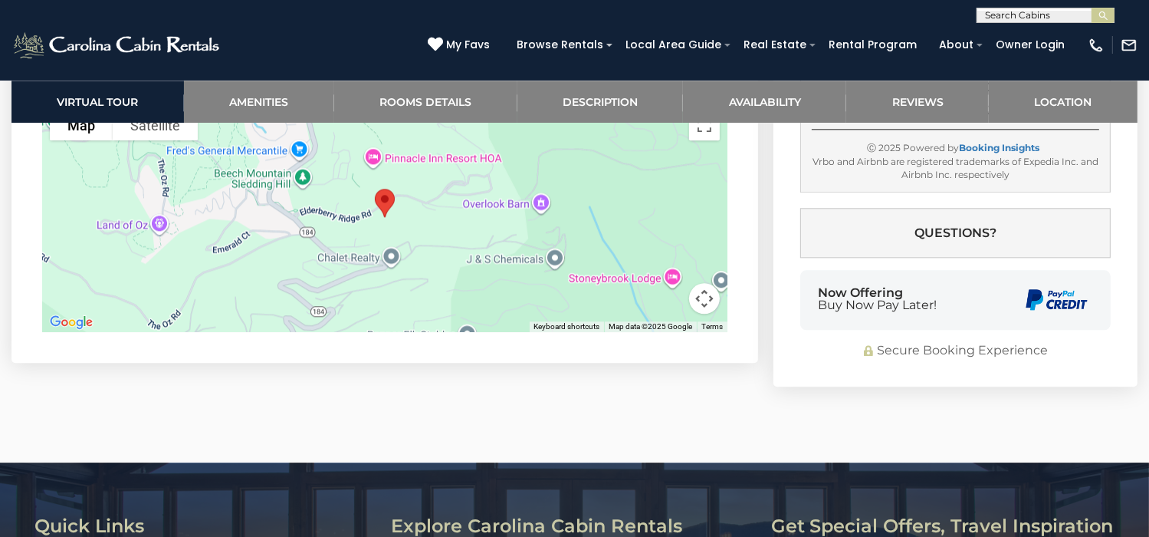
scroll to position [3613, 0]
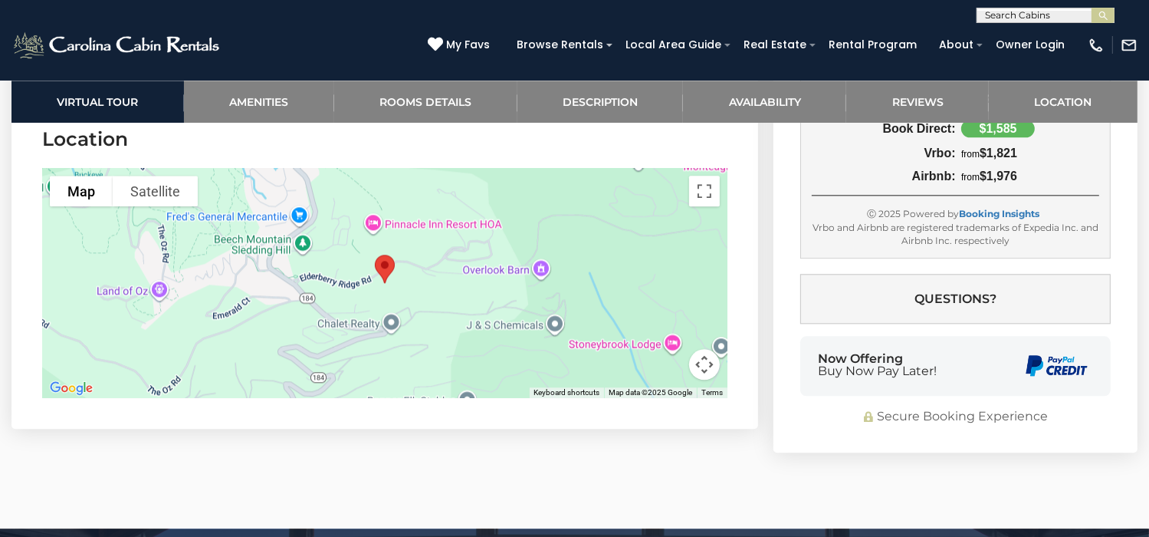
click at [702, 379] on button "Map camera controls" at bounding box center [704, 364] width 31 height 31
click at [664, 379] on button "Zoom out" at bounding box center [666, 364] width 31 height 31
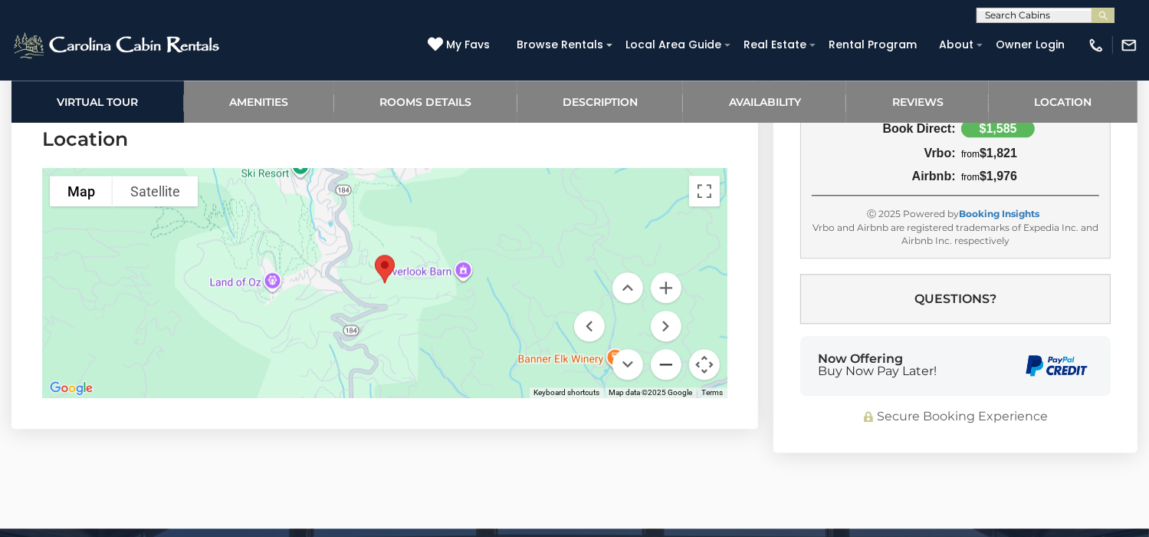
click at [664, 379] on button "Zoom out" at bounding box center [666, 364] width 31 height 31
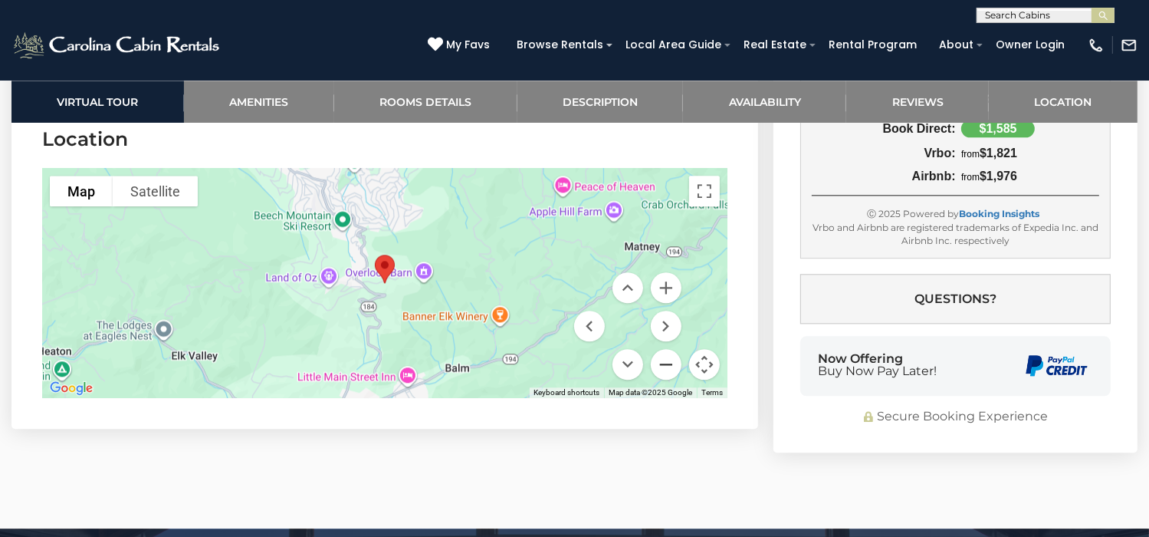
click at [665, 379] on button "Zoom out" at bounding box center [666, 364] width 31 height 31
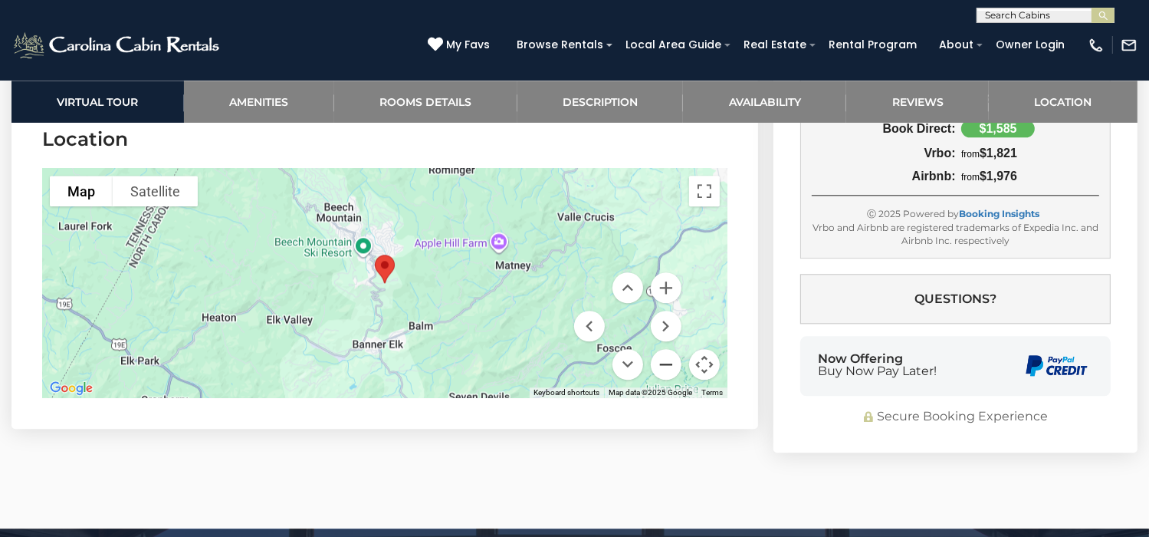
click at [665, 379] on button "Zoom out" at bounding box center [666, 364] width 31 height 31
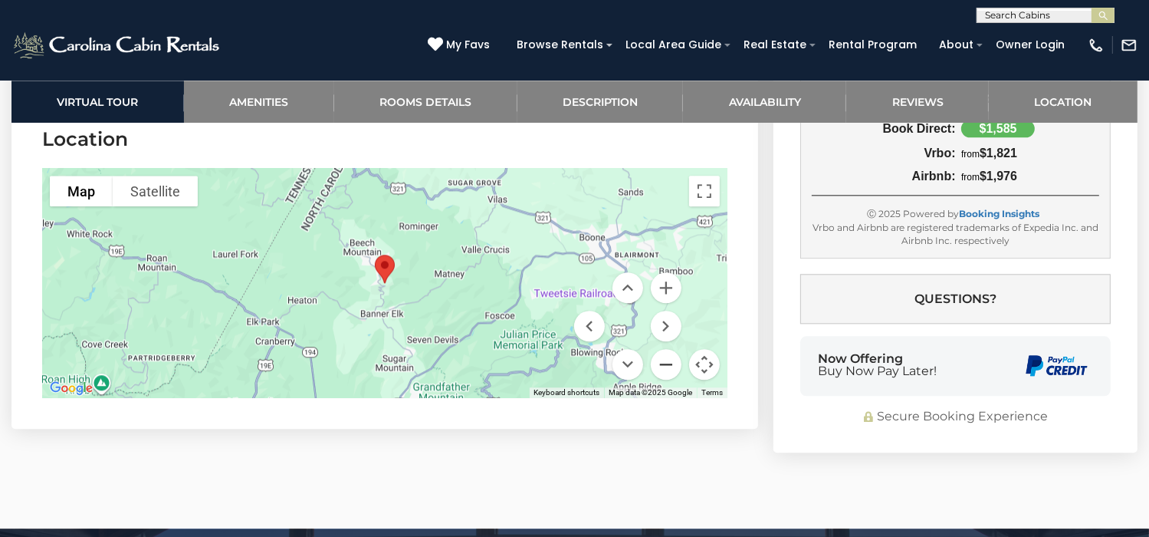
click at [665, 379] on button "Zoom out" at bounding box center [666, 364] width 31 height 31
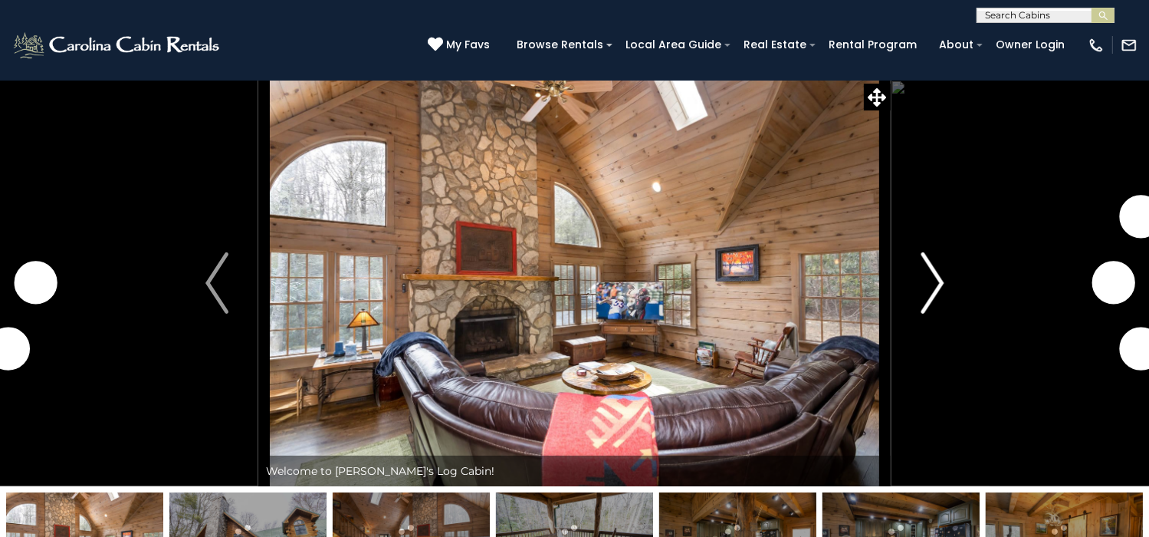
click at [937, 314] on img "Next" at bounding box center [932, 282] width 23 height 61
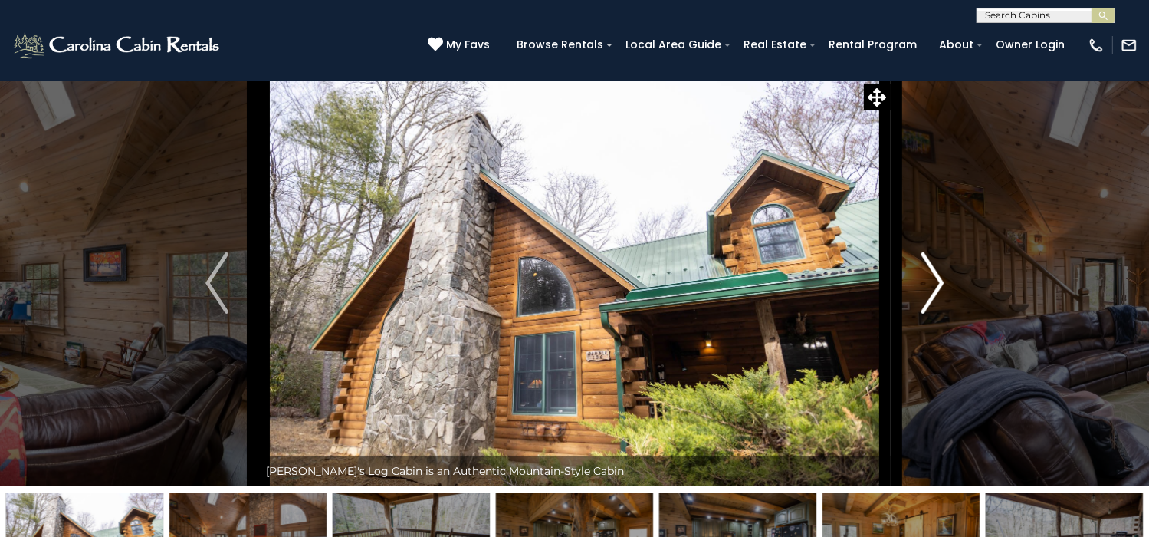
click at [937, 314] on img "Next" at bounding box center [932, 282] width 23 height 61
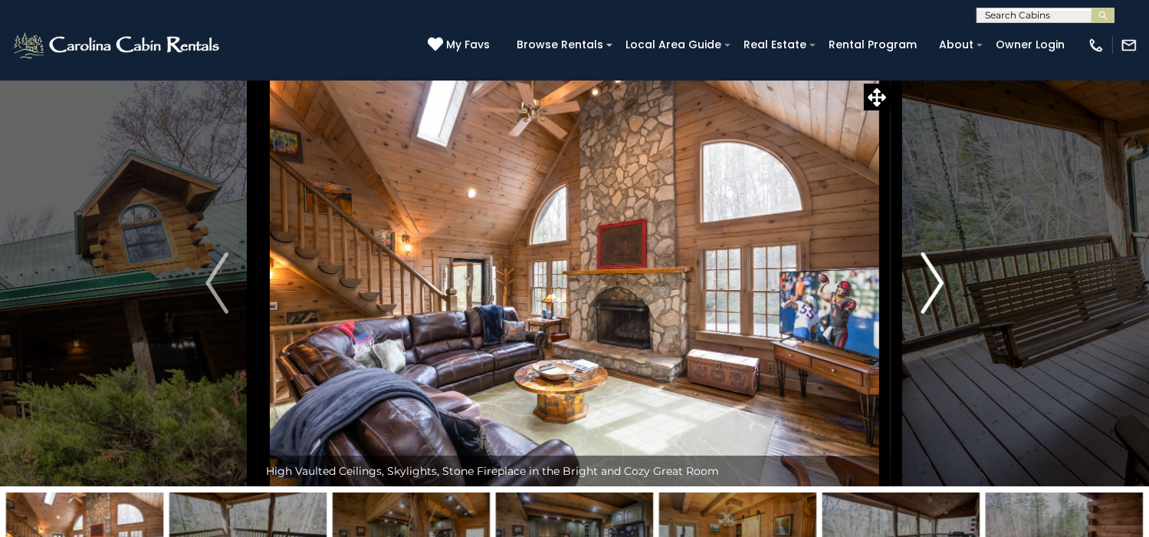
click at [937, 314] on img "Next" at bounding box center [932, 282] width 23 height 61
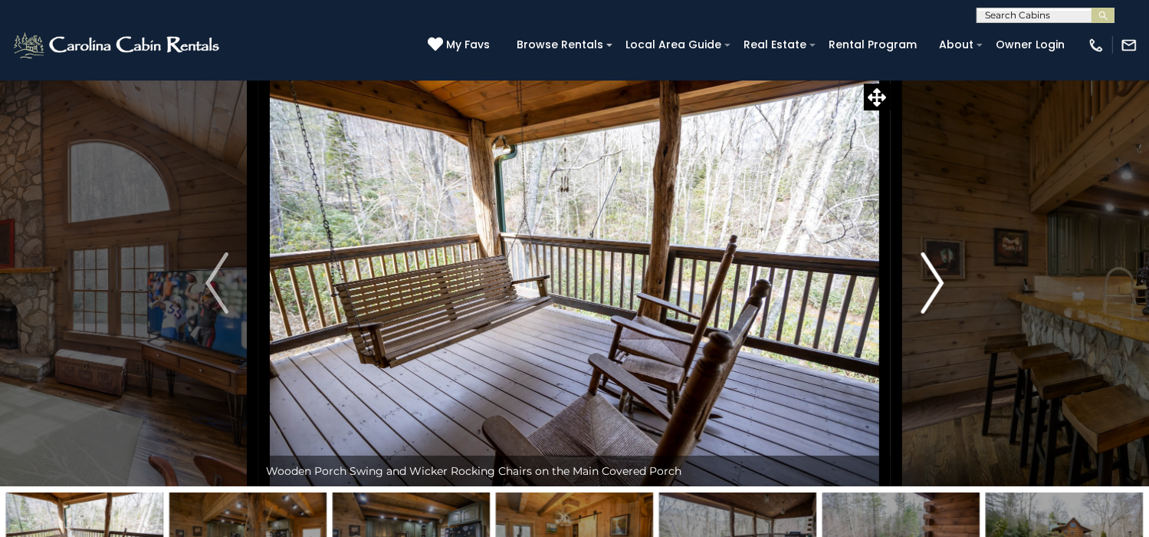
click at [937, 314] on img "Next" at bounding box center [932, 282] width 23 height 61
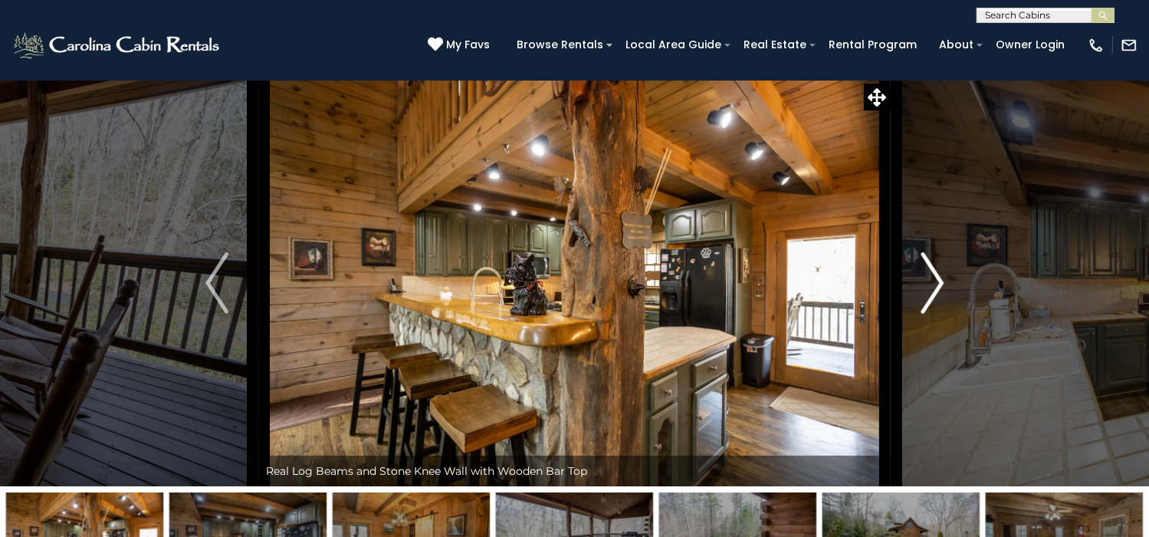
click at [937, 314] on img "Next" at bounding box center [932, 282] width 23 height 61
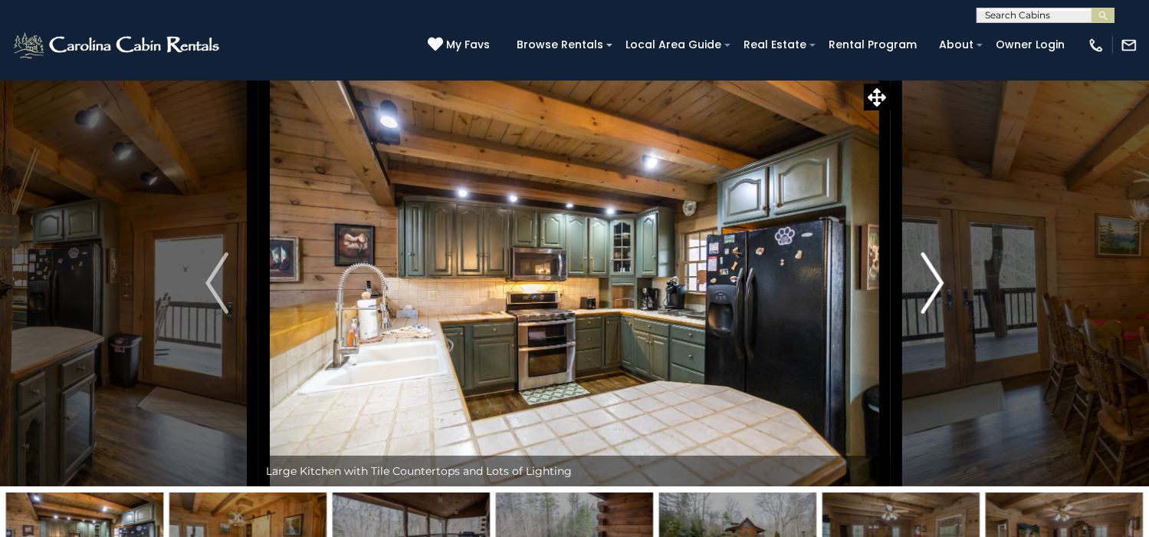
click at [937, 314] on img "Next" at bounding box center [932, 282] width 23 height 61
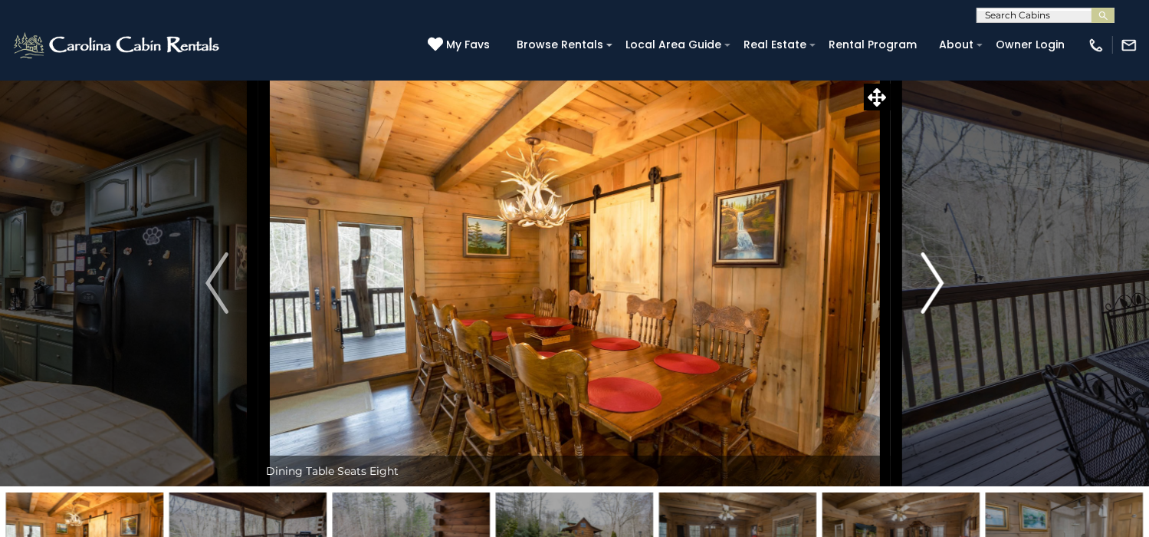
click at [937, 314] on img "Next" at bounding box center [932, 282] width 23 height 61
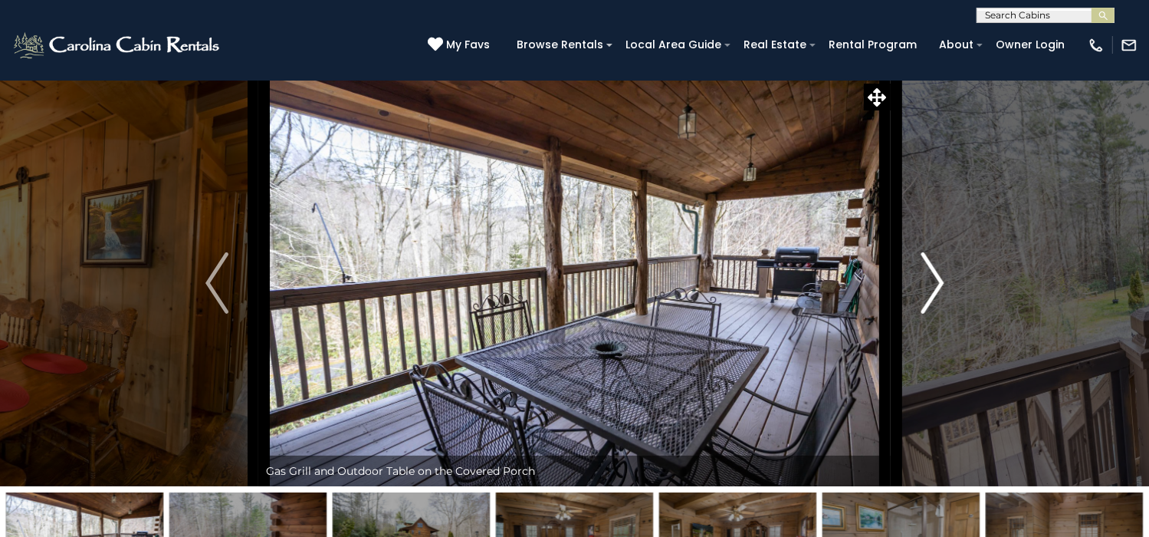
click at [937, 314] on img "Next" at bounding box center [932, 282] width 23 height 61
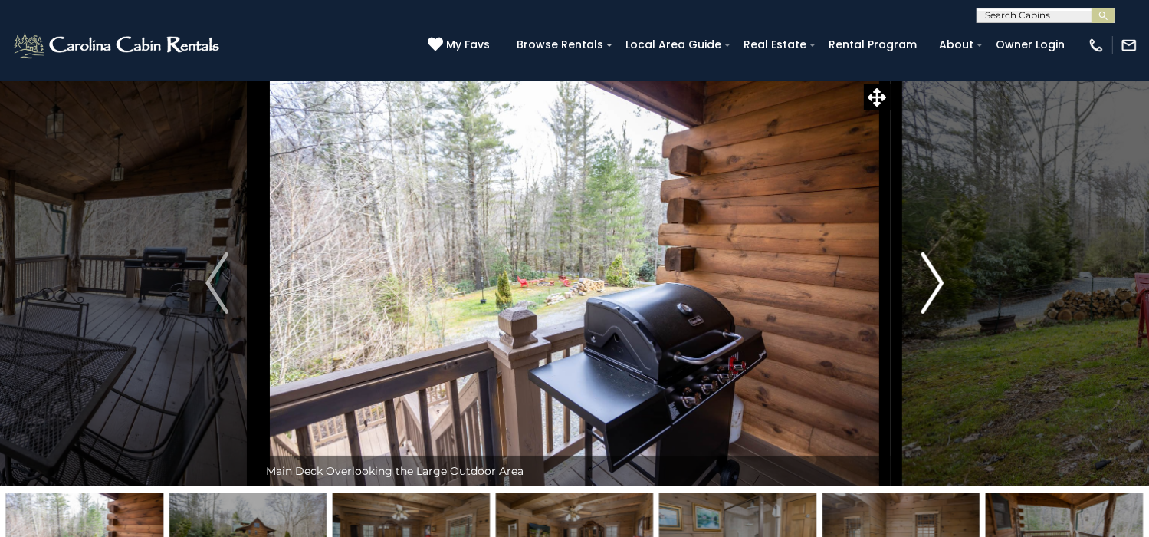
click at [937, 314] on img "Next" at bounding box center [932, 282] width 23 height 61
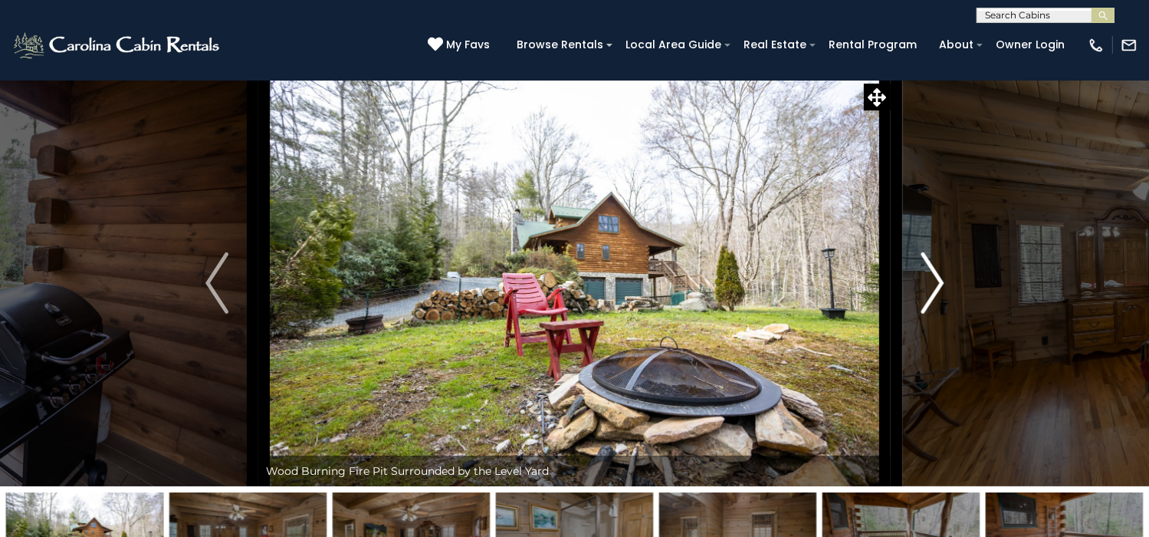
click at [937, 314] on img "Next" at bounding box center [932, 282] width 23 height 61
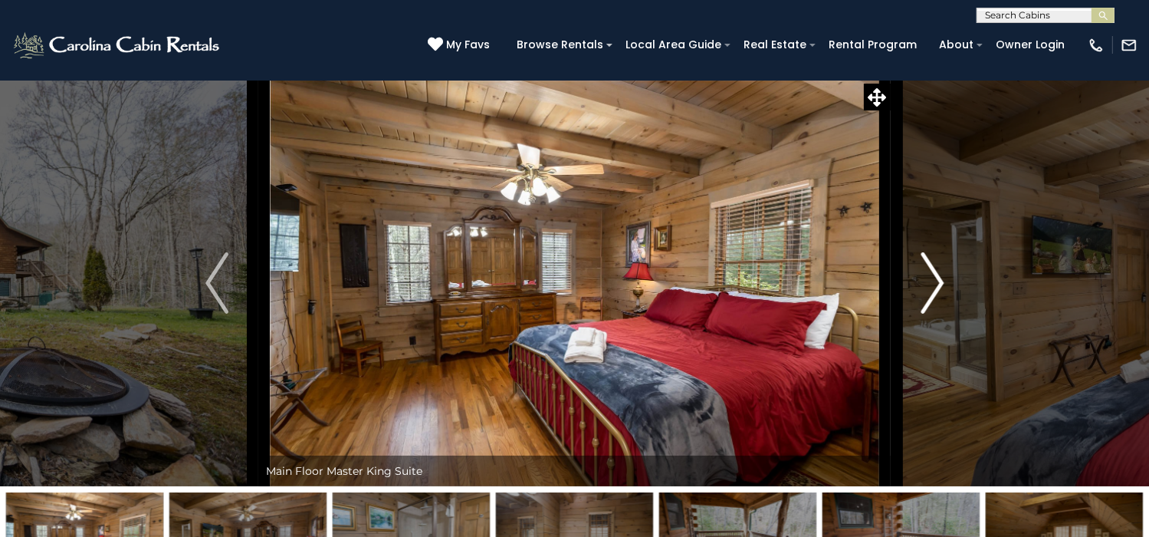
click at [937, 314] on img "Next" at bounding box center [932, 282] width 23 height 61
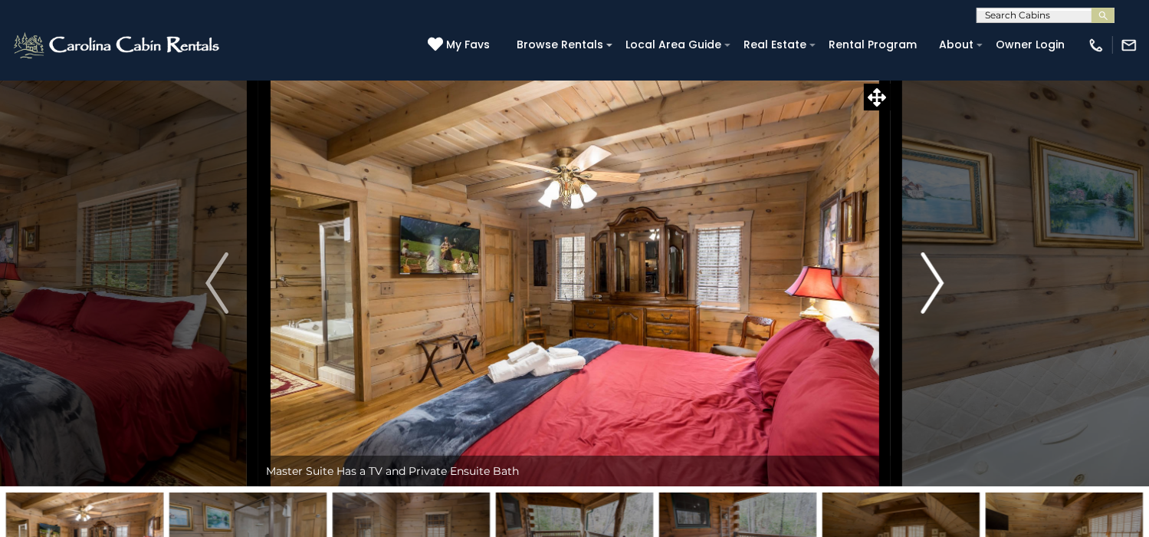
click at [937, 314] on img "Next" at bounding box center [932, 282] width 23 height 61
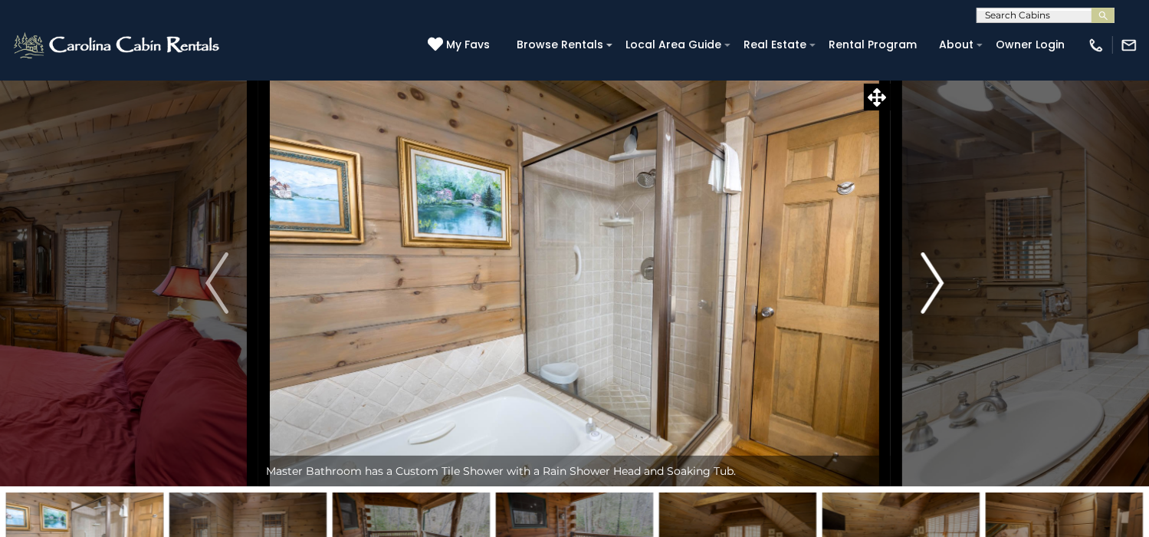
click at [937, 314] on img "Next" at bounding box center [932, 282] width 23 height 61
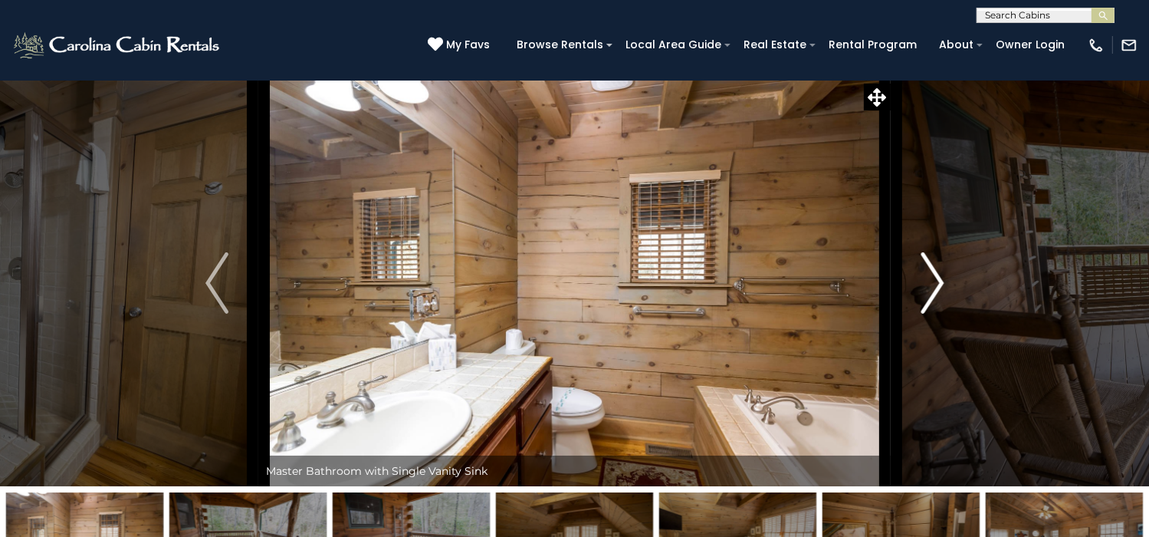
click at [937, 314] on img "Next" at bounding box center [932, 282] width 23 height 61
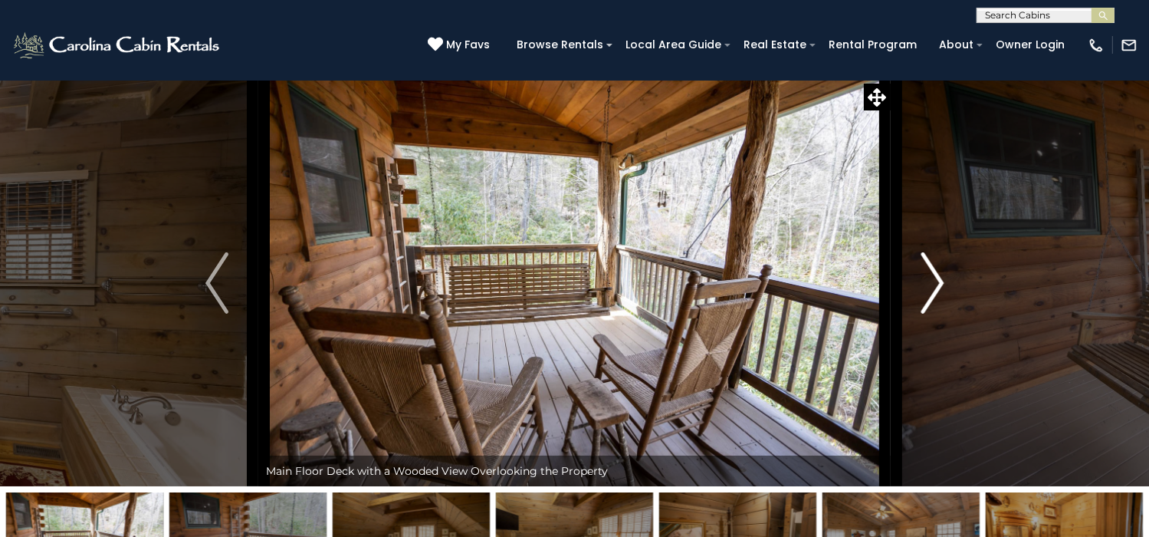
click at [937, 314] on img "Next" at bounding box center [932, 282] width 23 height 61
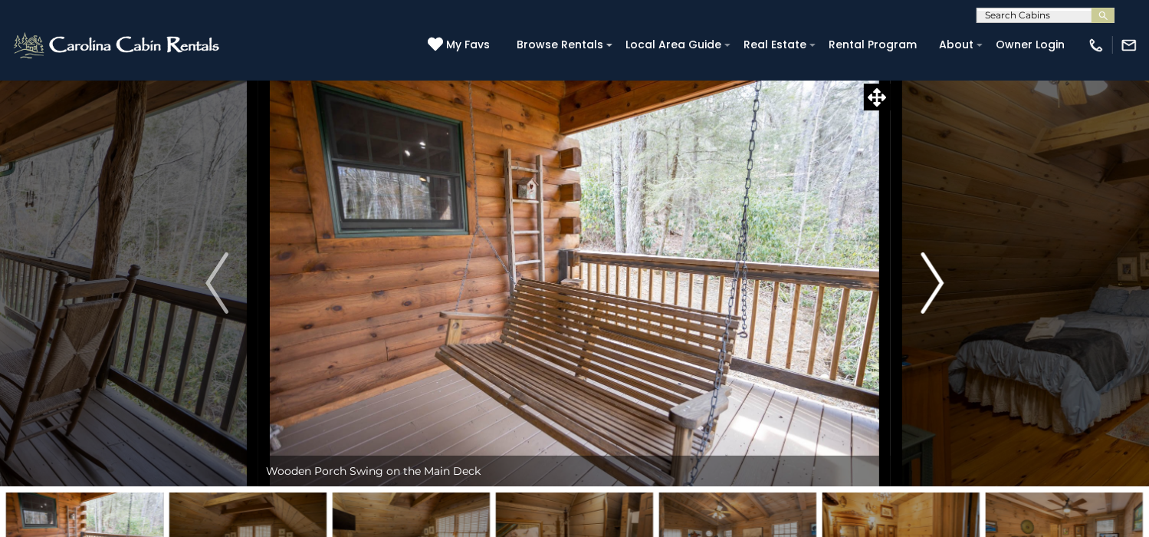
click at [937, 314] on img "Next" at bounding box center [932, 282] width 23 height 61
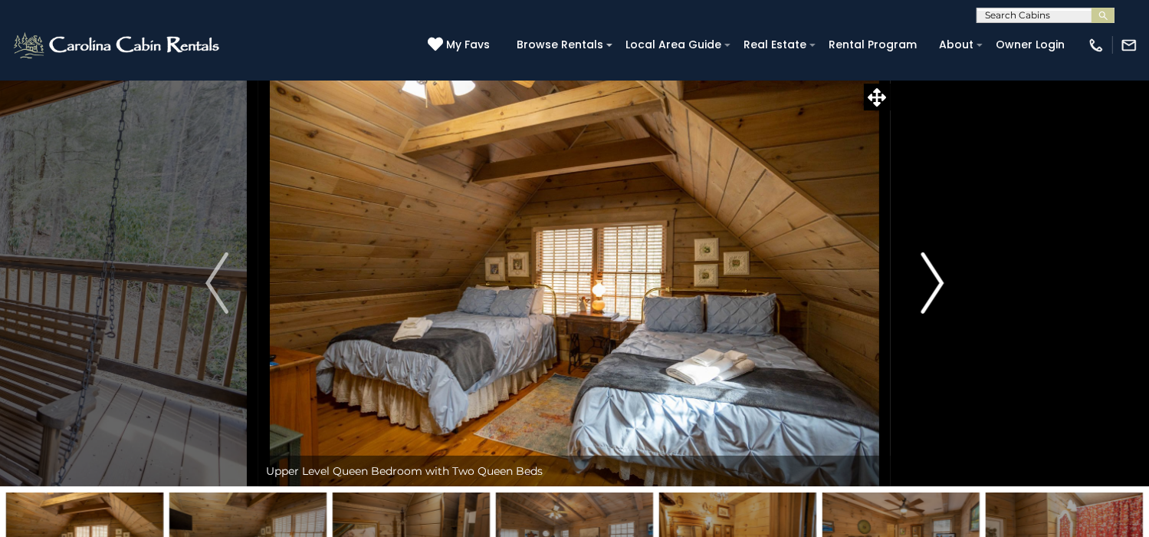
click at [937, 314] on img "Next" at bounding box center [932, 282] width 23 height 61
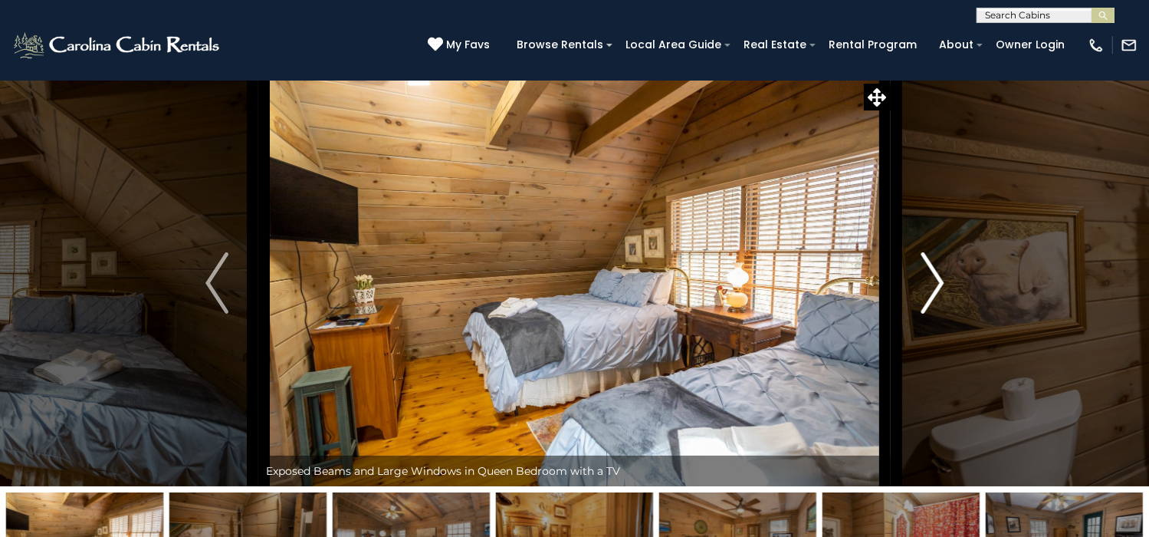
click at [937, 314] on img "Next" at bounding box center [932, 282] width 23 height 61
